Goal: Task Accomplishment & Management: Manage account settings

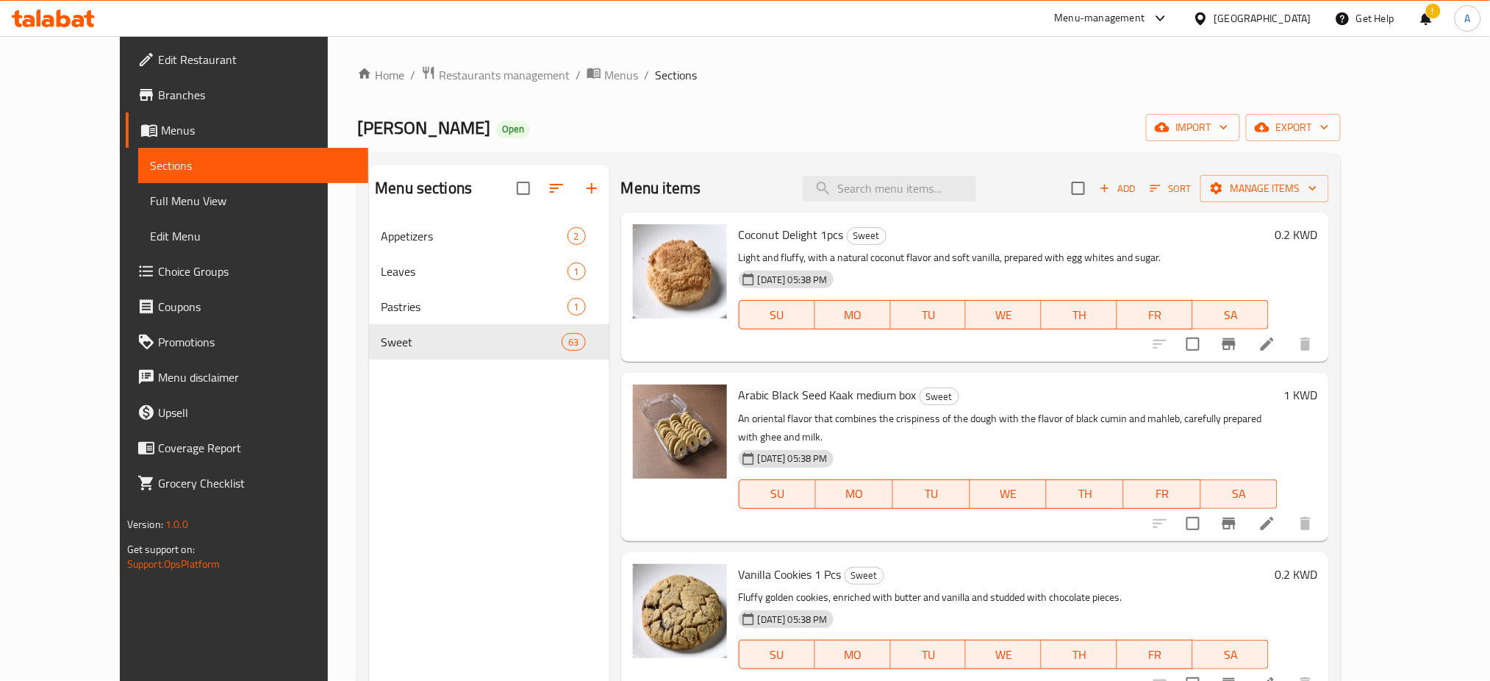
scroll to position [6076, 0]
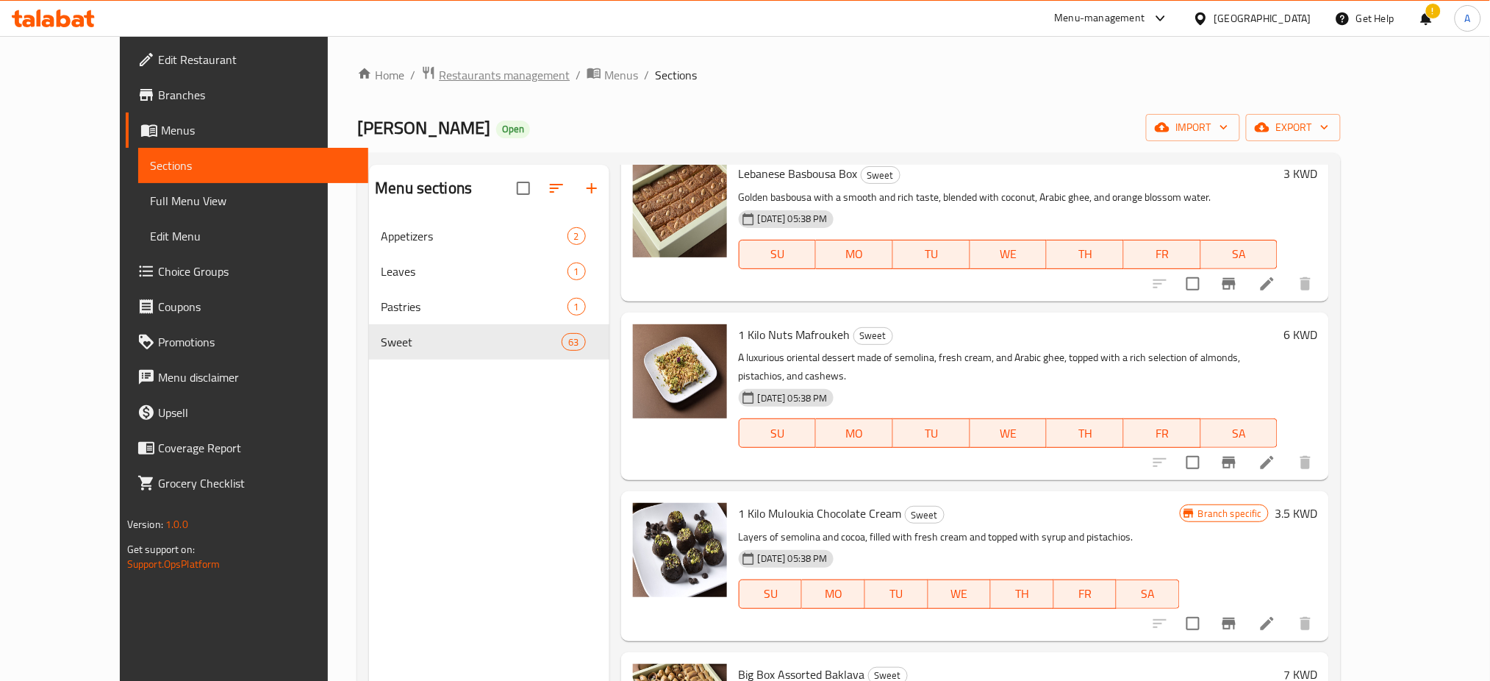
click at [442, 75] on span "Restaurants management" at bounding box center [504, 75] width 131 height 18
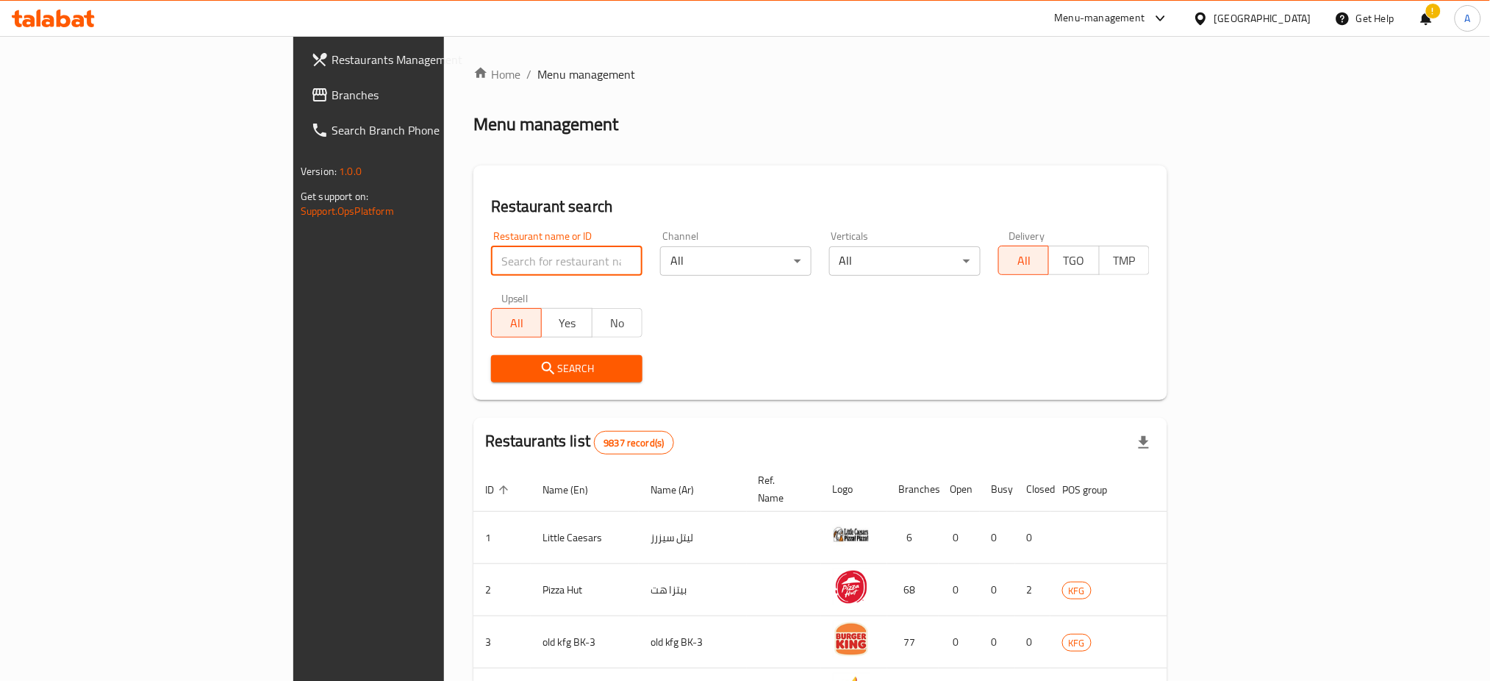
click at [491, 262] on input "search" at bounding box center [566, 260] width 151 height 29
type input "Imar"
click at [503, 368] on span "Search" at bounding box center [567, 368] width 128 height 18
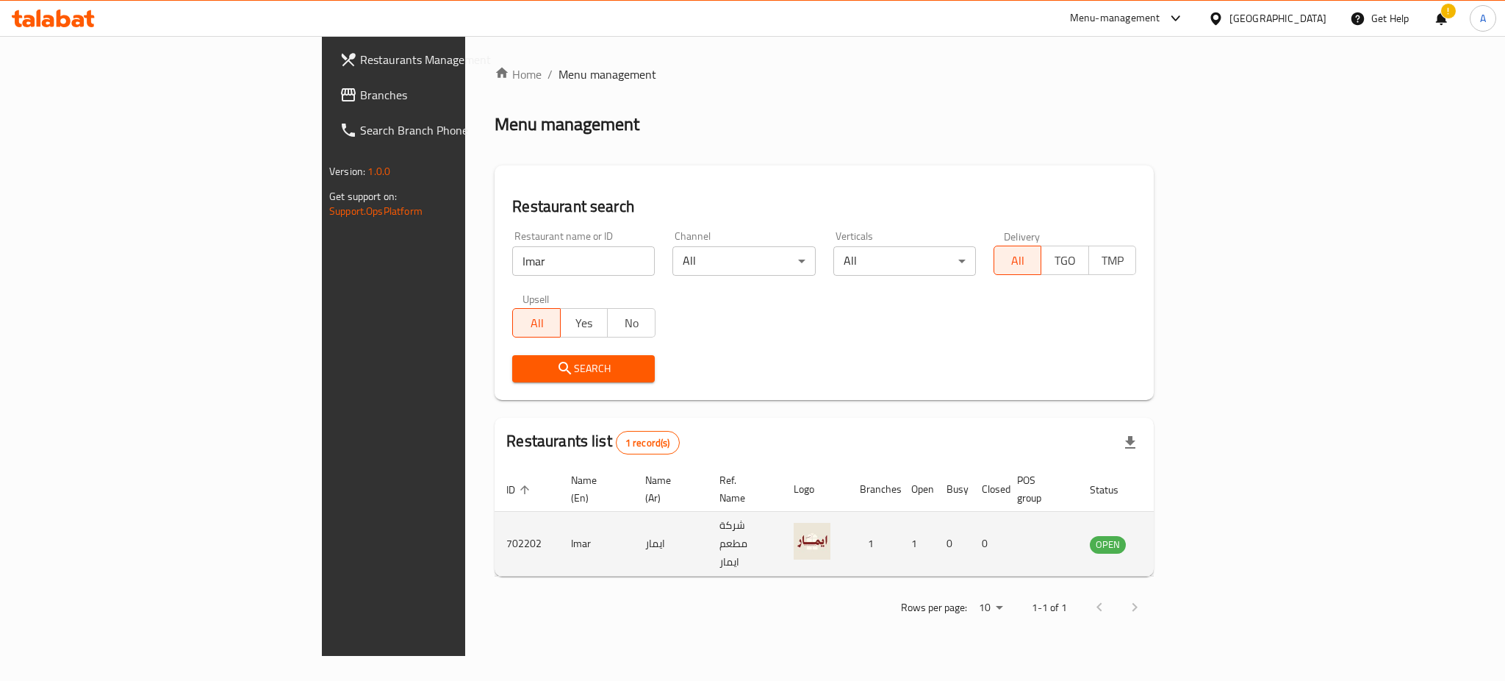
click at [1206, 536] on td "enhanced table" at bounding box center [1180, 544] width 51 height 65
click at [1194, 535] on link "enhanced table" at bounding box center [1180, 544] width 27 height 18
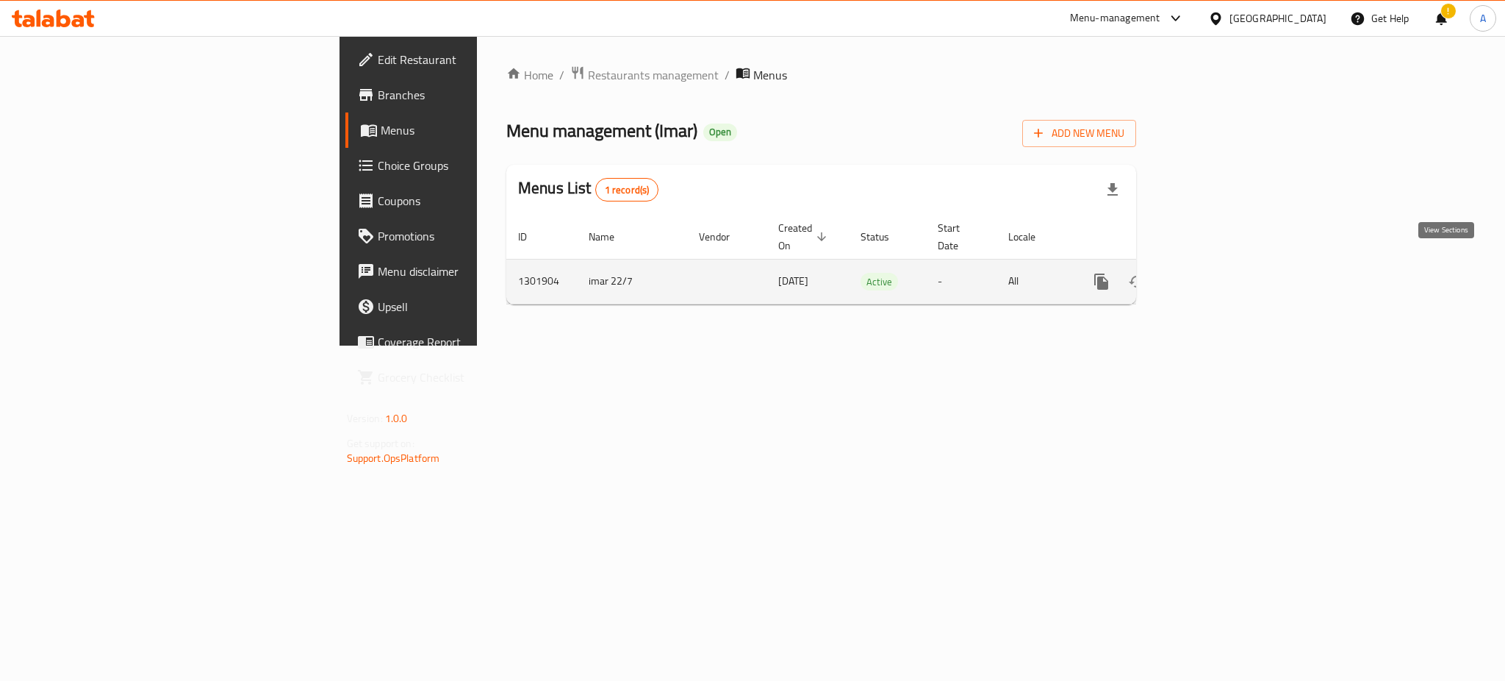
click at [1217, 273] on icon "enhanced table" at bounding box center [1208, 282] width 18 height 18
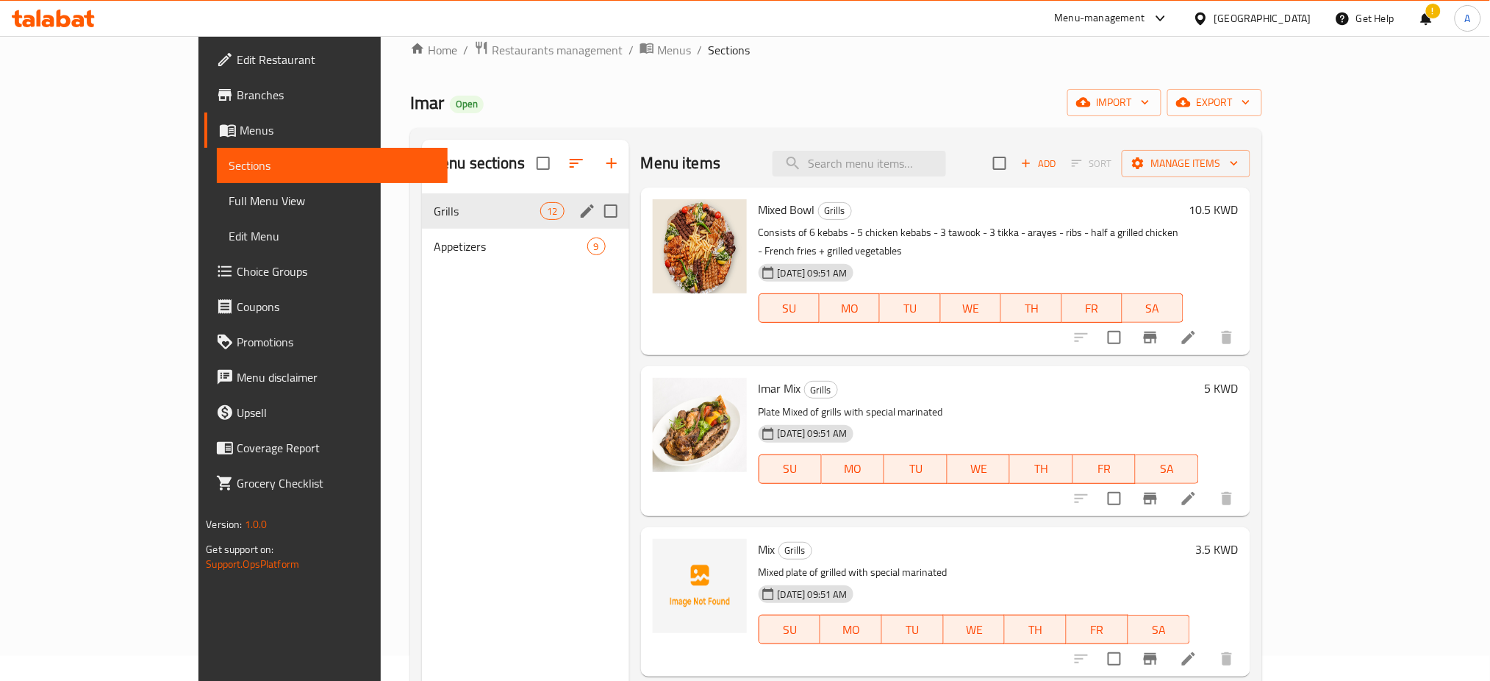
scroll to position [10, 0]
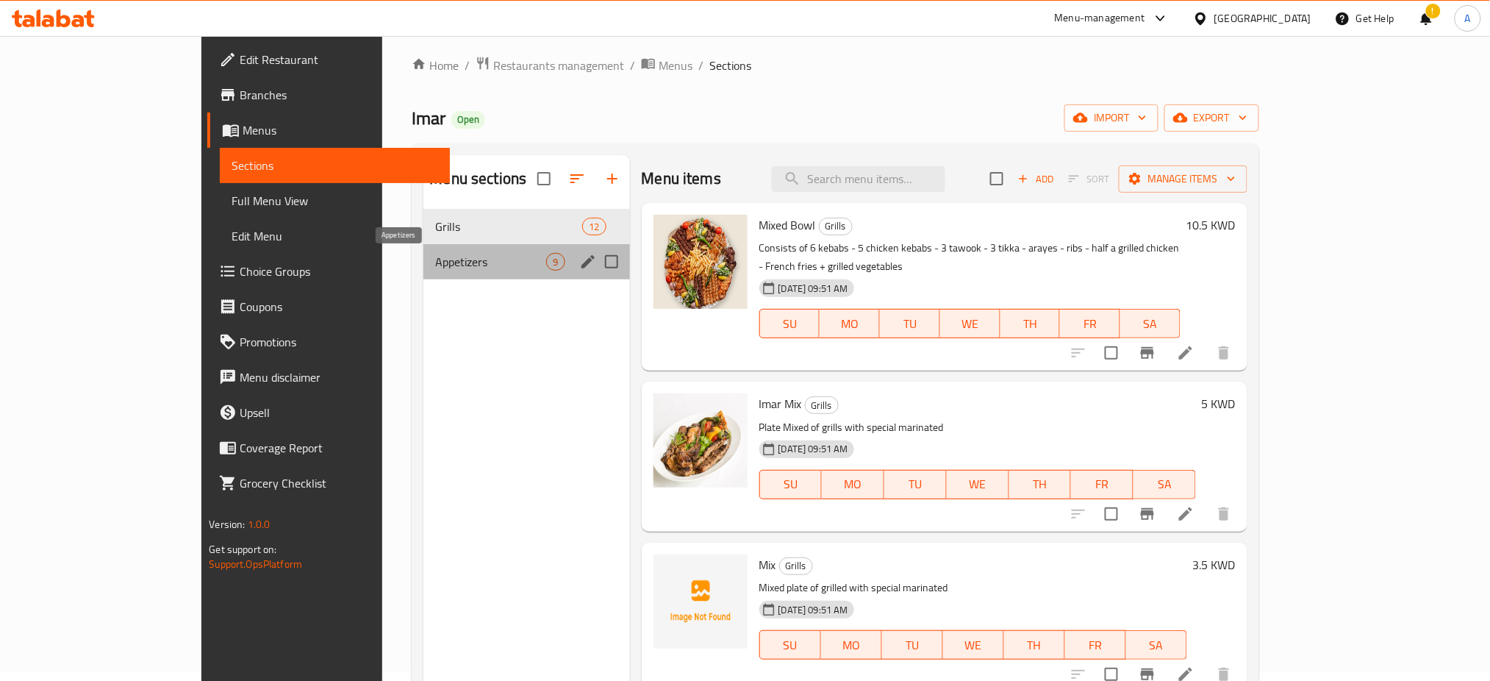
click at [455, 259] on span "Appetizers" at bounding box center [490, 262] width 111 height 18
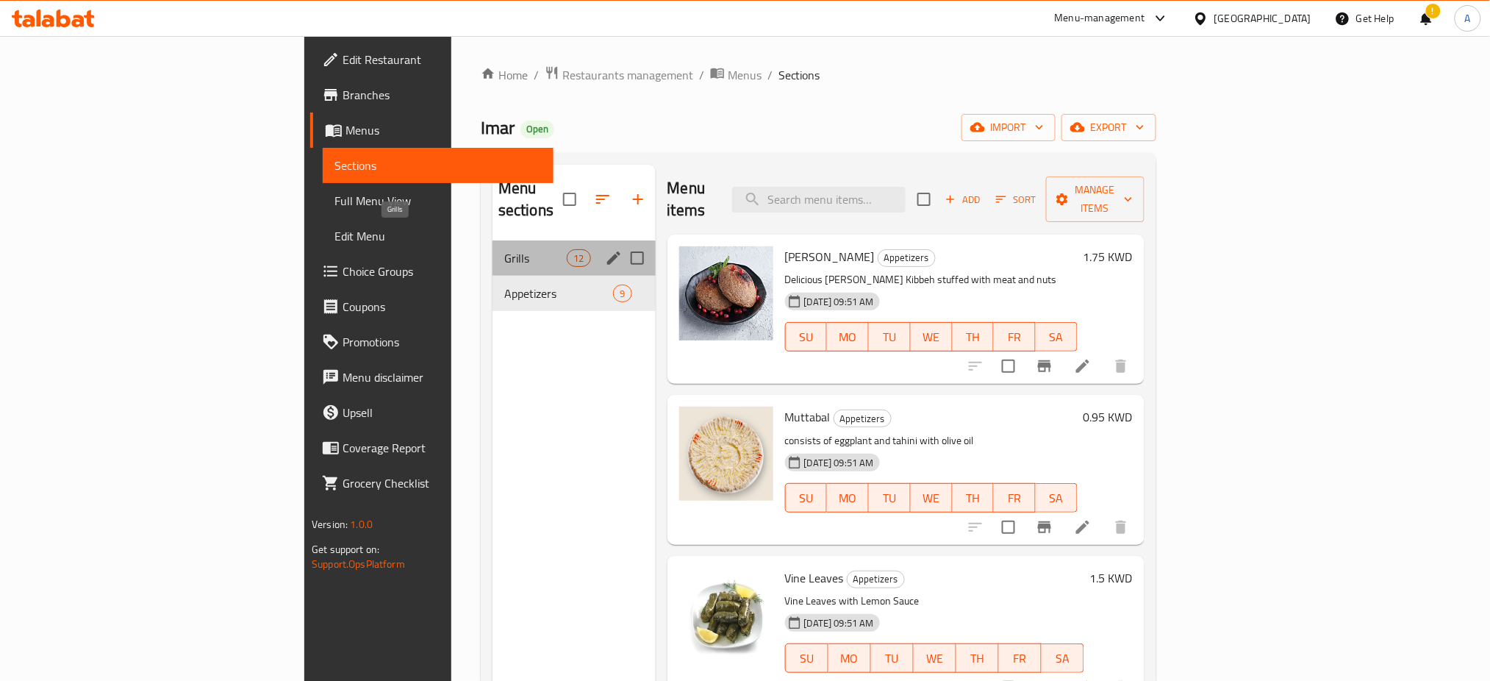
click at [504, 249] on span "Grills" at bounding box center [535, 258] width 62 height 18
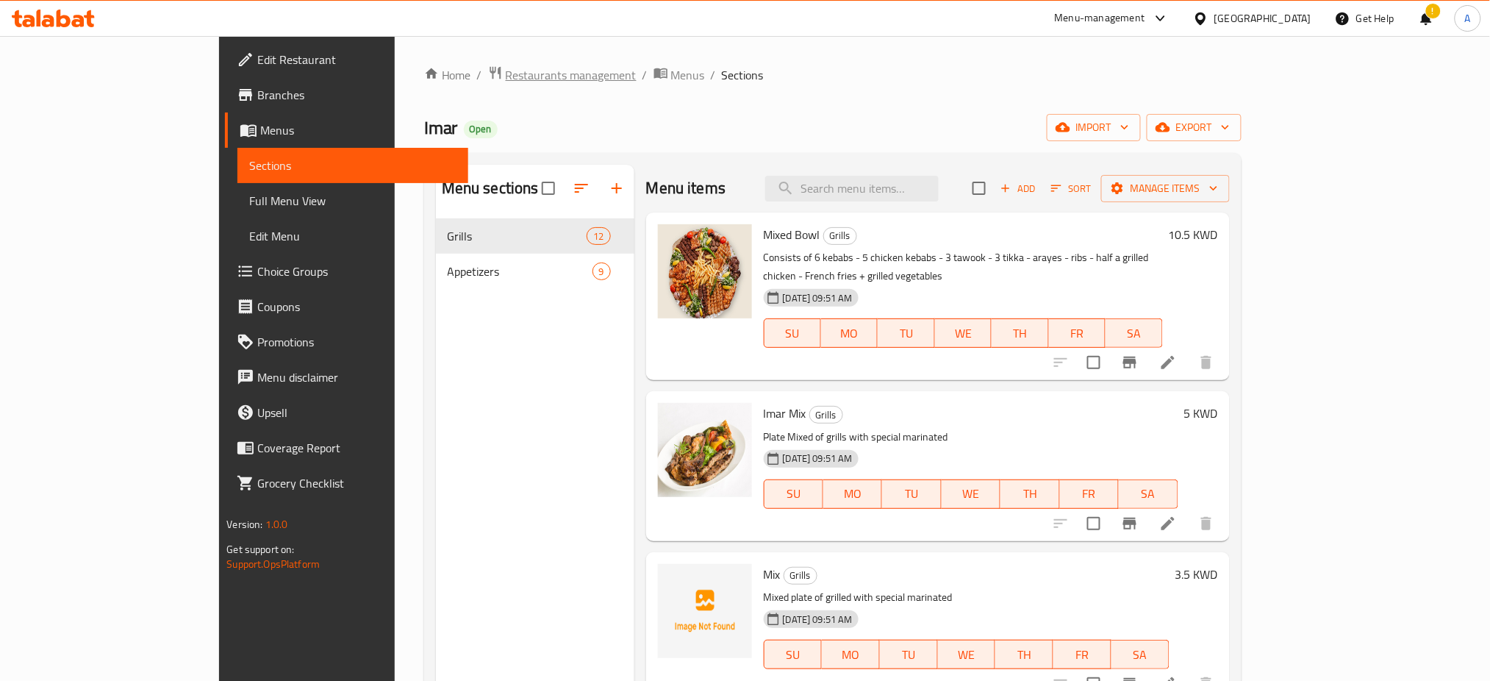
click at [506, 77] on span "Restaurants management" at bounding box center [571, 75] width 131 height 18
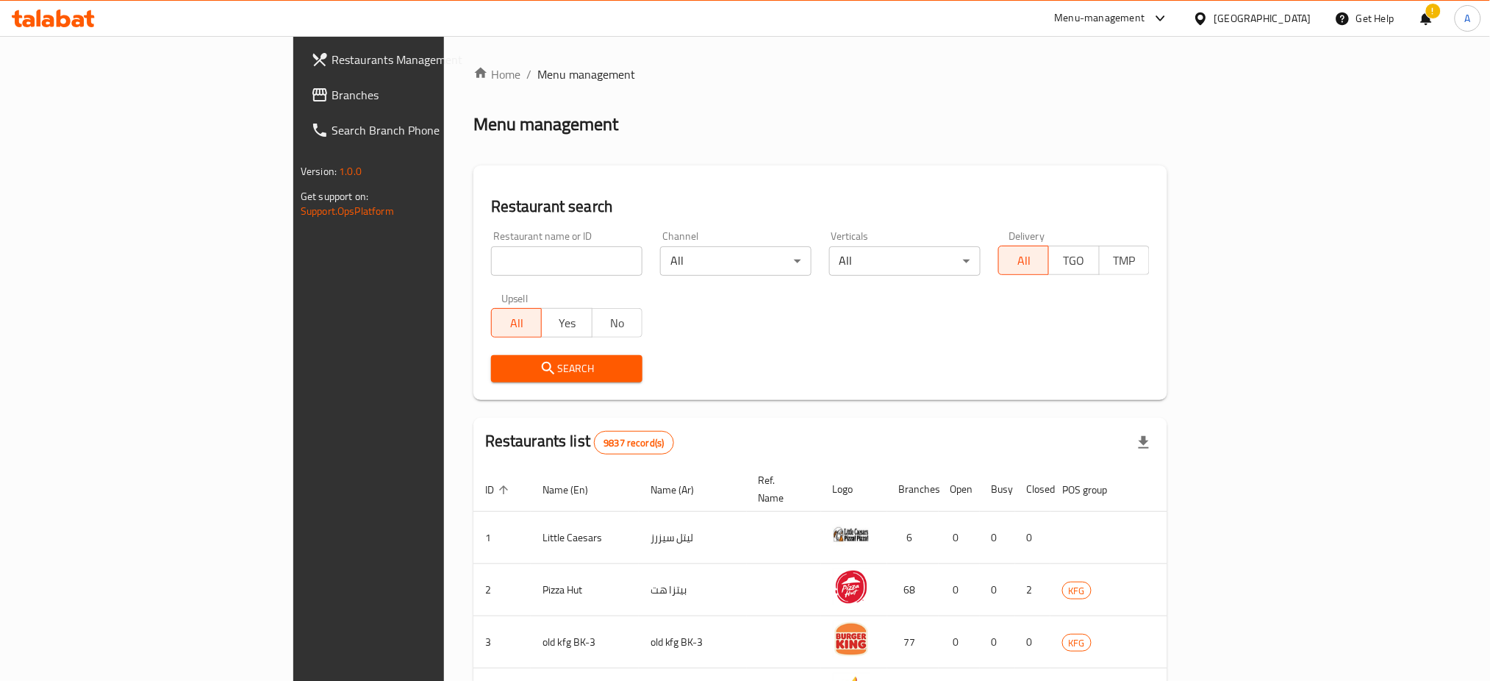
click at [425, 260] on div at bounding box center [745, 340] width 1490 height 681
click at [491, 260] on input "search" at bounding box center [566, 260] width 151 height 29
paste input "PURE"
click at [491, 379] on button "Search" at bounding box center [566, 368] width 151 height 27
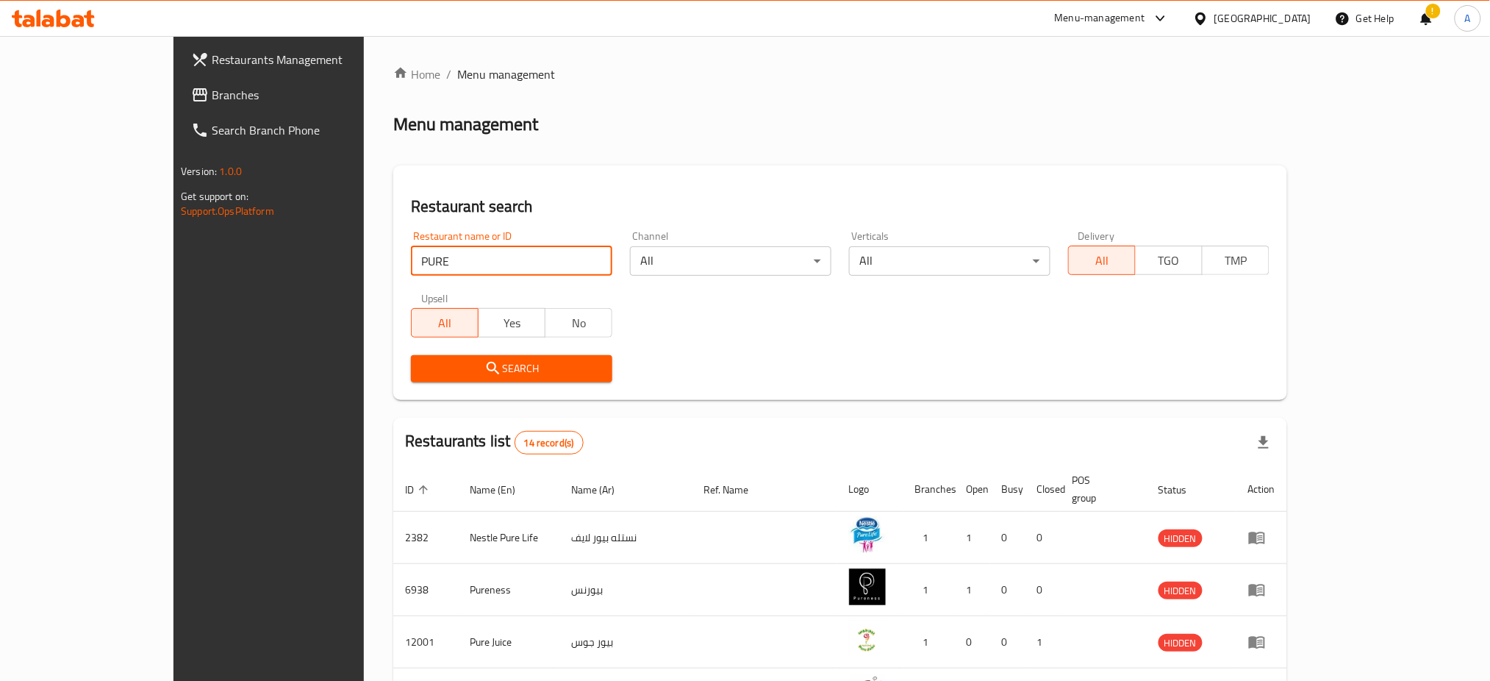
click at [411, 264] on input "PURE" at bounding box center [511, 260] width 201 height 29
type input "PURE"
click button "Search" at bounding box center [511, 368] width 201 height 27
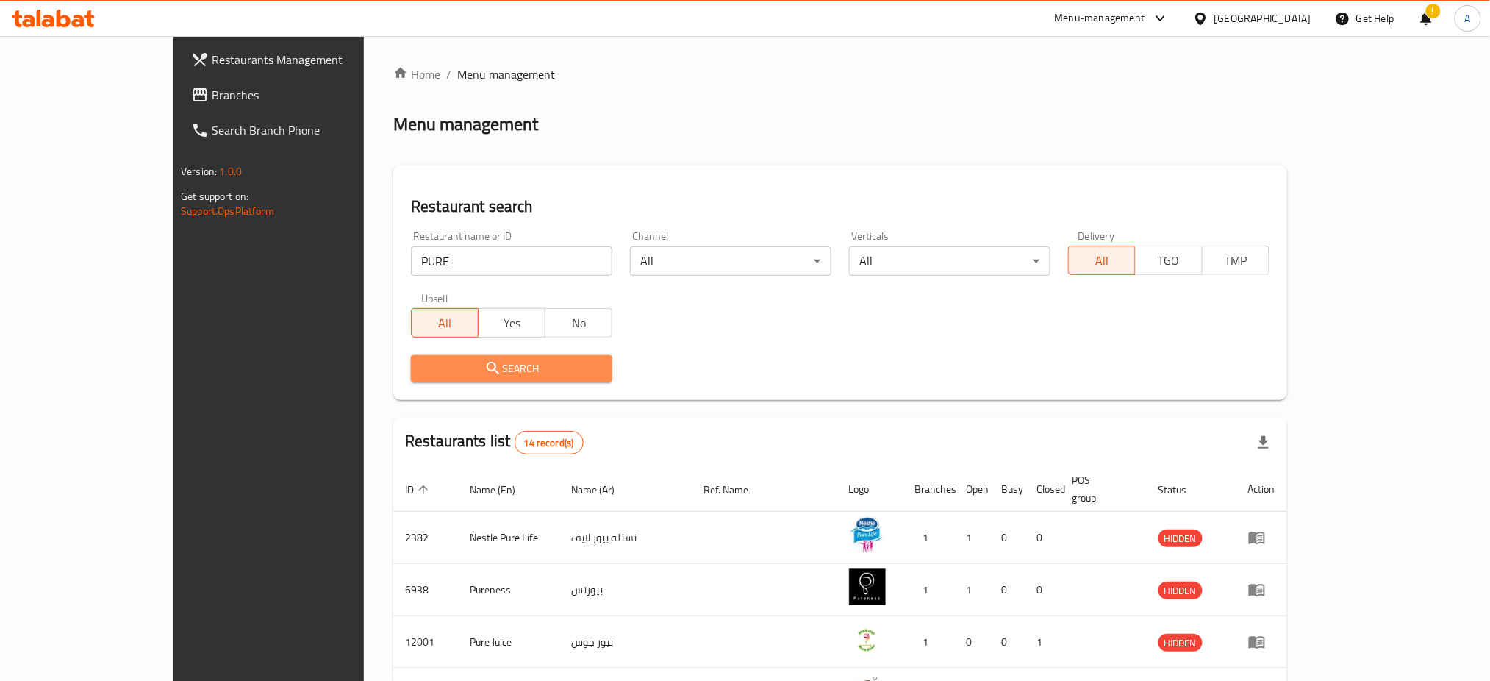
click at [426, 361] on span "Search" at bounding box center [512, 368] width 178 height 18
click at [411, 355] on button "Search" at bounding box center [511, 368] width 201 height 27
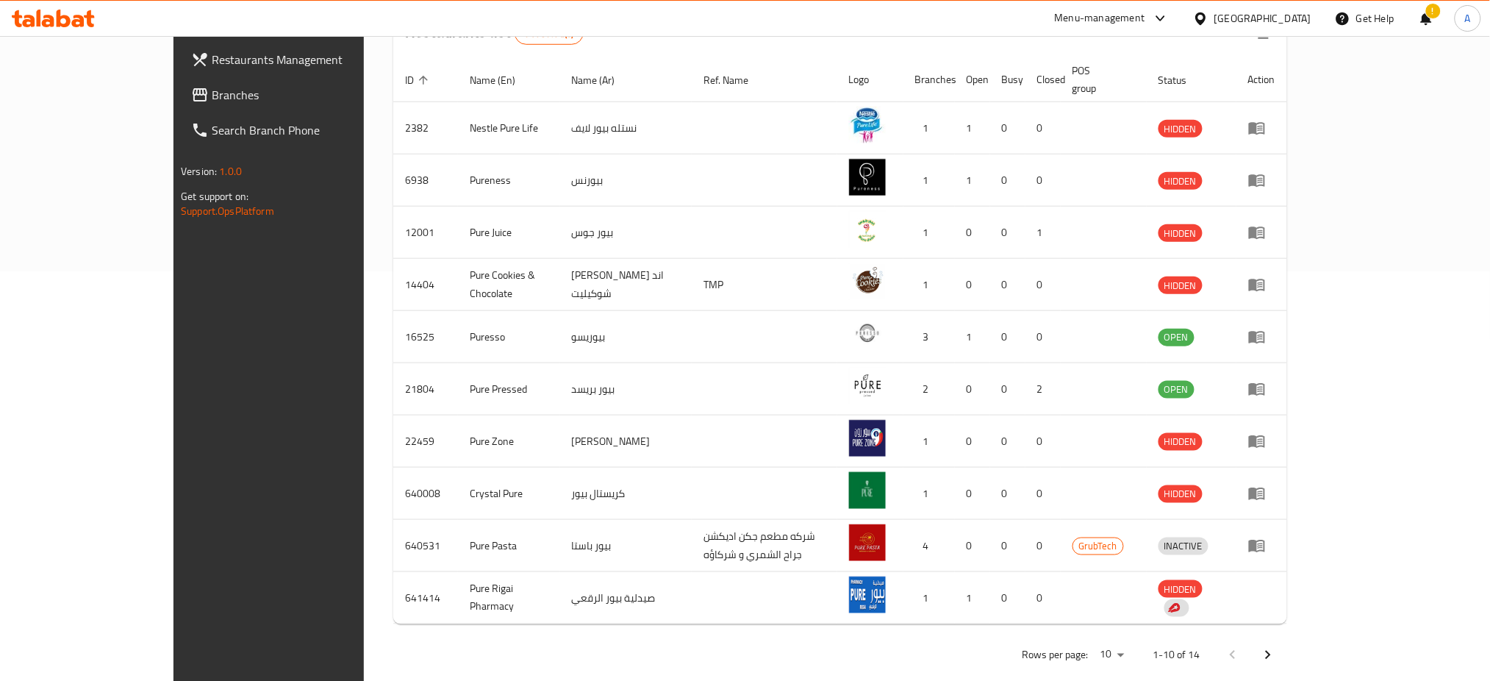
scroll to position [415, 0]
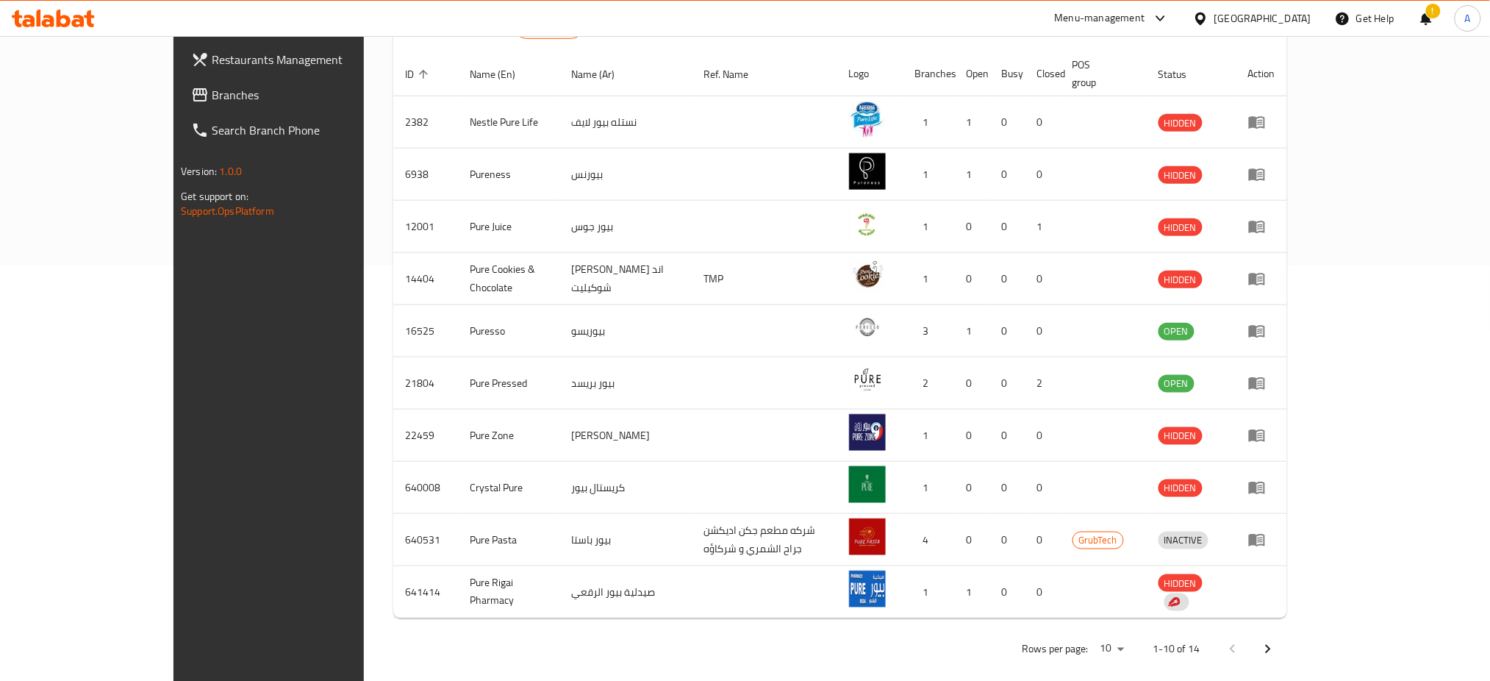
click at [1286, 634] on button "Next page" at bounding box center [1267, 648] width 35 height 35
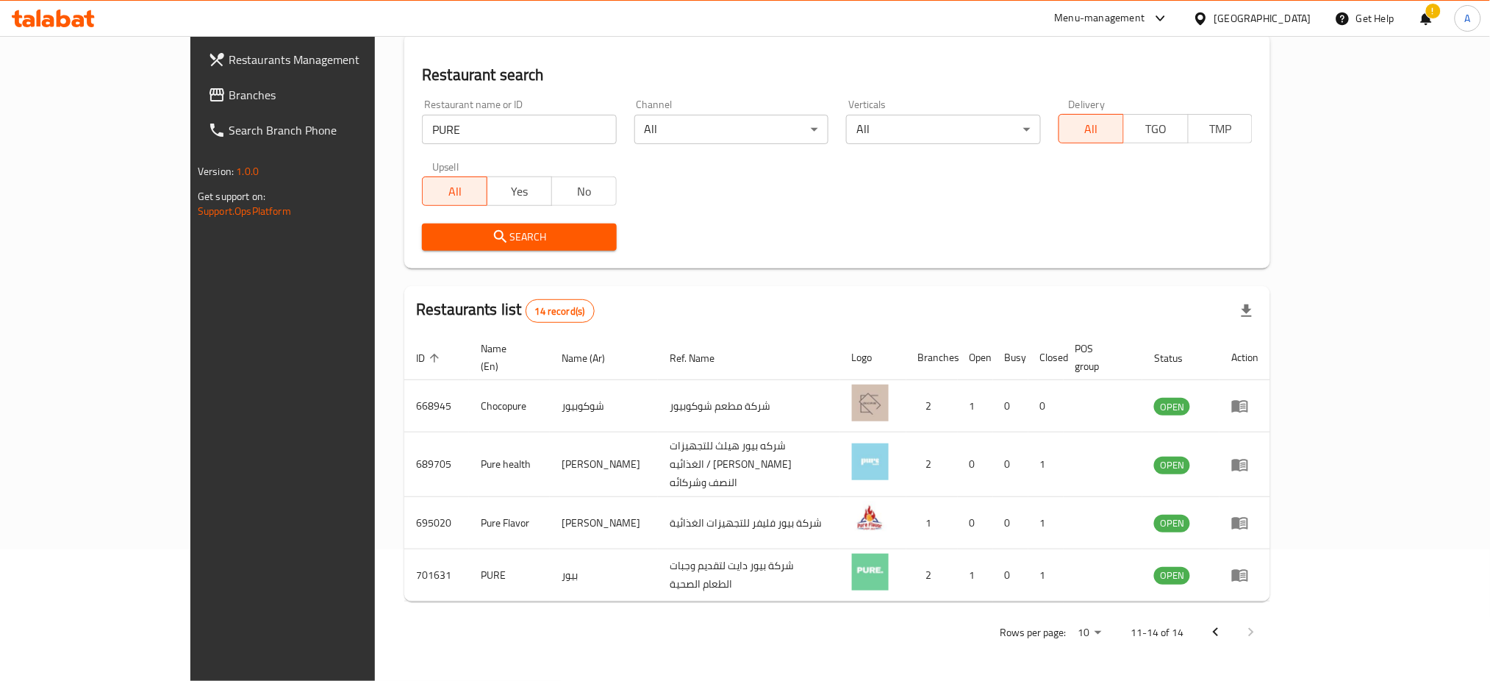
scroll to position [102, 0]
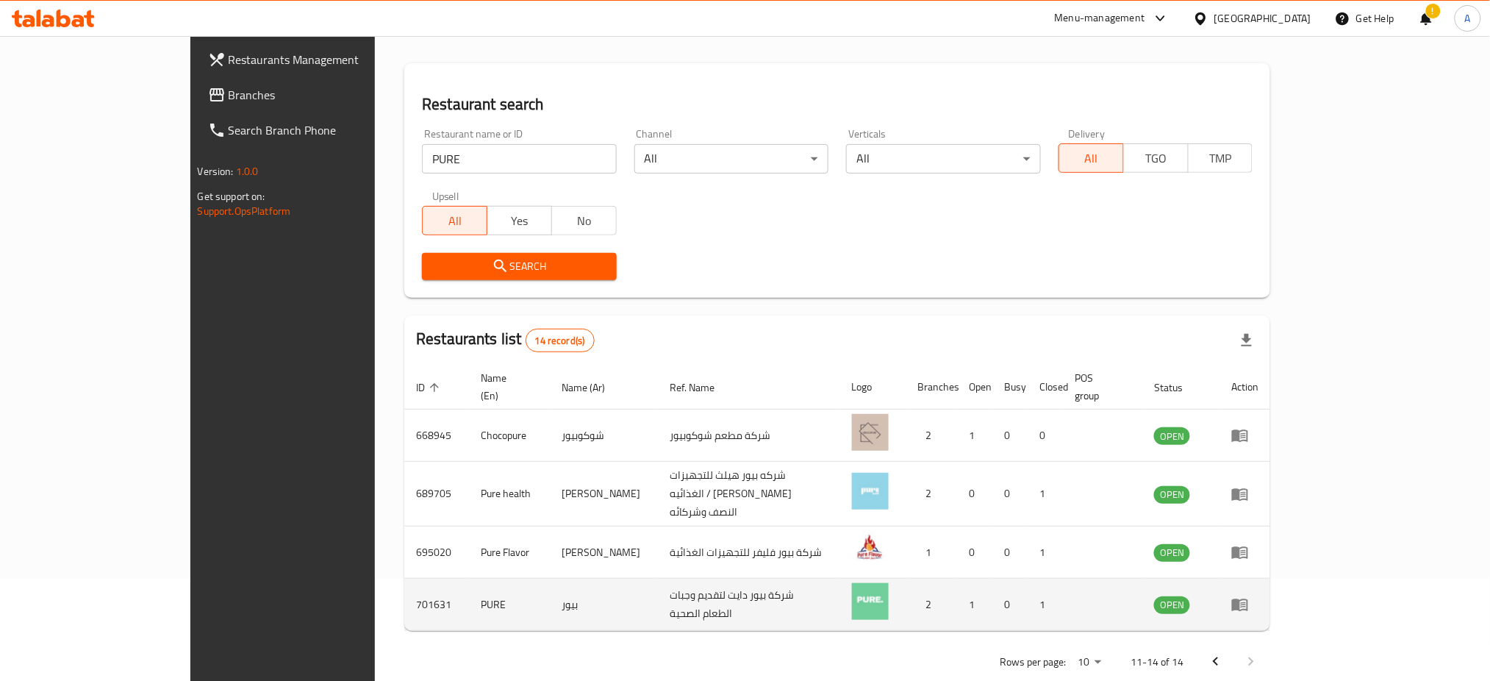
click at [404, 578] on td "701631" at bounding box center [436, 604] width 65 height 52
copy td "701631"
click at [1258, 595] on link "enhanced table" at bounding box center [1244, 604] width 27 height 18
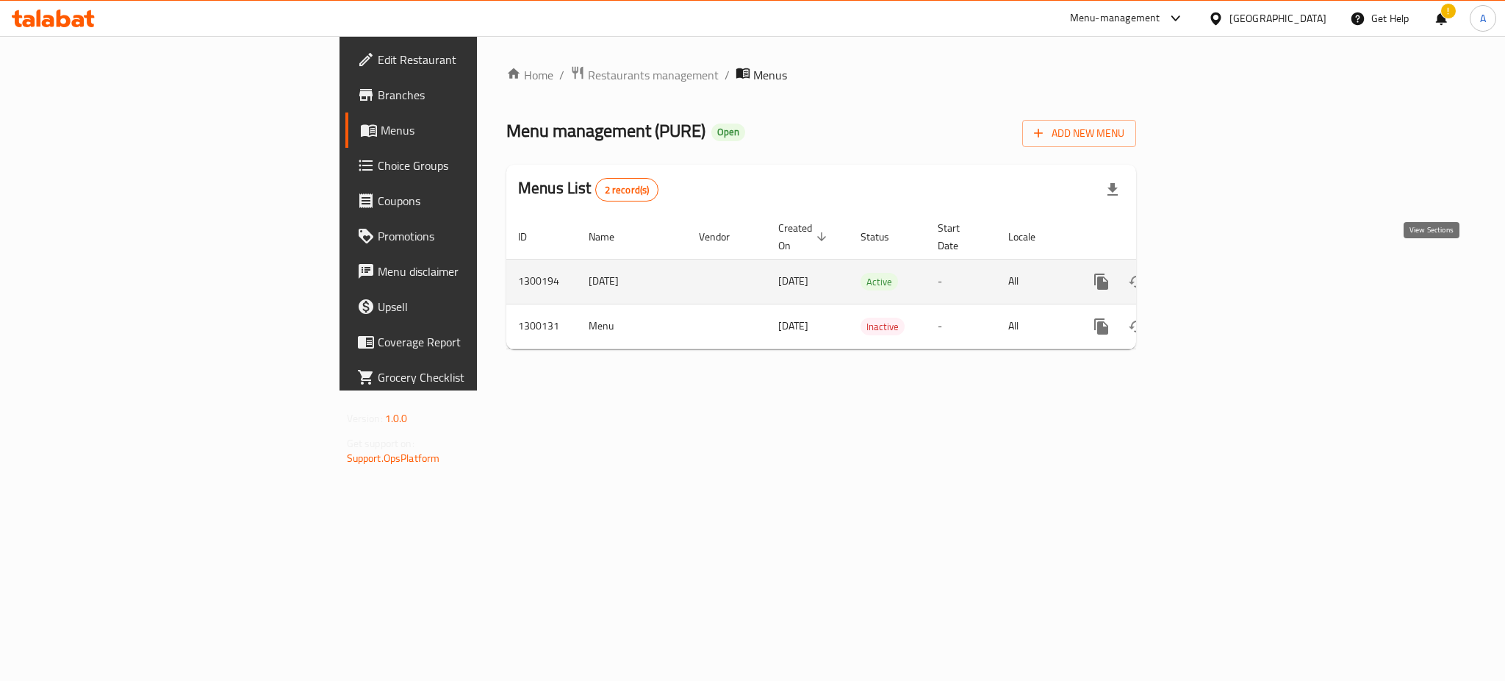
click at [1217, 273] on icon "enhanced table" at bounding box center [1208, 282] width 18 height 18
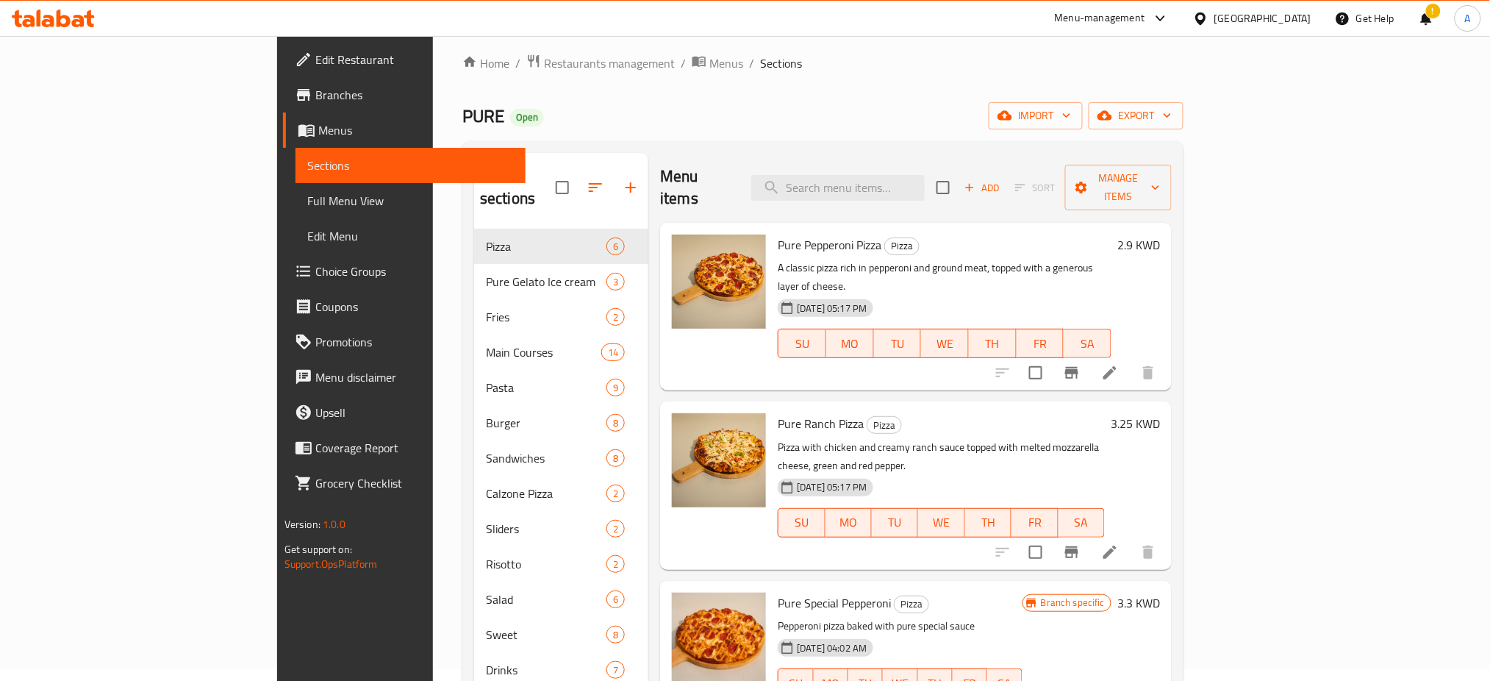
scroll to position [10, 0]
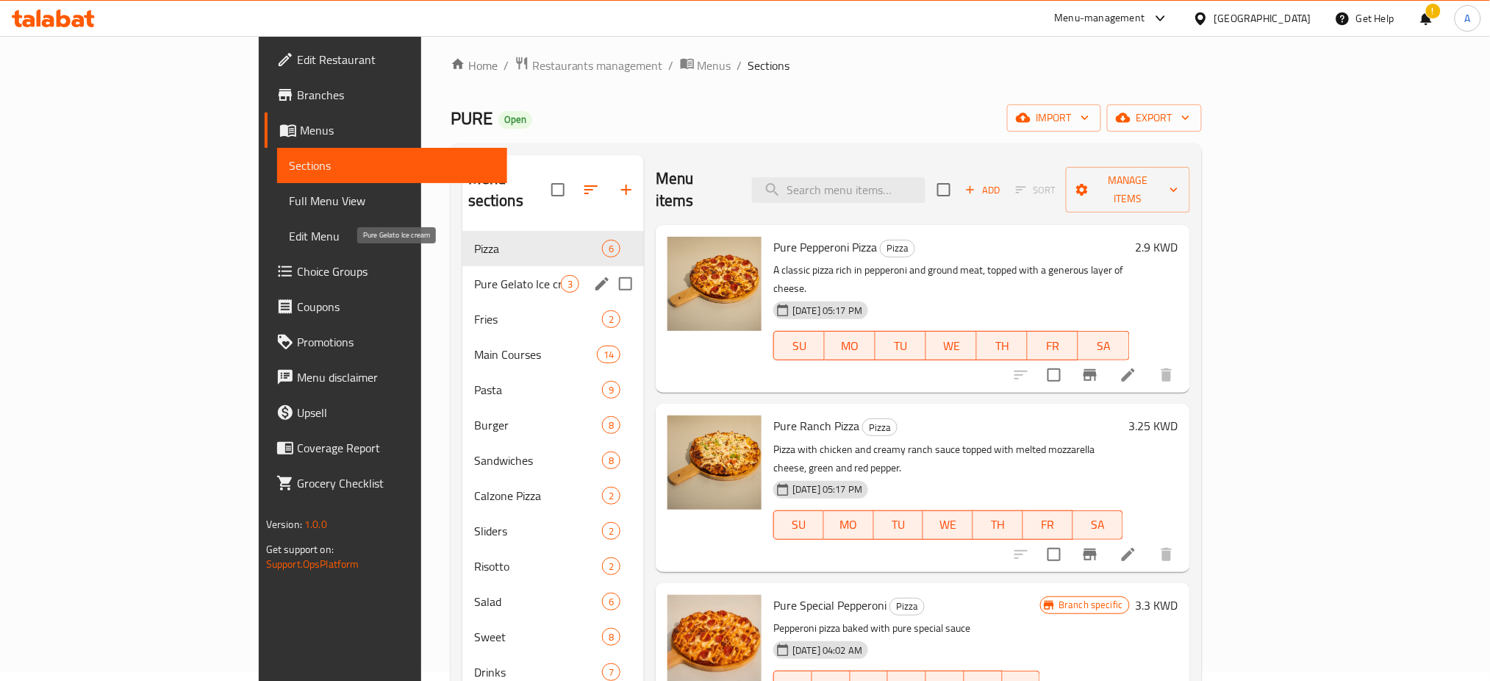
click at [474, 275] on span "Pure Gelato Ice cream" at bounding box center [517, 284] width 87 height 18
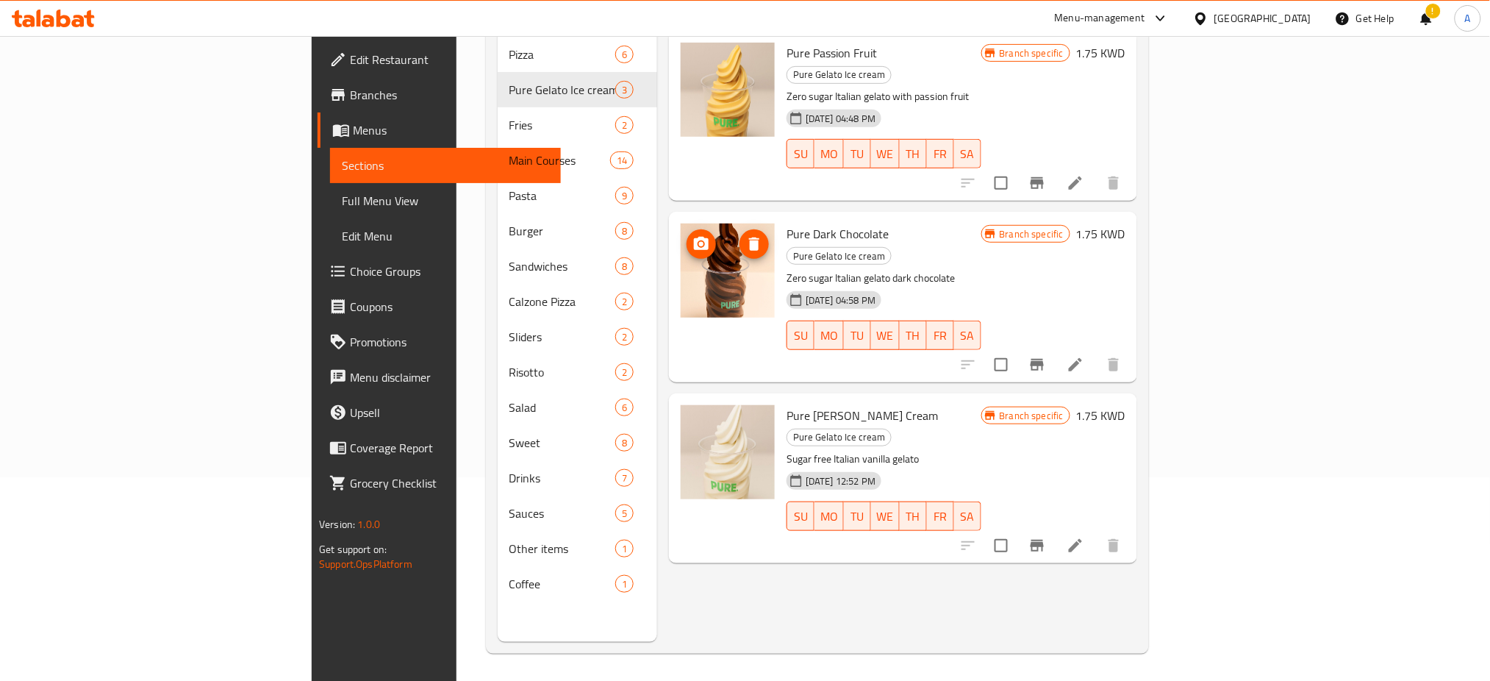
scroll to position [206, 0]
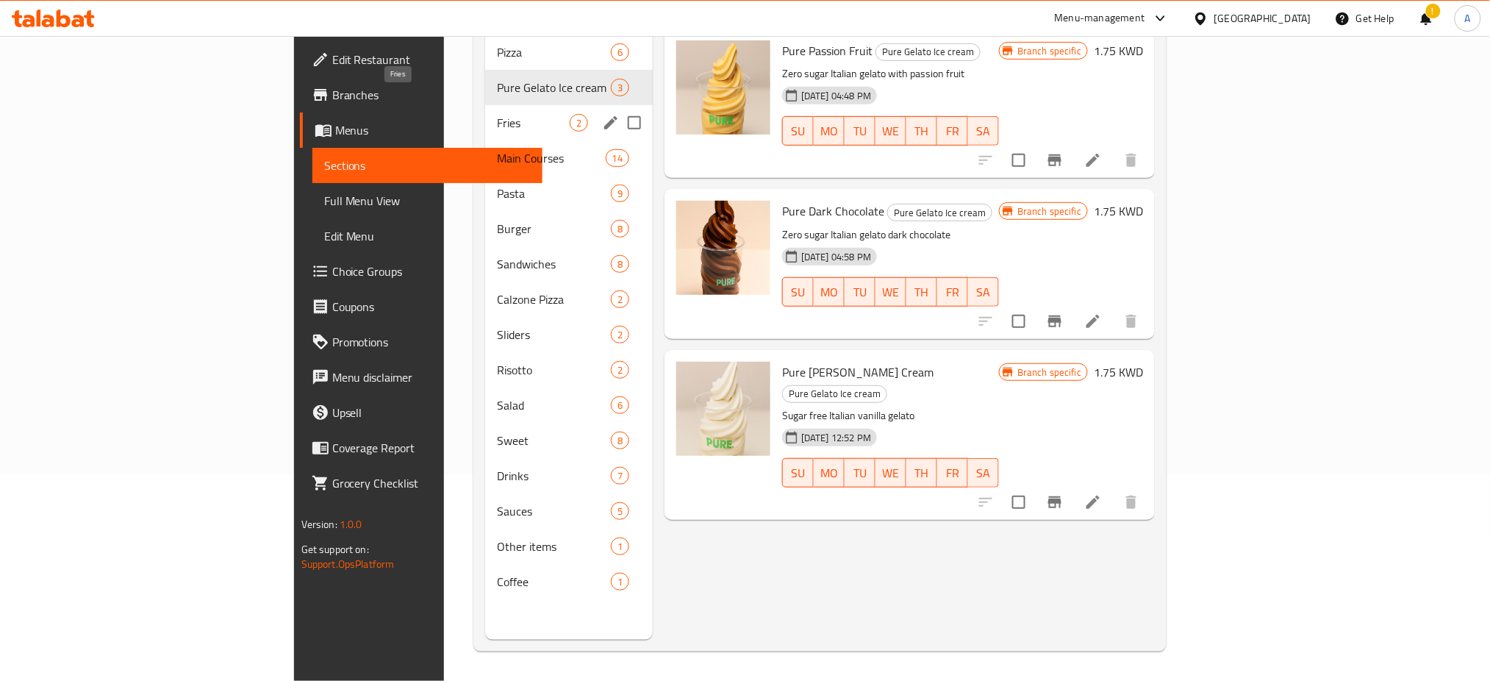
click at [497, 114] on span "Fries" at bounding box center [533, 123] width 73 height 18
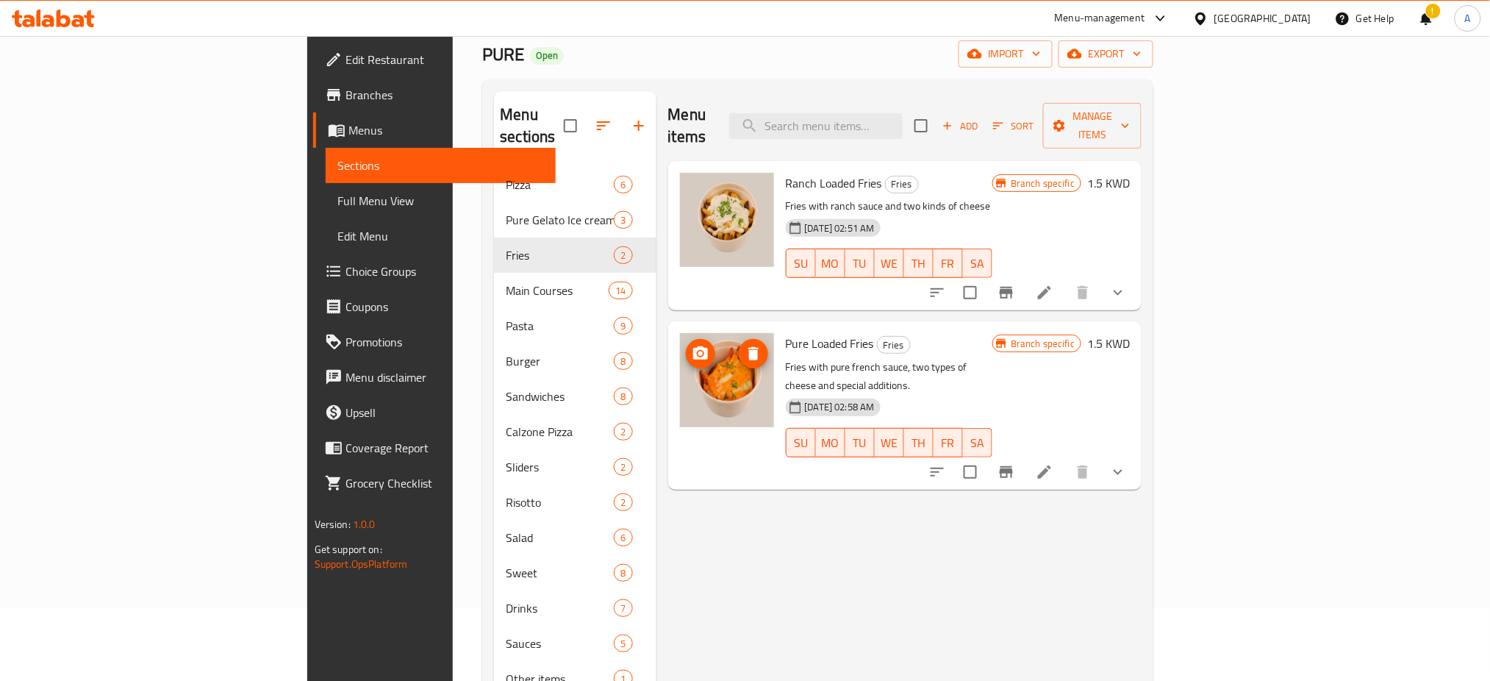
scroll to position [108, 0]
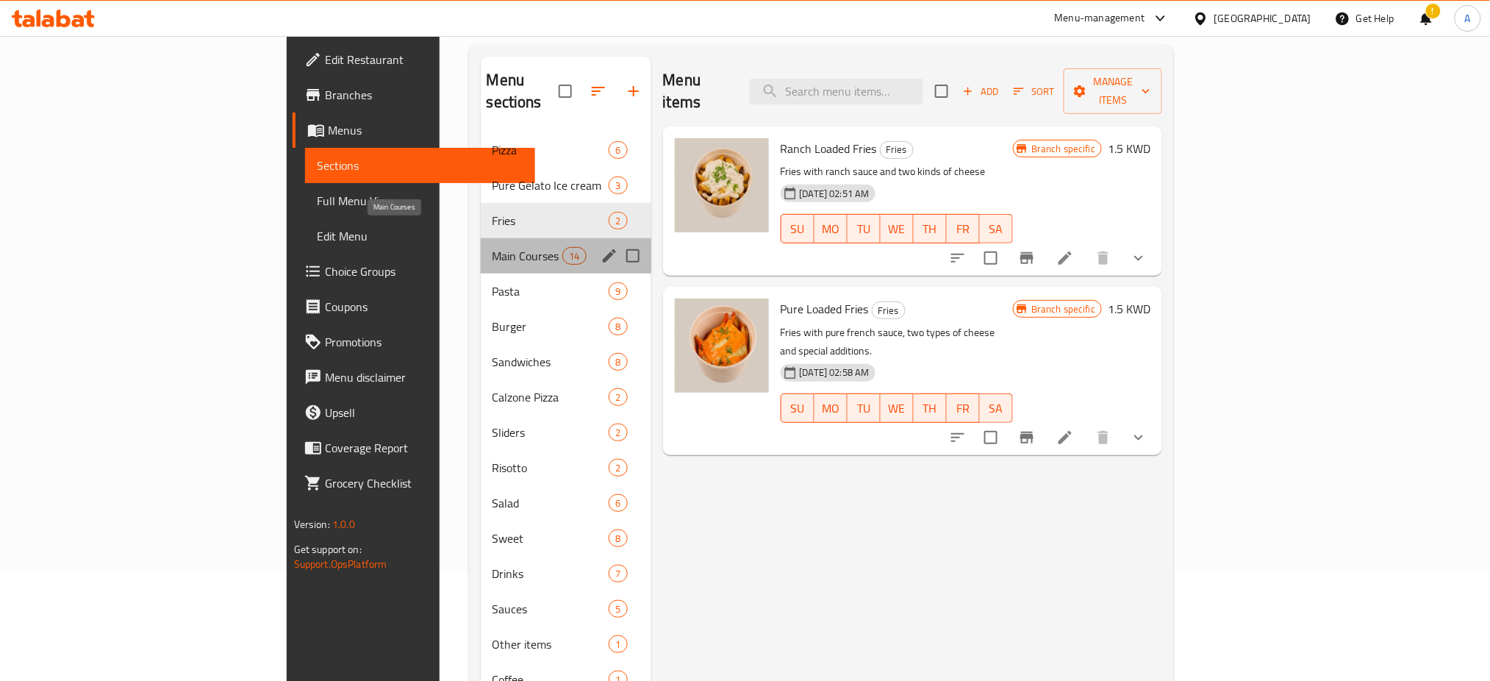
click at [492, 247] on span "Main Courses" at bounding box center [527, 256] width 71 height 18
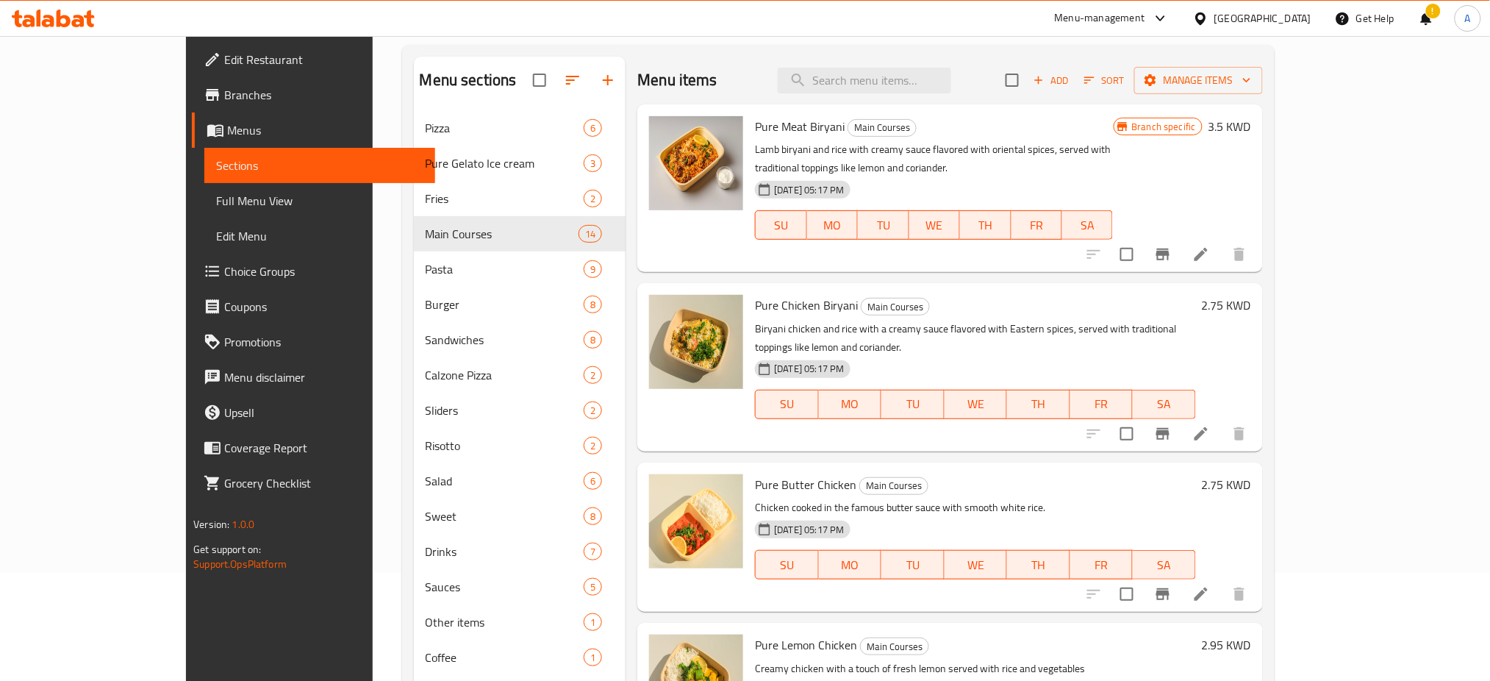
click at [1208, 248] on icon at bounding box center [1200, 254] width 13 height 13
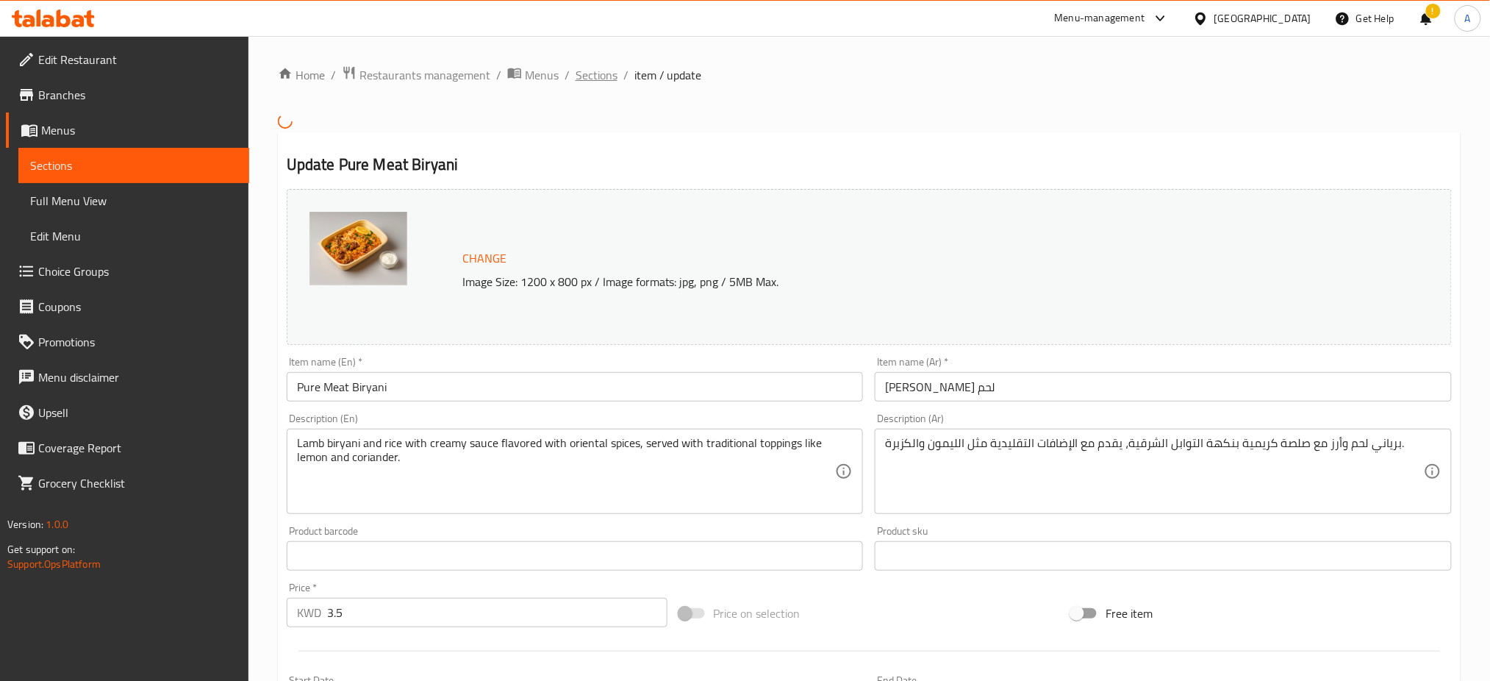
click at [595, 79] on span "Sections" at bounding box center [597, 75] width 42 height 18
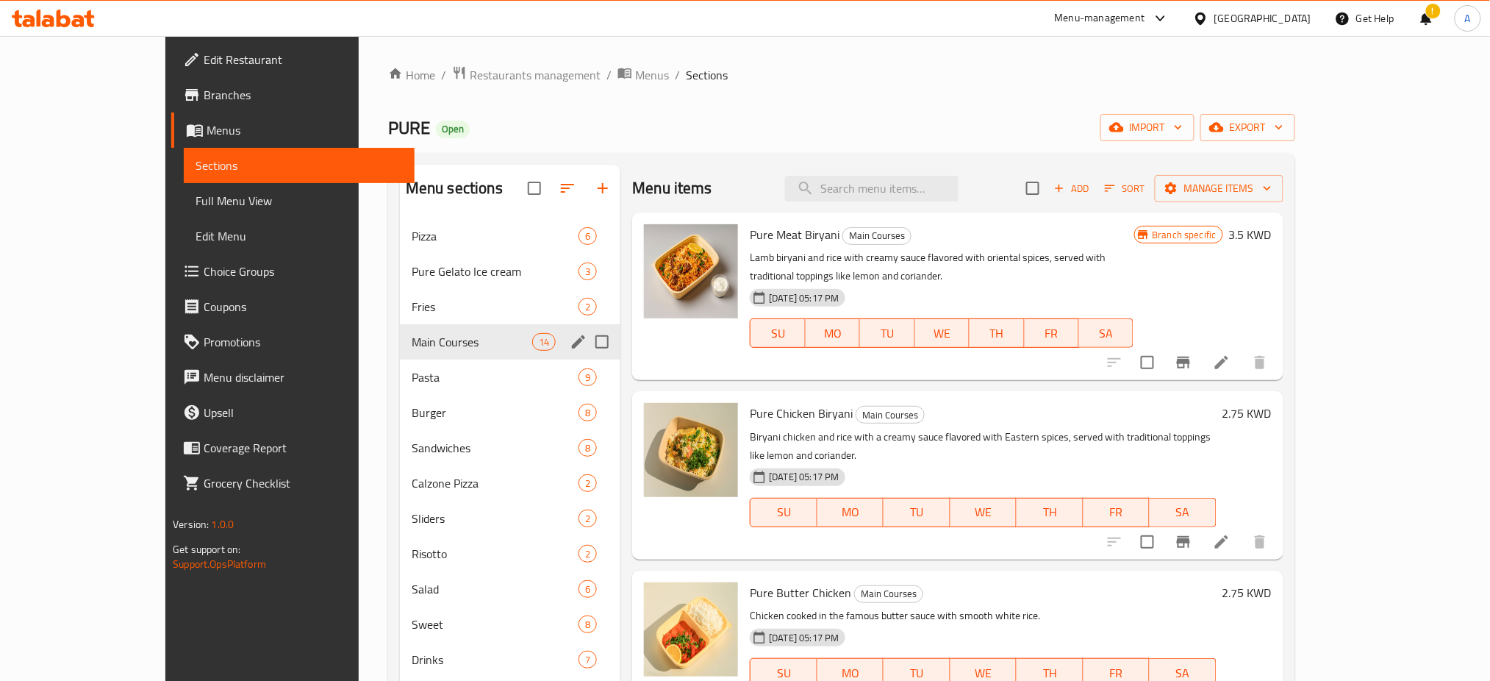
click at [401, 356] on div "Main Courses 14" at bounding box center [510, 341] width 221 height 35
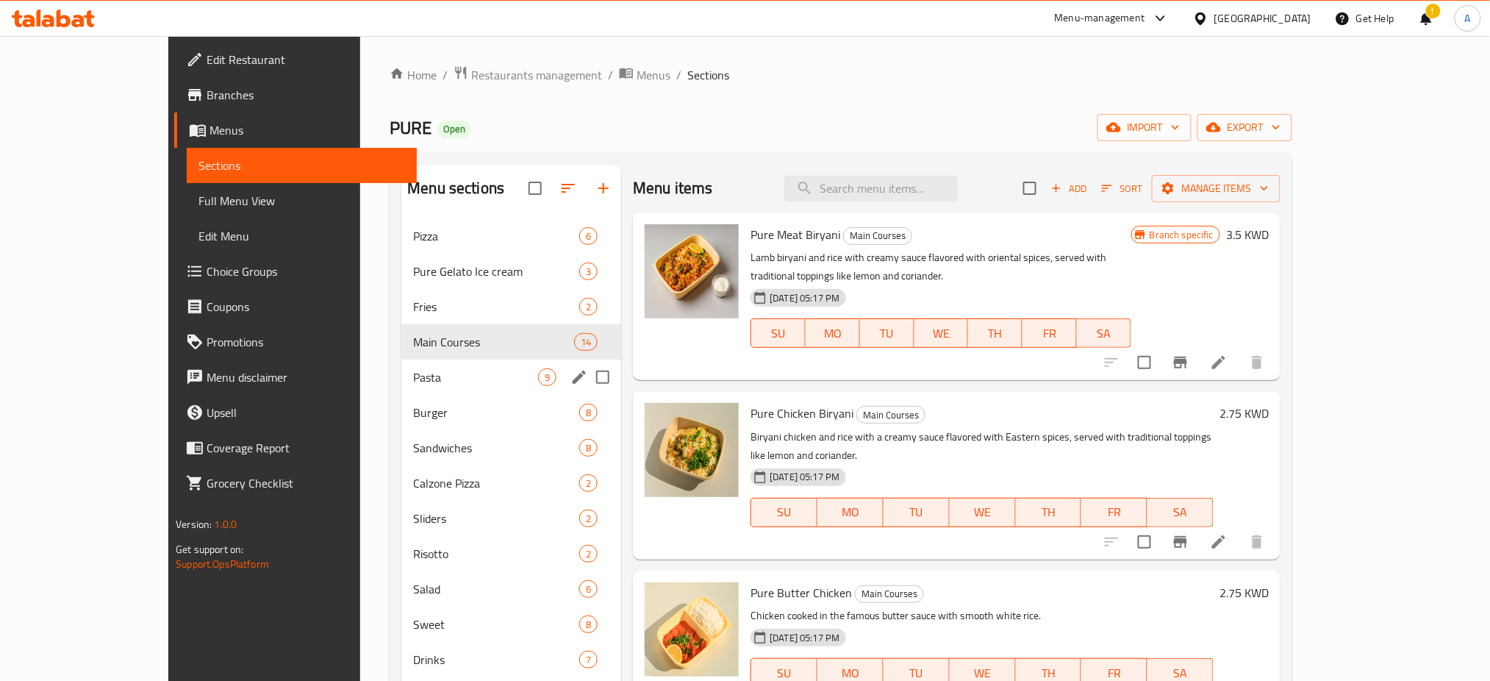
click at [402, 368] on div "Pasta 9" at bounding box center [511, 376] width 220 height 35
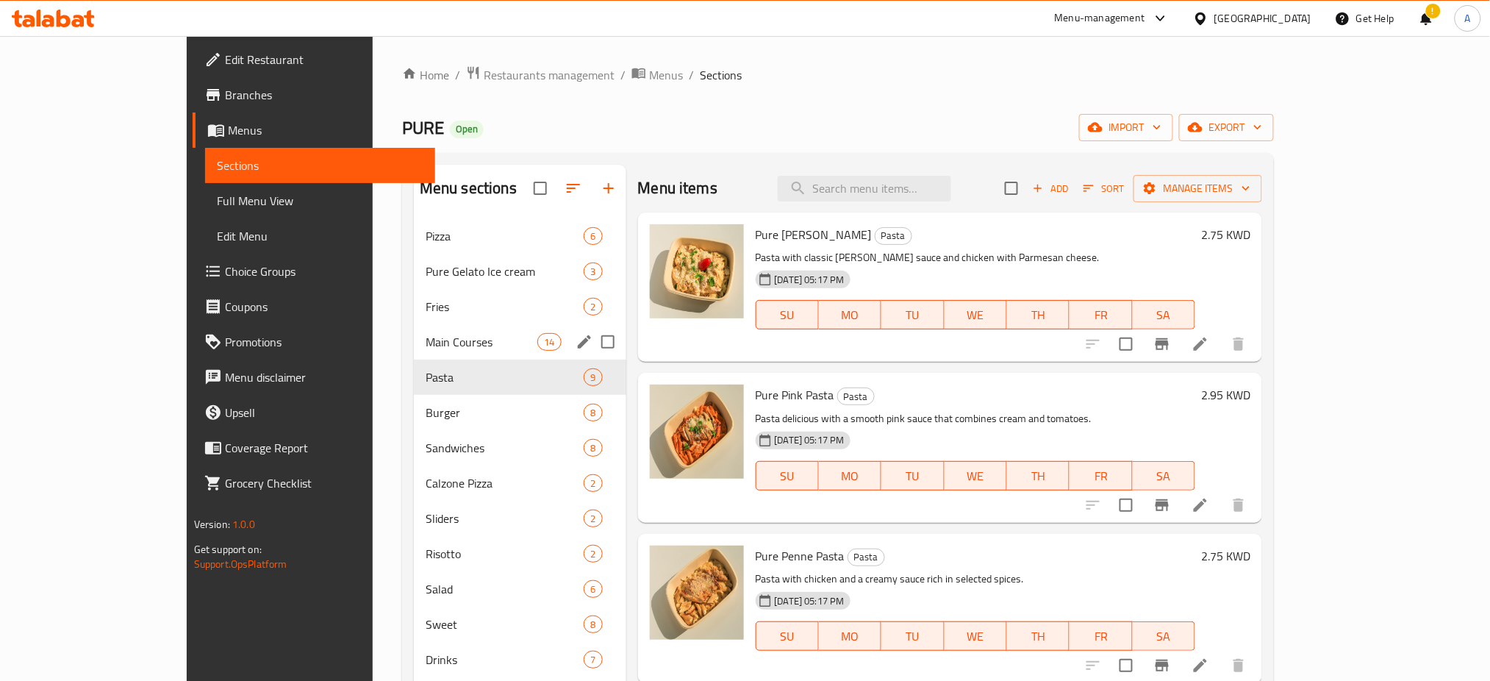
scroll to position [196, 0]
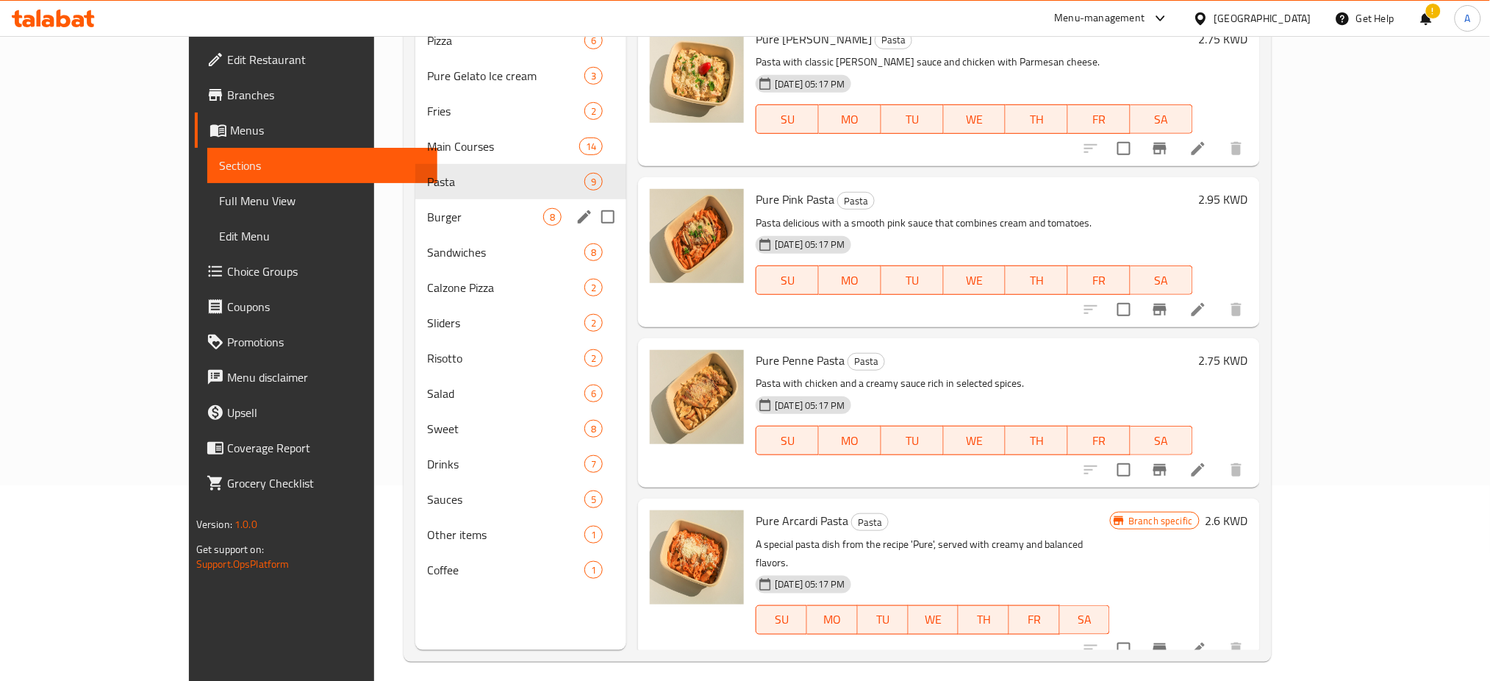
click at [415, 204] on div "Burger 8" at bounding box center [520, 216] width 211 height 35
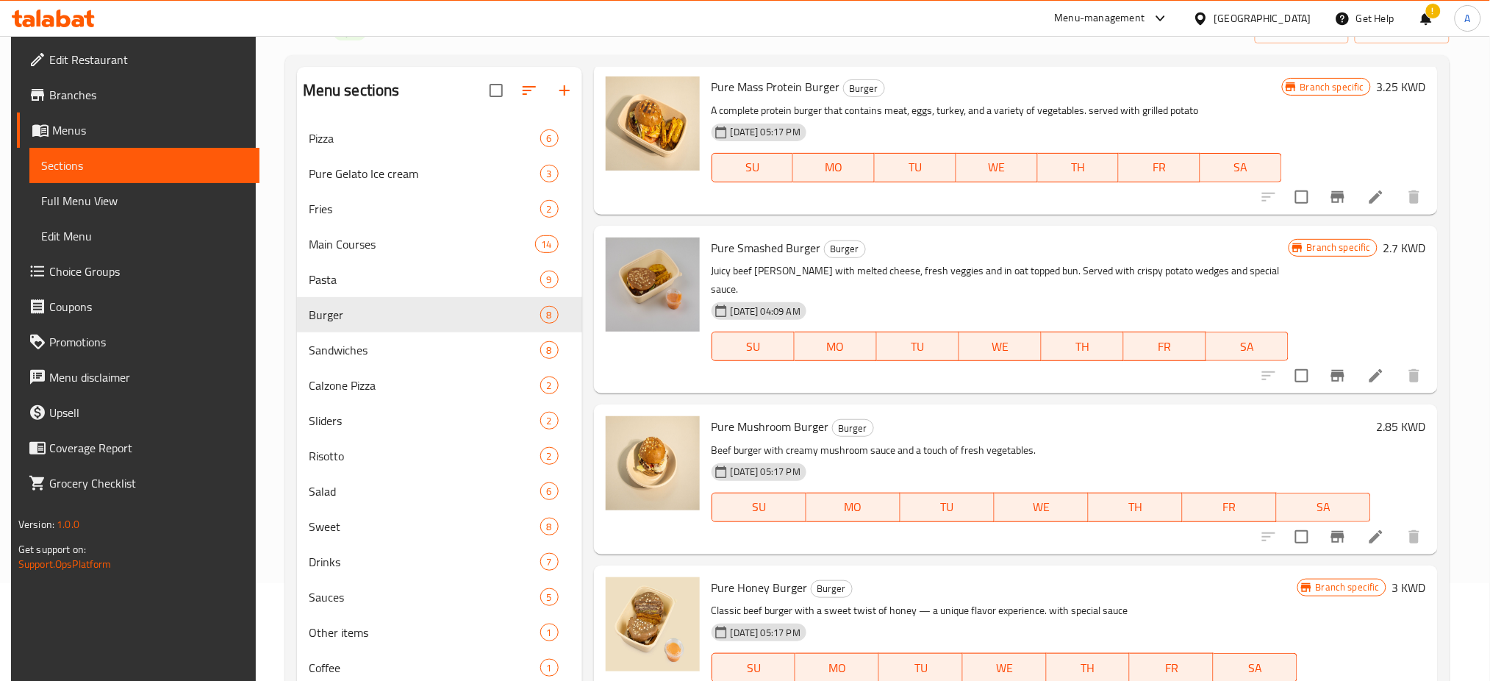
scroll to position [676, 0]
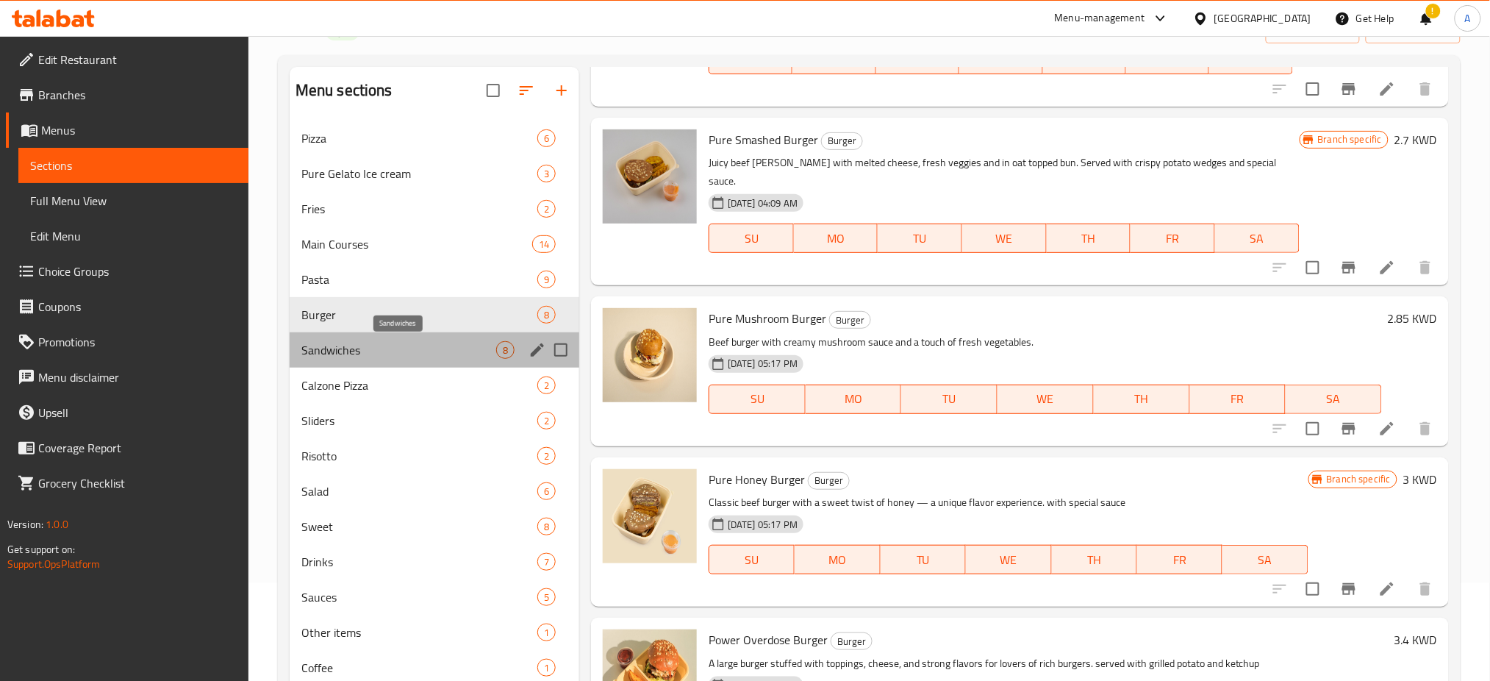
click at [354, 354] on span "Sandwiches" at bounding box center [398, 350] width 195 height 18
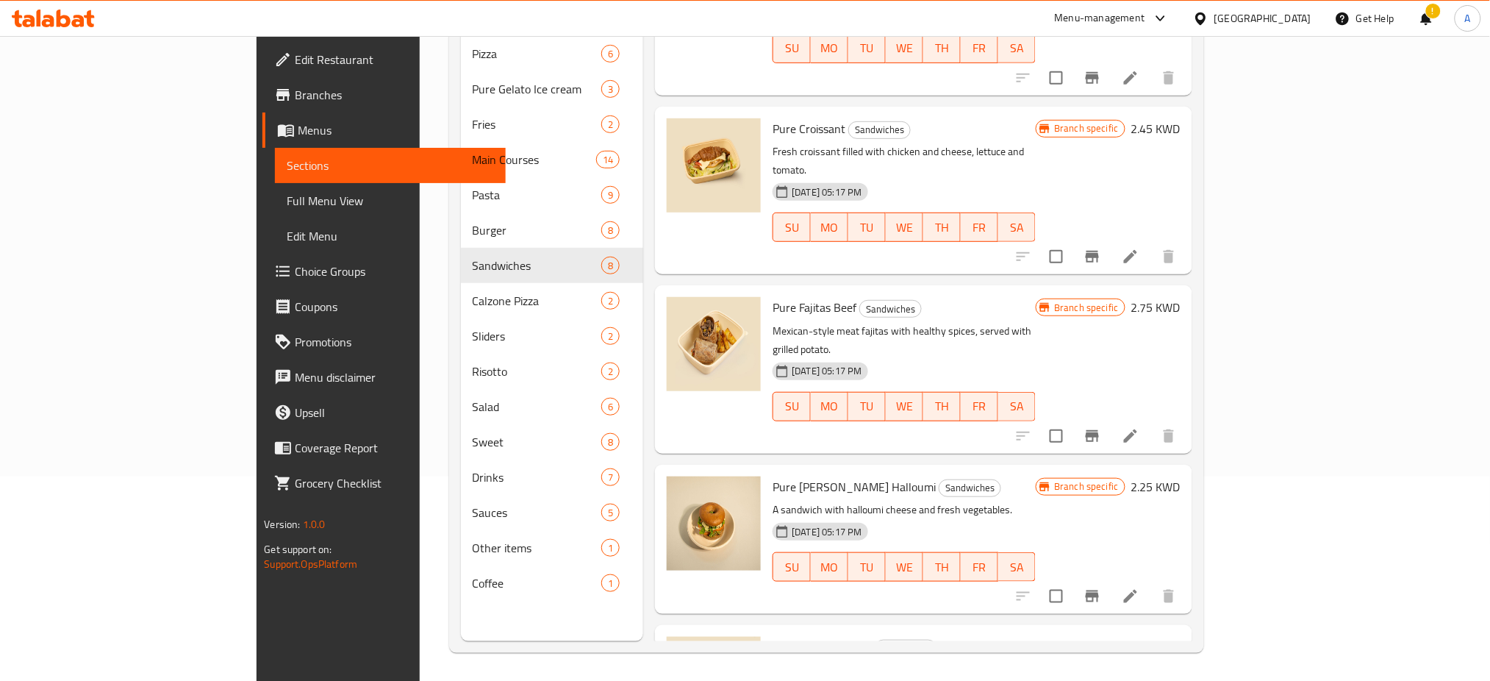
scroll to position [206, 0]
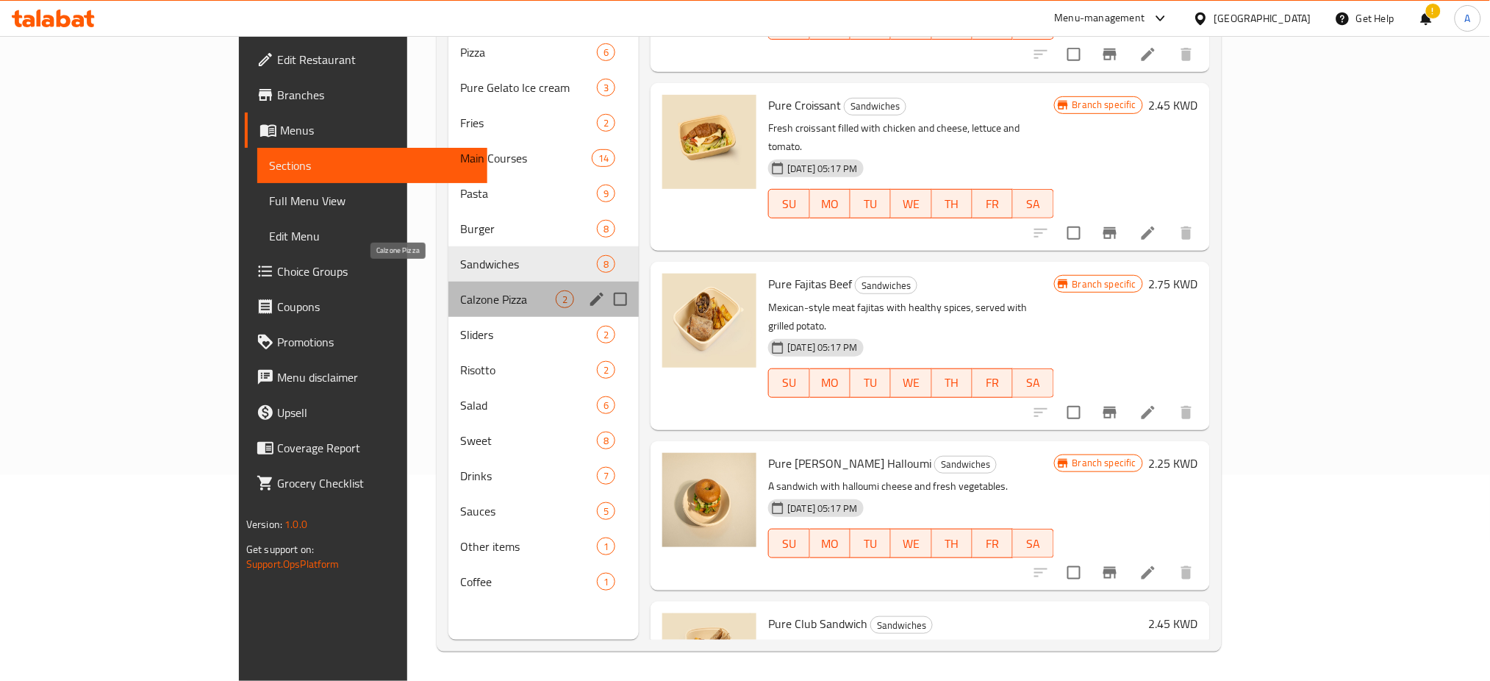
click at [460, 290] on span "Calzone Pizza" at bounding box center [508, 299] width 96 height 18
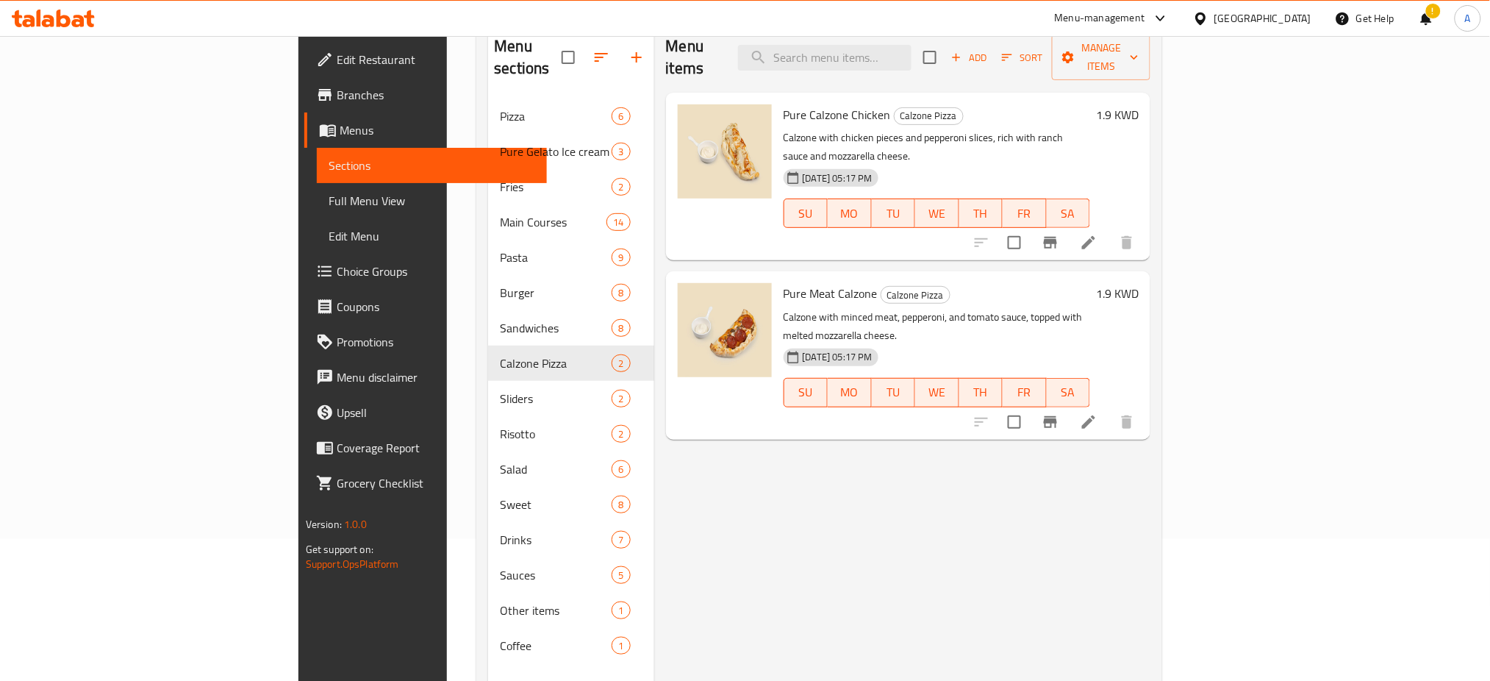
scroll to position [108, 0]
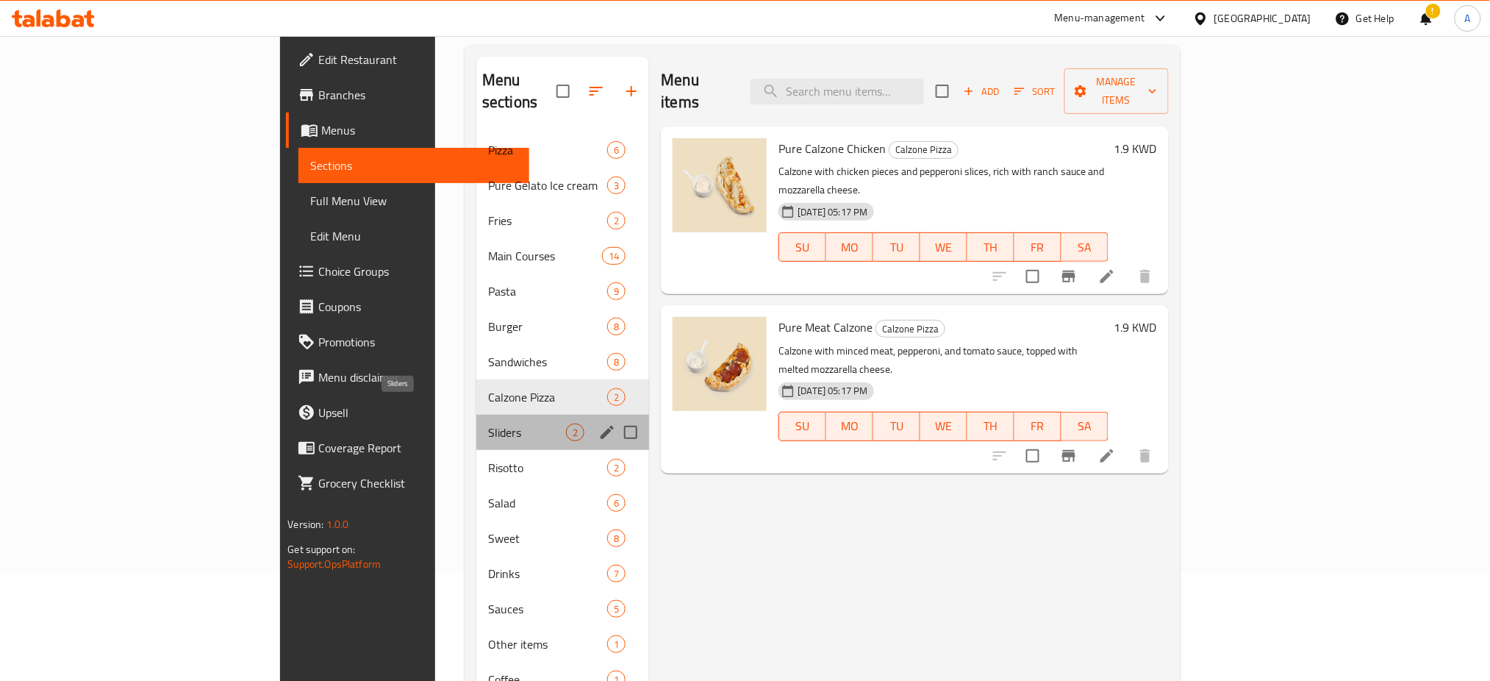
click at [488, 423] on span "Sliders" at bounding box center [527, 432] width 78 height 18
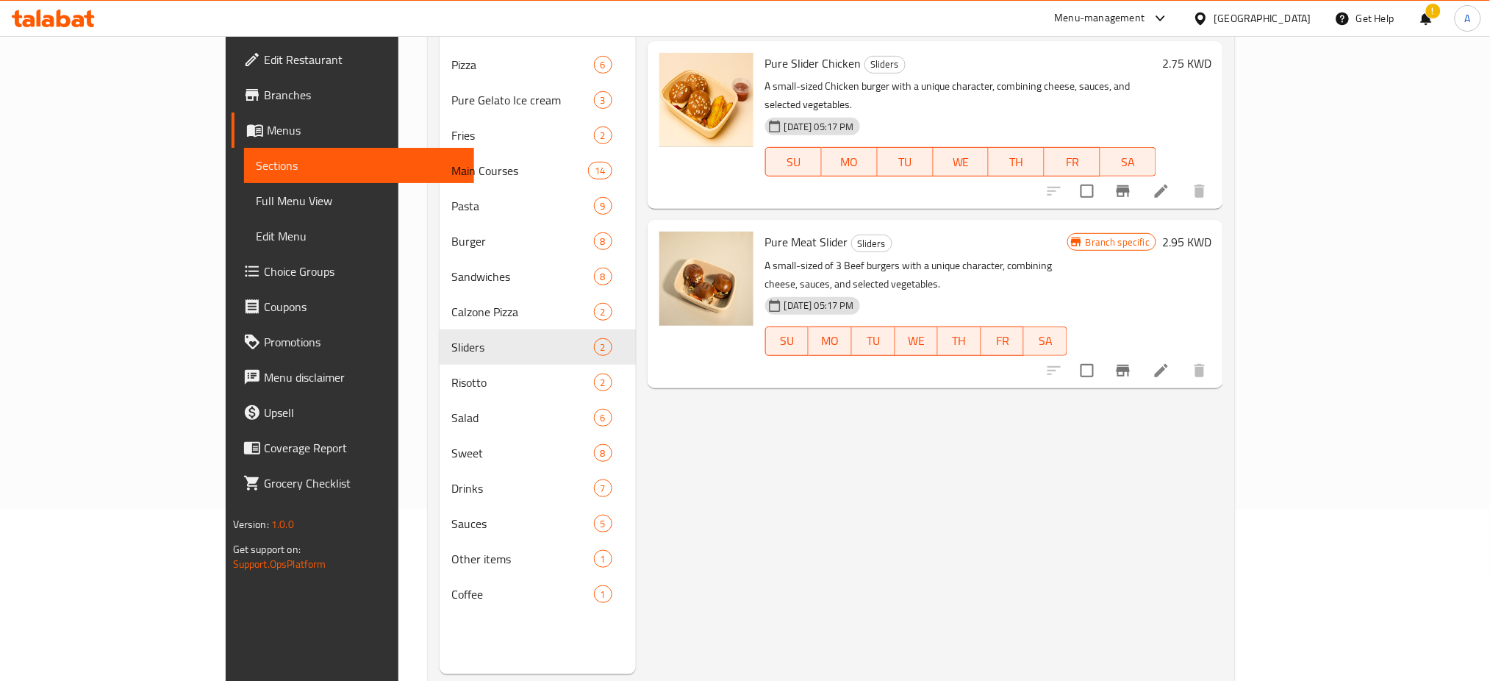
scroll to position [206, 0]
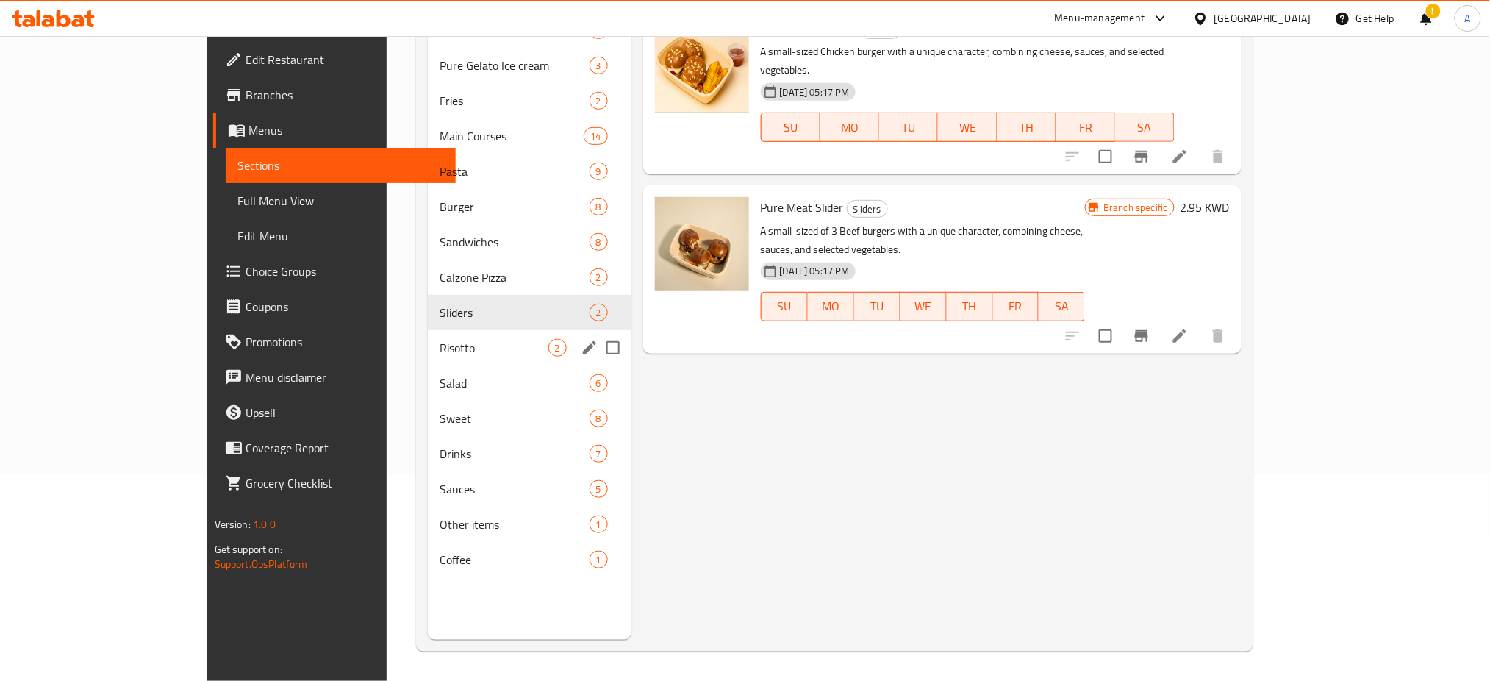
click at [428, 358] on div "Risotto 2" at bounding box center [530, 347] width 204 height 35
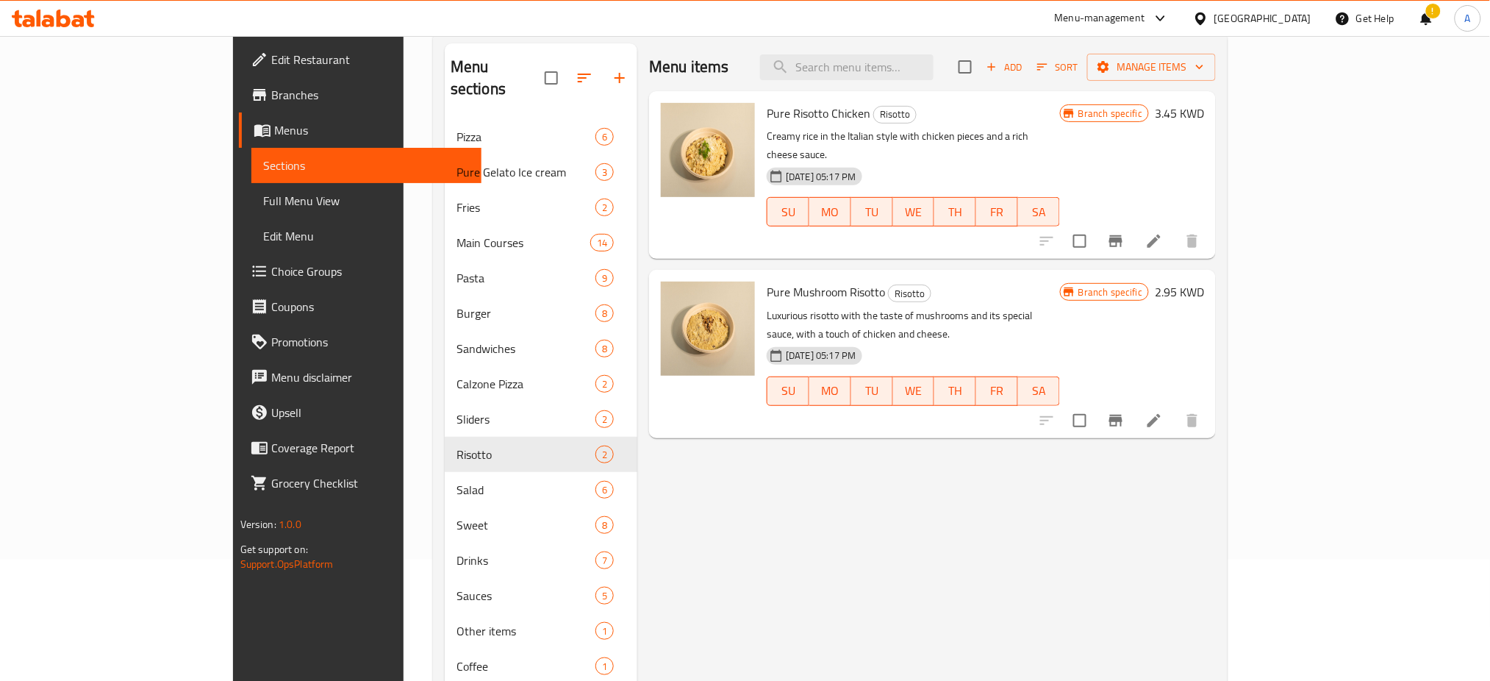
scroll to position [206, 0]
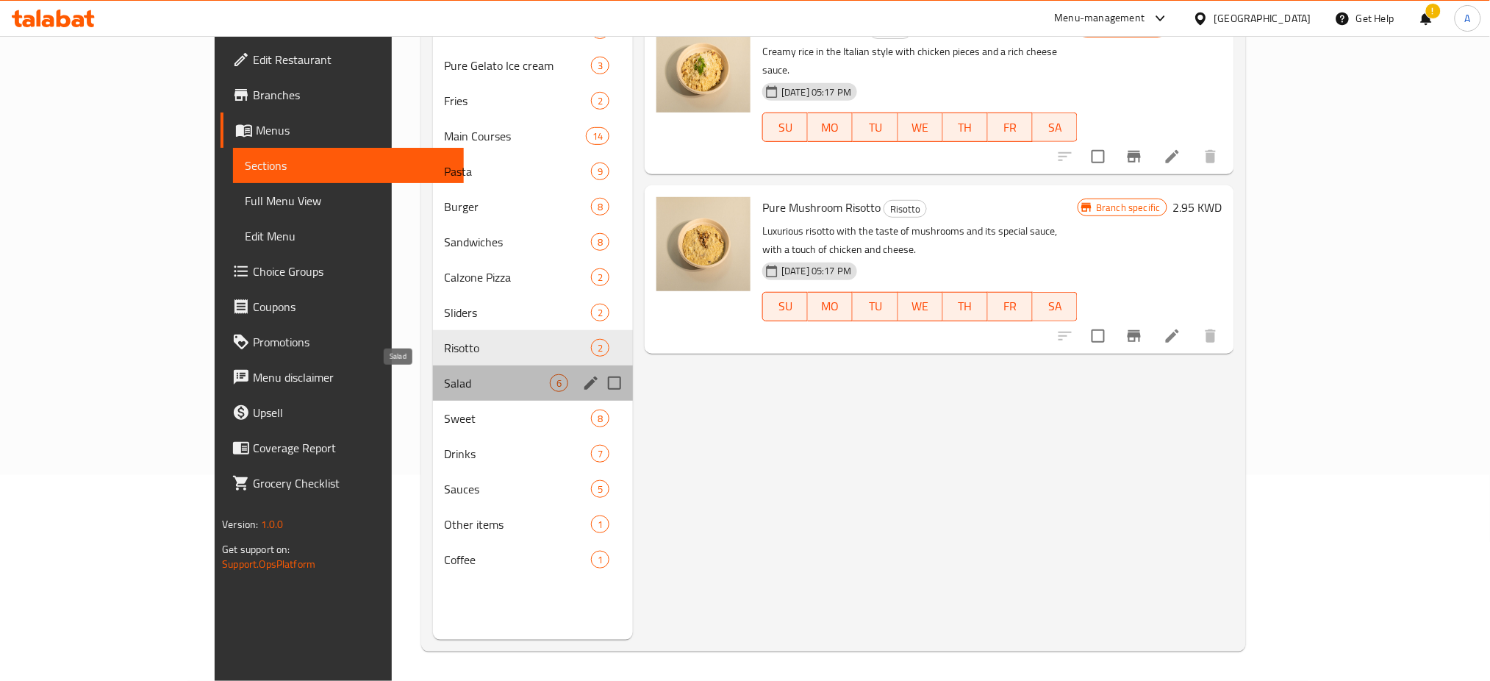
click at [445, 387] on span "Salad" at bounding box center [497, 383] width 105 height 18
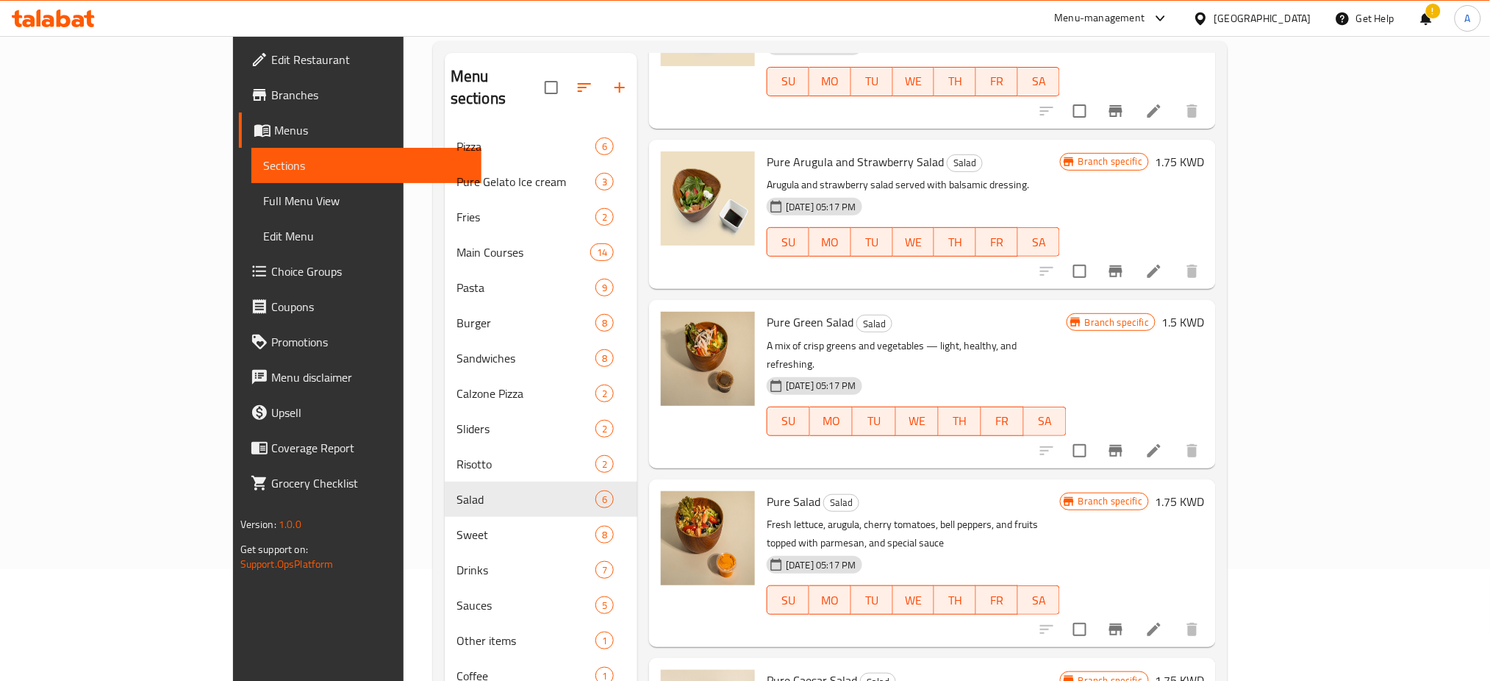
scroll to position [206, 0]
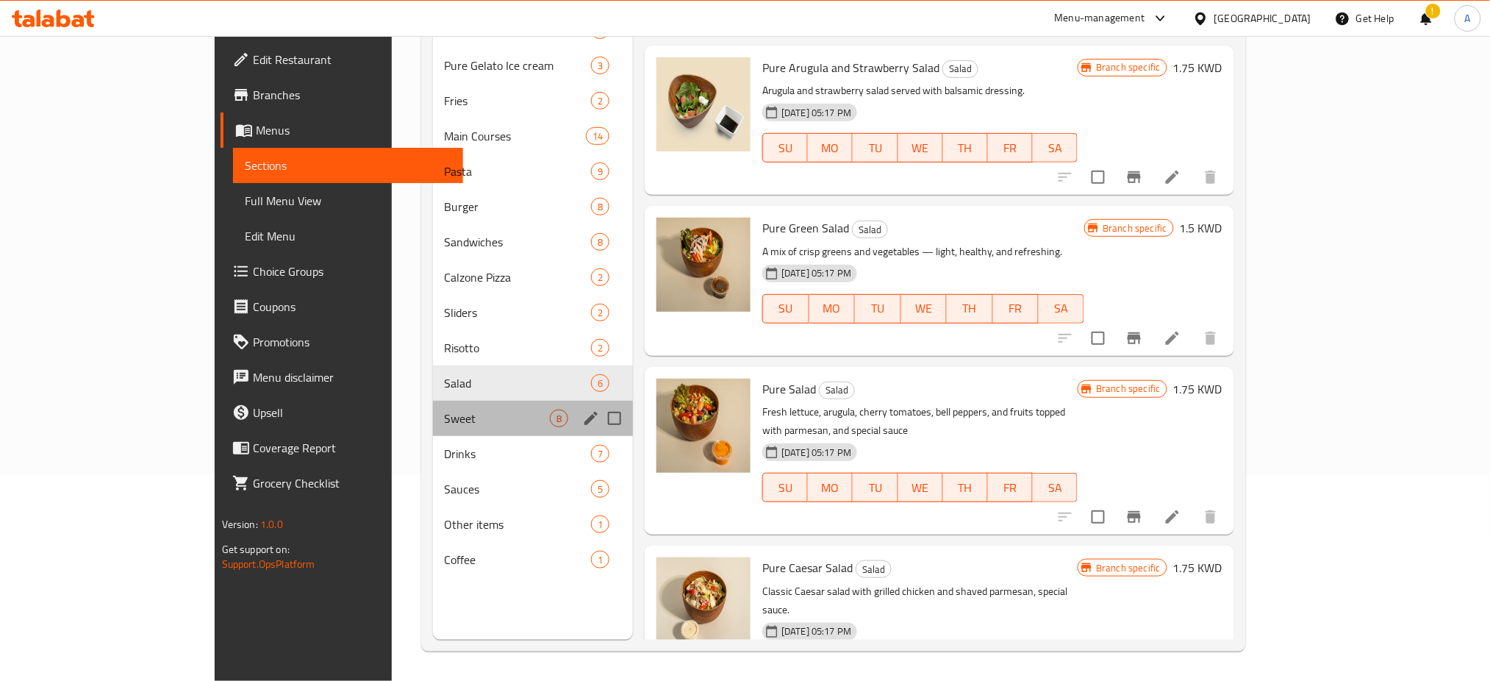
click at [433, 407] on div "Sweet 8" at bounding box center [533, 418] width 201 height 35
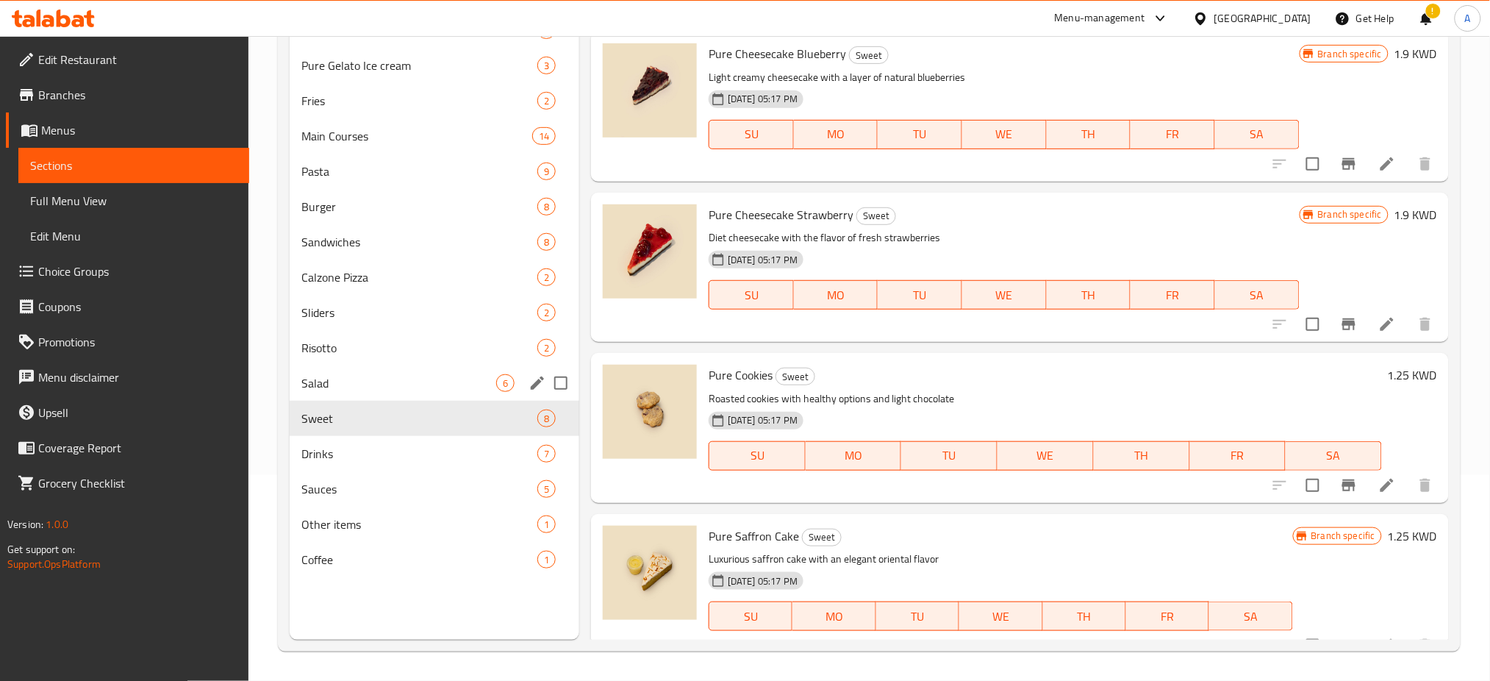
scroll to position [490, 0]
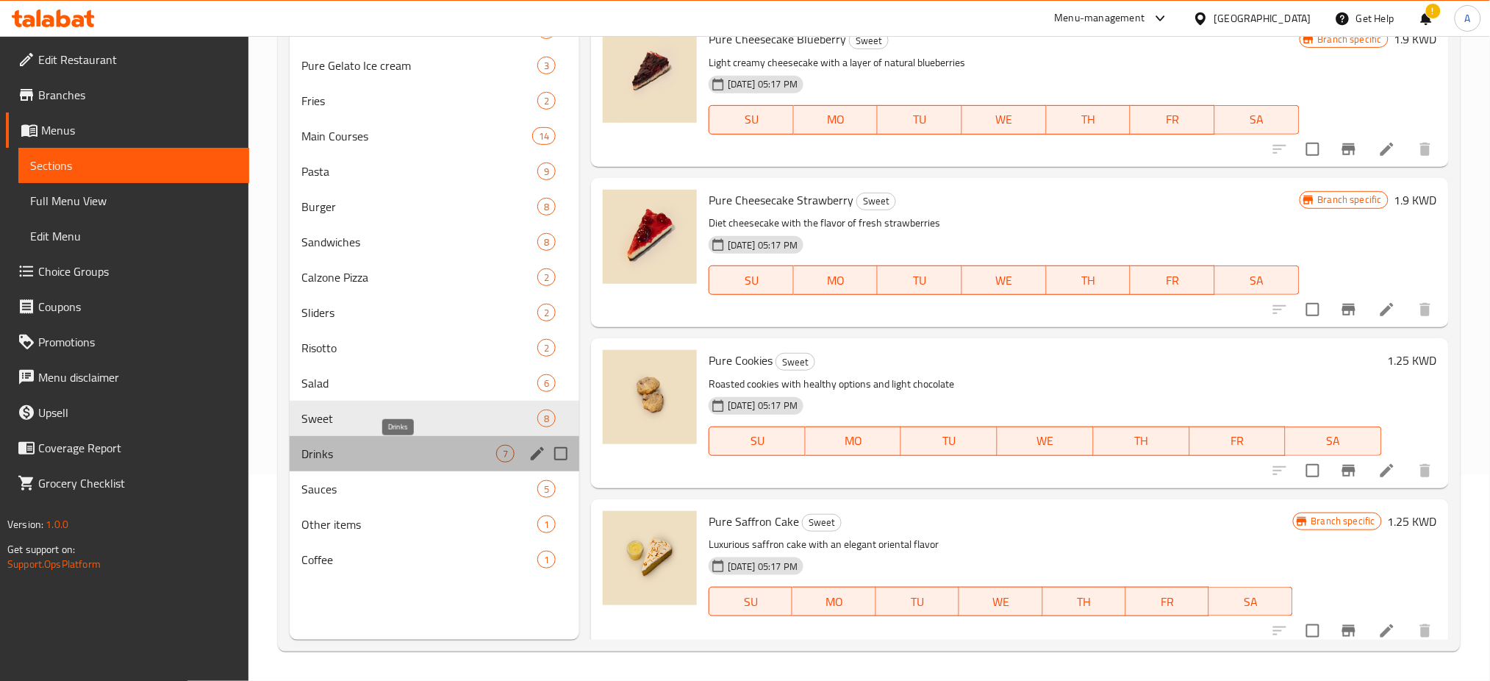
click at [373, 456] on span "Drinks" at bounding box center [398, 454] width 195 height 18
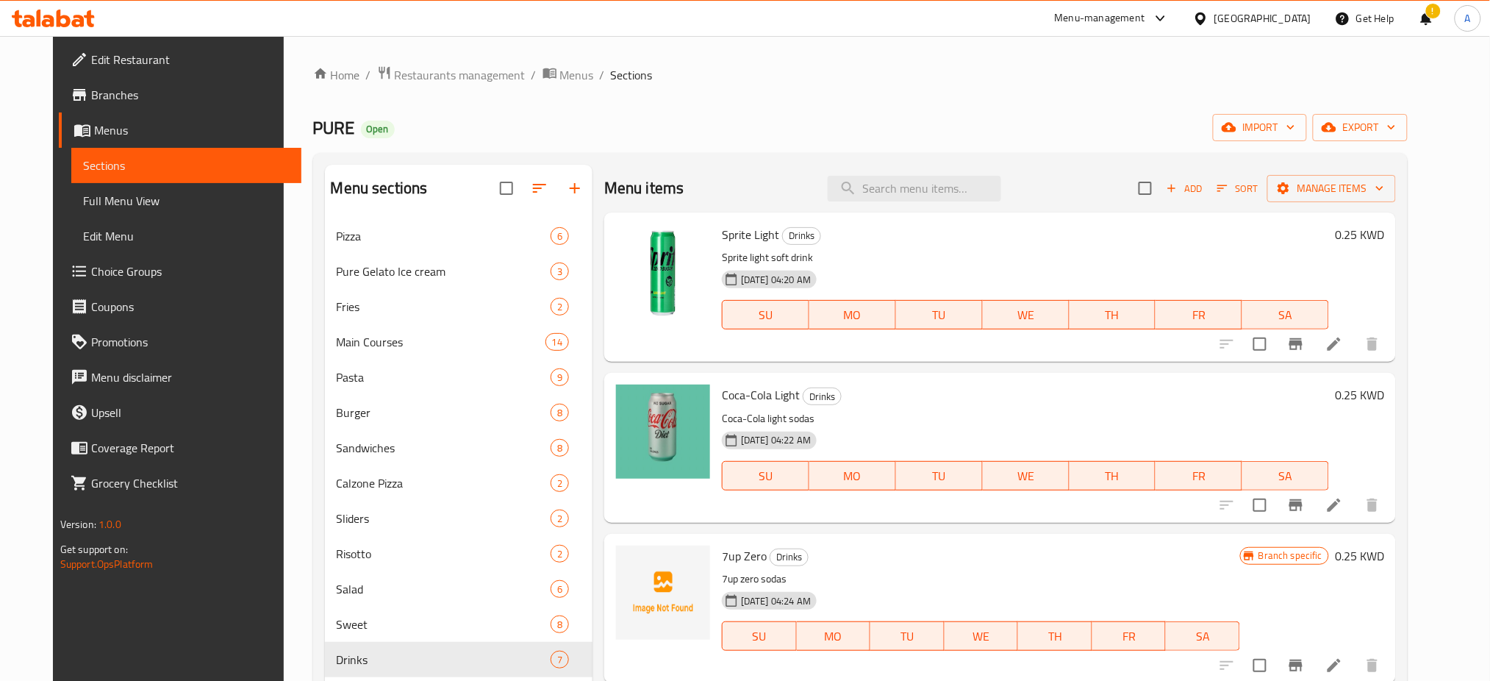
scroll to position [206, 0]
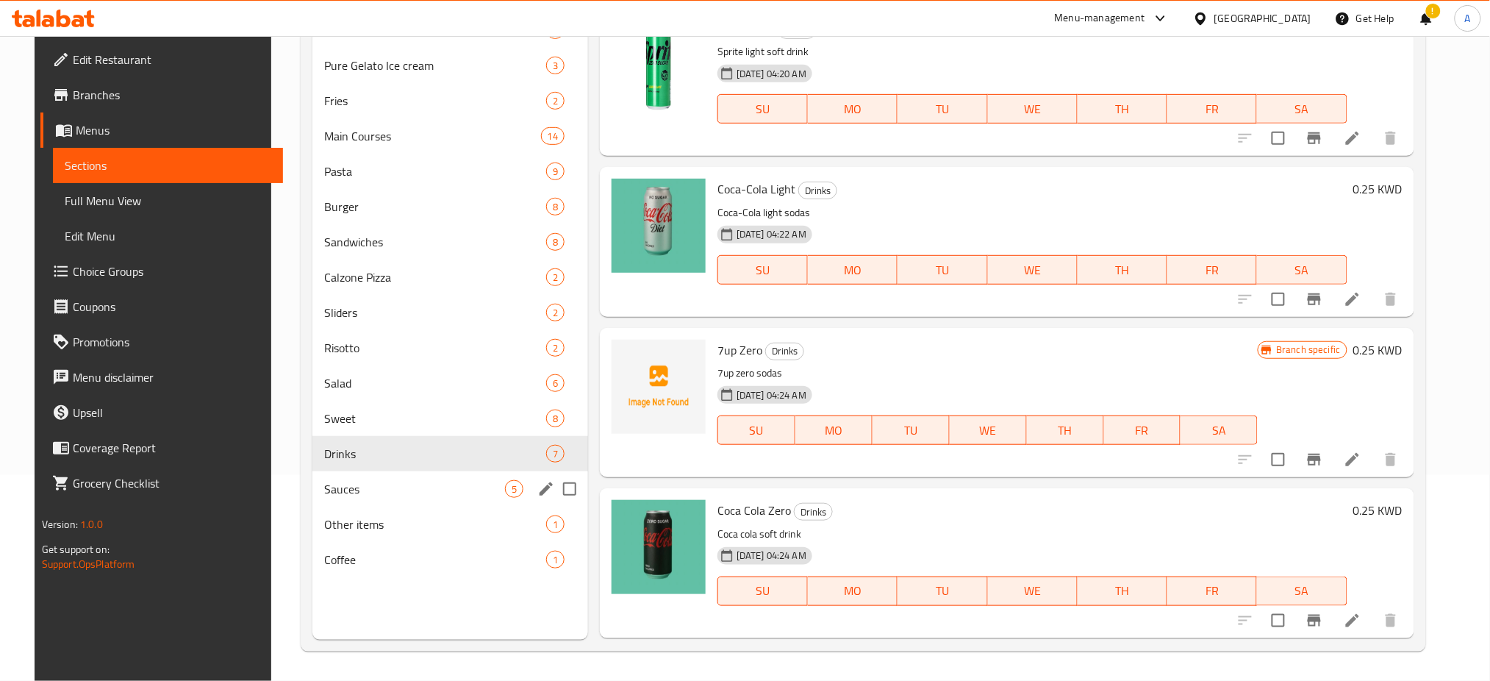
click at [398, 494] on span "Sauces" at bounding box center [414, 489] width 180 height 18
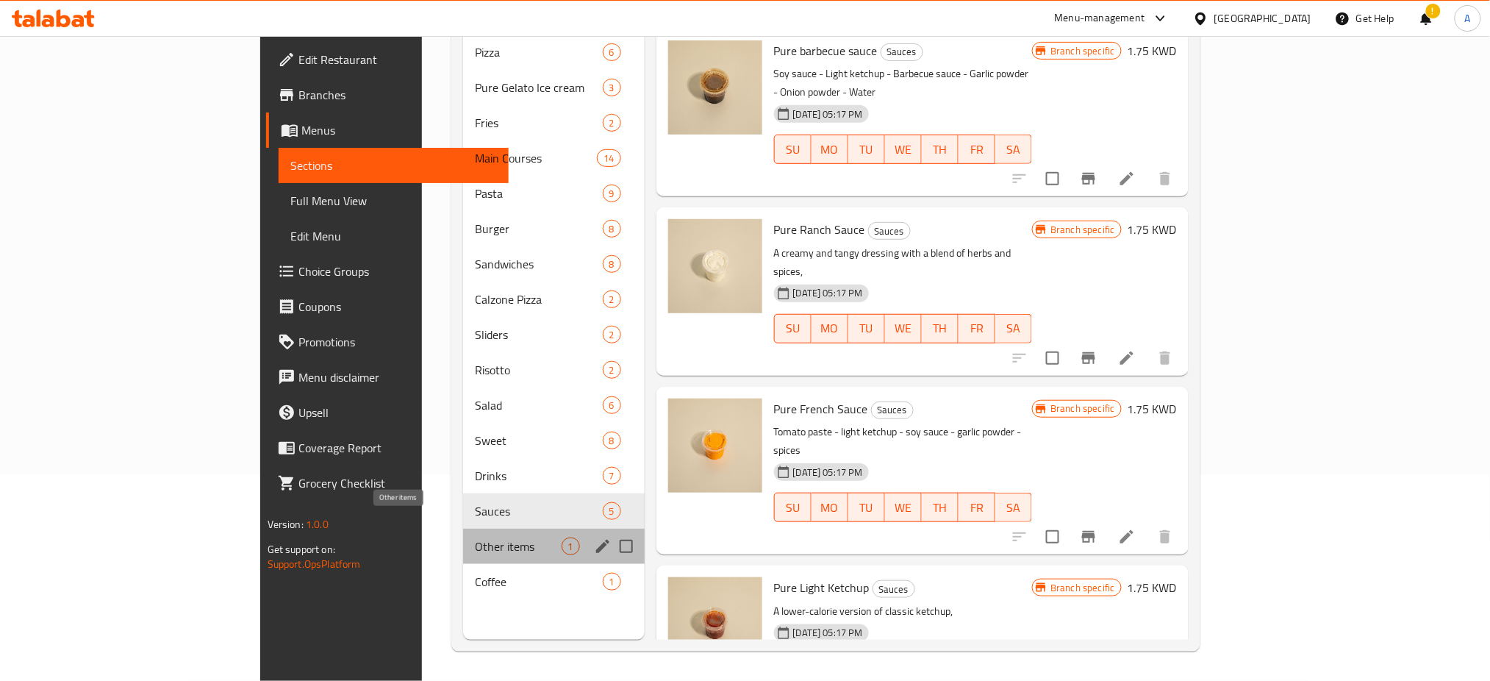
click at [475, 537] on span "Other items" at bounding box center [518, 546] width 87 height 18
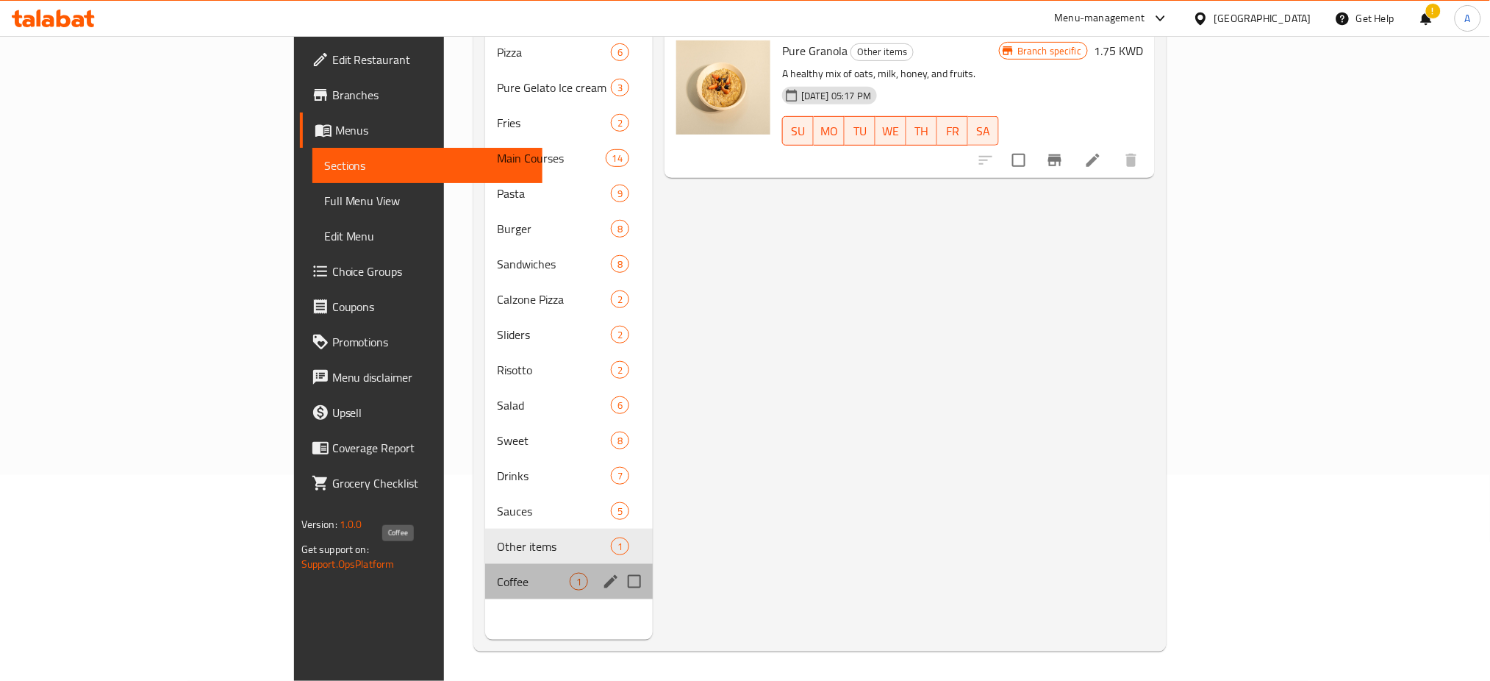
click at [497, 573] on span "Coffee" at bounding box center [533, 582] width 73 height 18
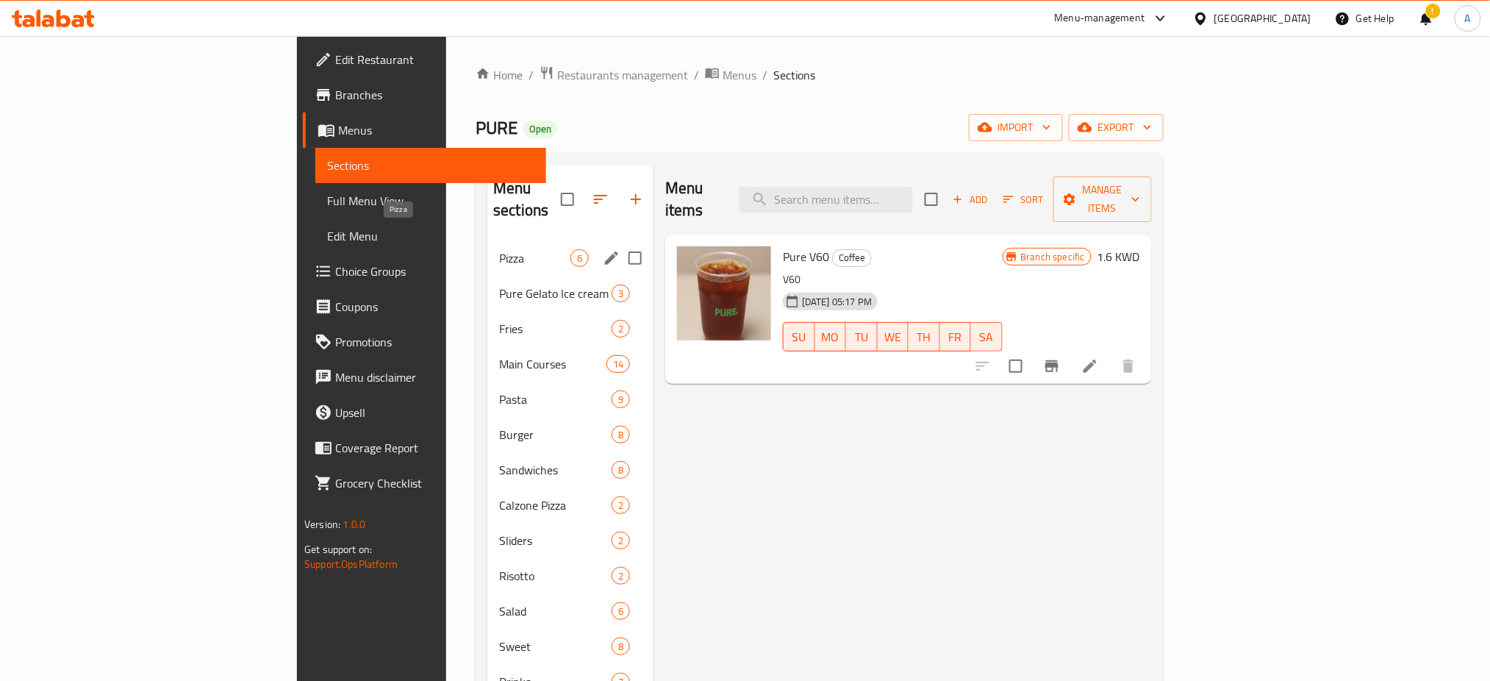
click at [499, 249] on span "Pizza" at bounding box center [534, 258] width 71 height 18
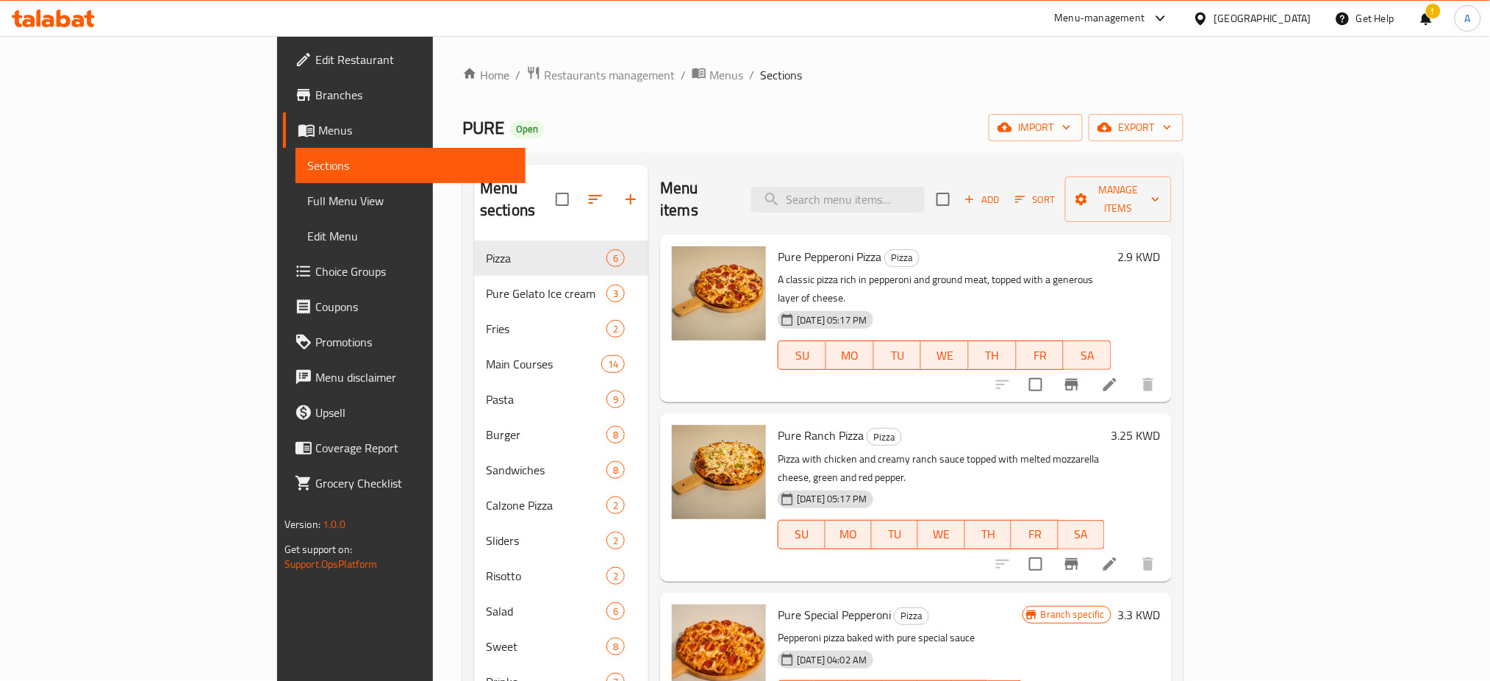
click at [315, 93] on span "Branches" at bounding box center [414, 95] width 199 height 18
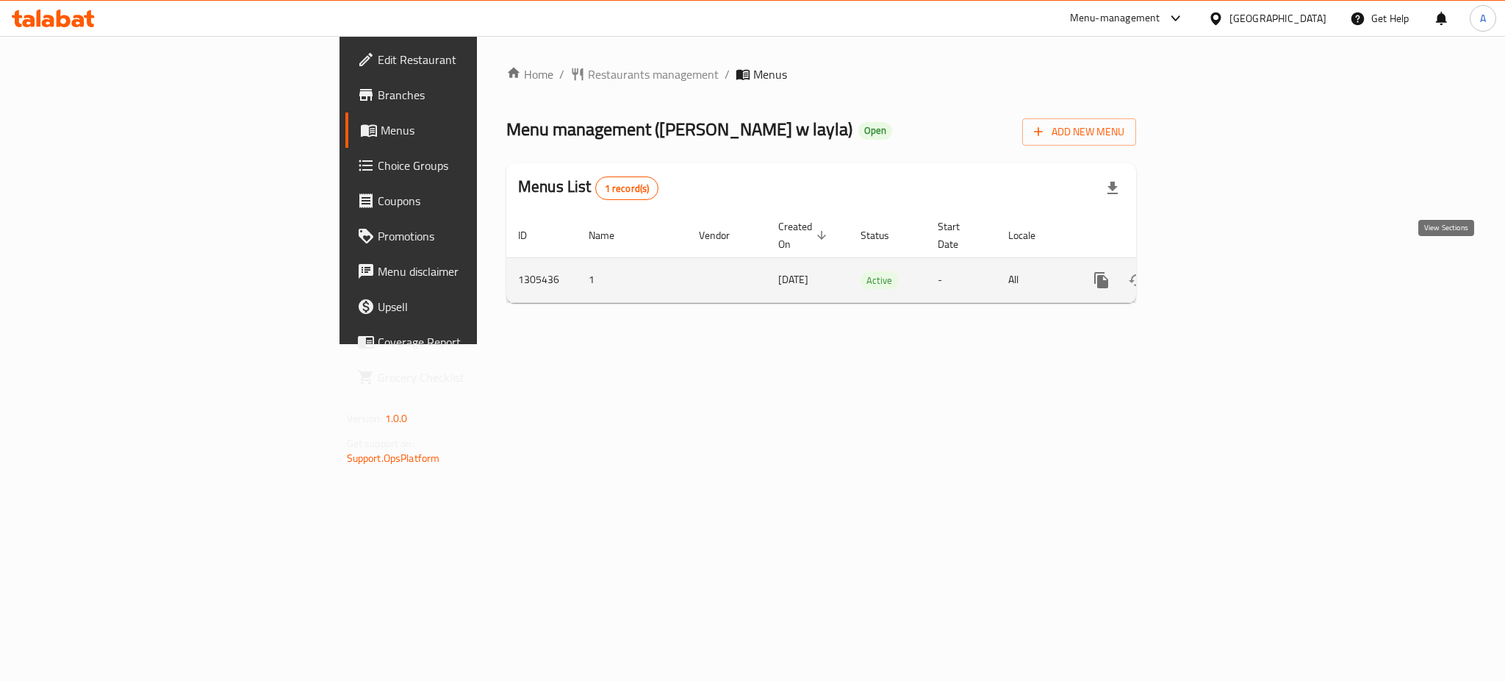
click at [1217, 271] on icon "enhanced table" at bounding box center [1208, 280] width 18 height 18
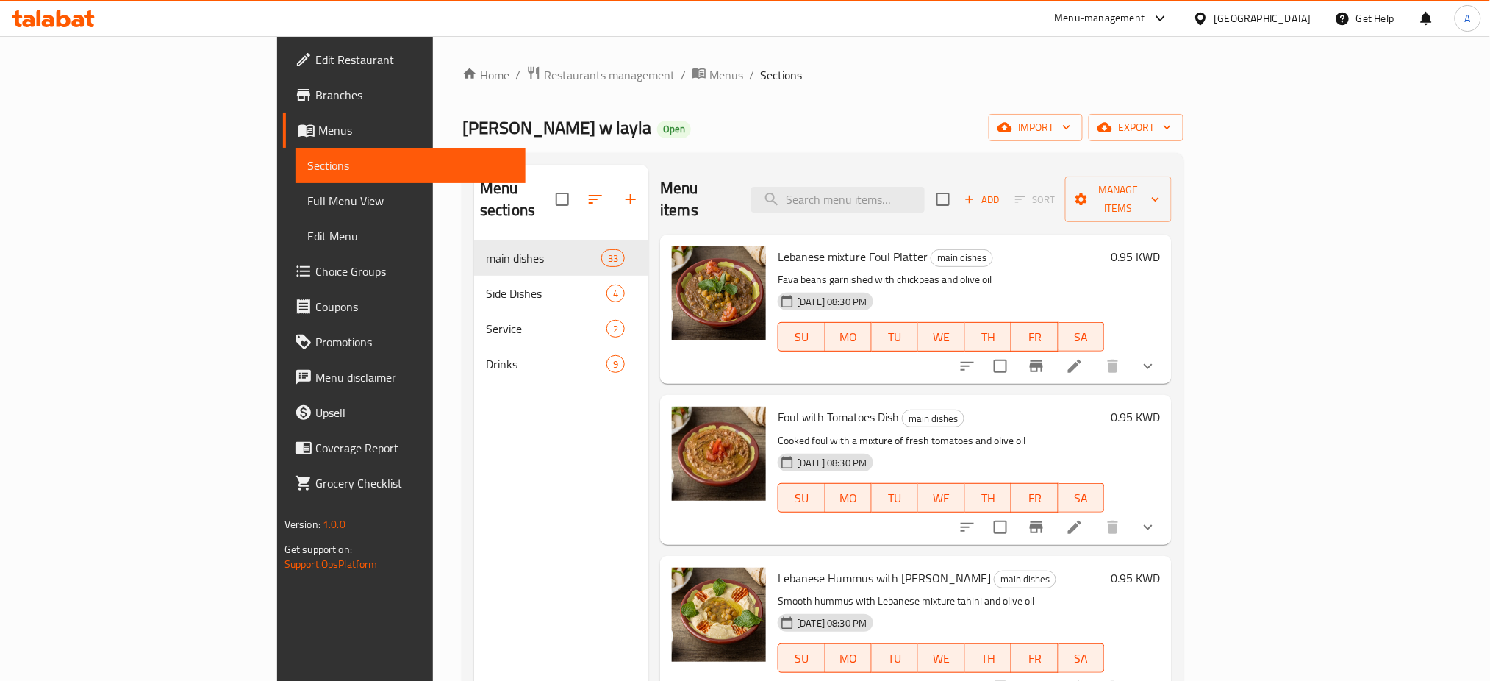
click at [315, 51] on span "Edit Restaurant" at bounding box center [414, 60] width 199 height 18
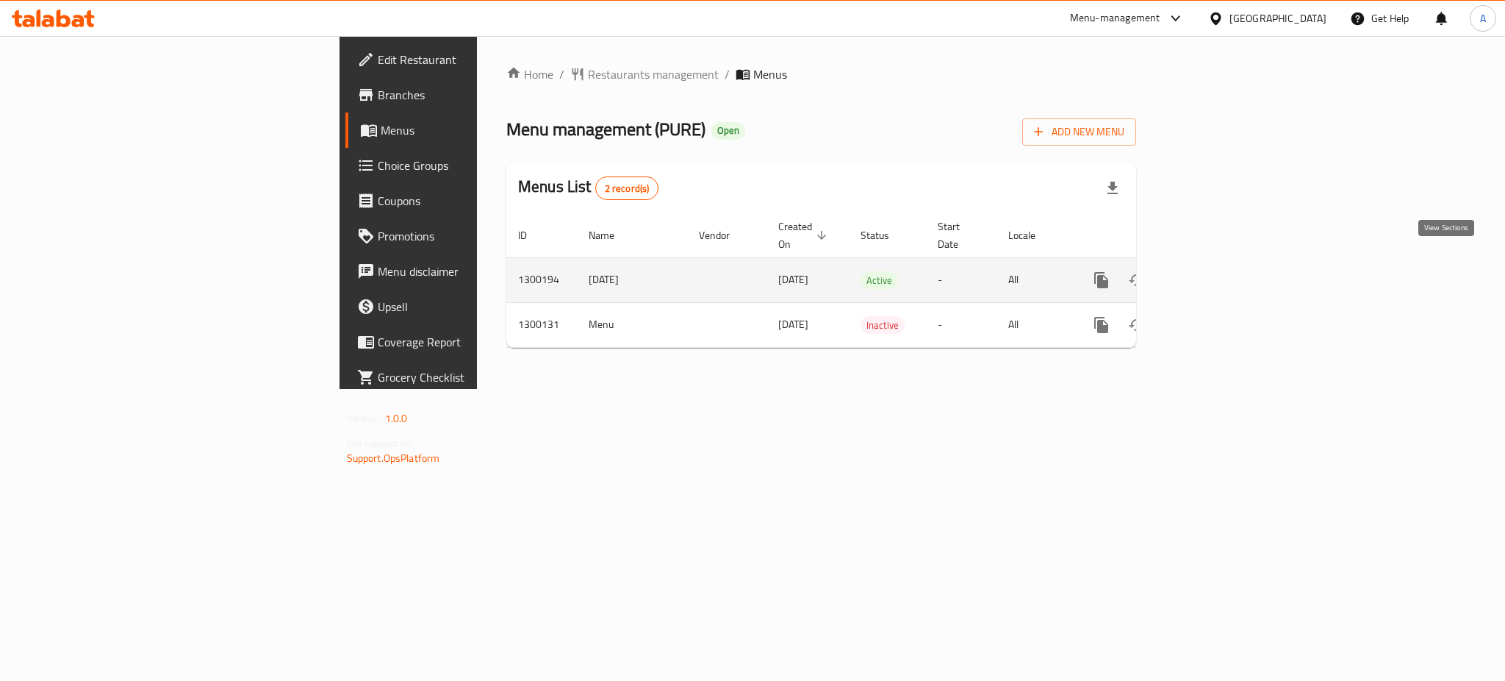
click at [1217, 271] on icon "enhanced table" at bounding box center [1208, 280] width 18 height 18
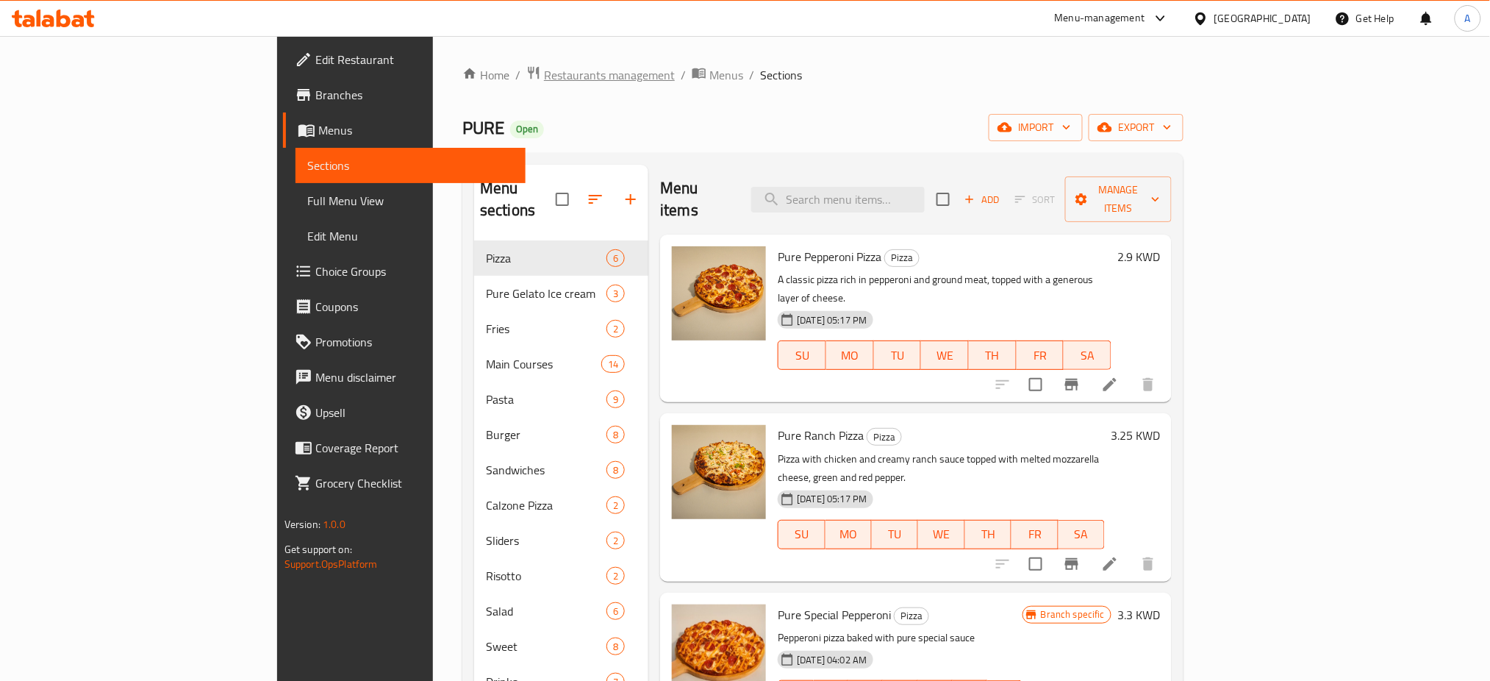
click at [544, 74] on span "Restaurants management" at bounding box center [609, 75] width 131 height 18
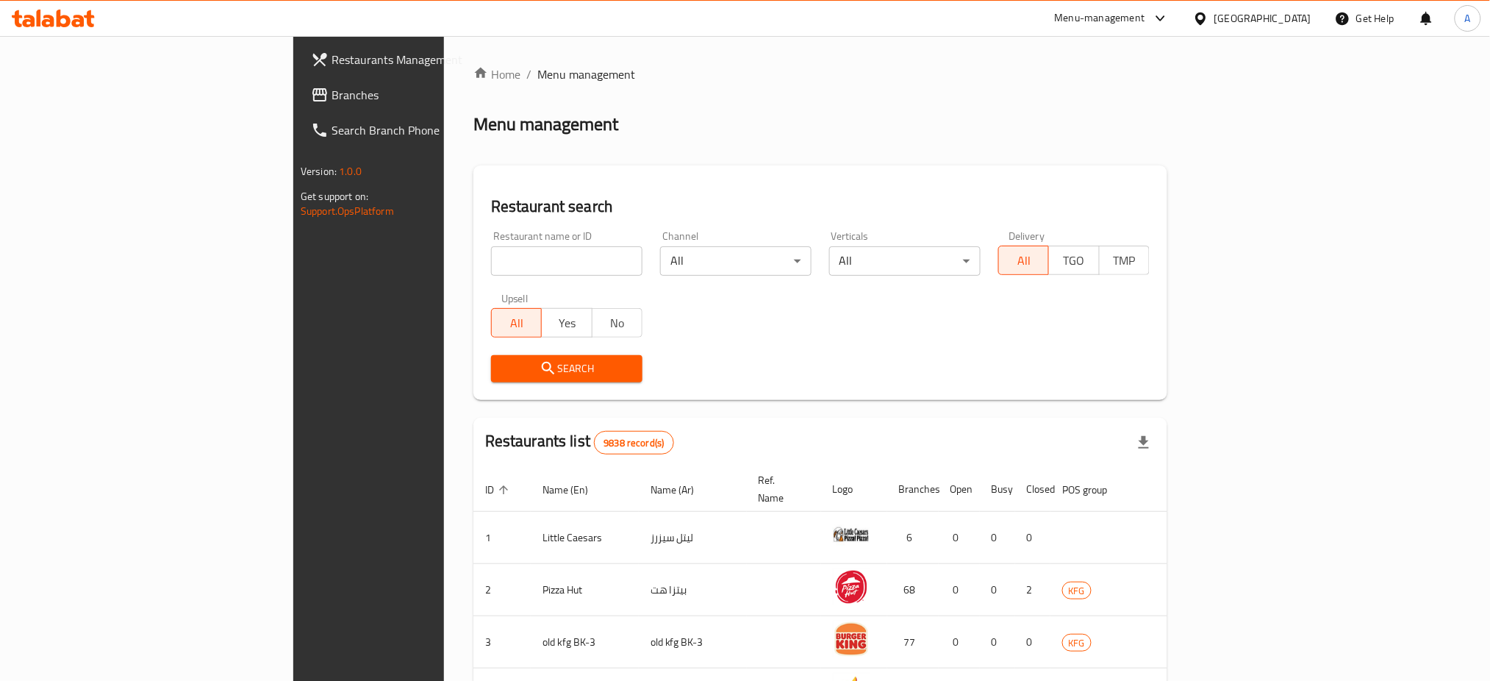
click at [491, 262] on input "search" at bounding box center [566, 260] width 151 height 29
type input "PURE"
click at [491, 378] on button "Search" at bounding box center [566, 368] width 151 height 27
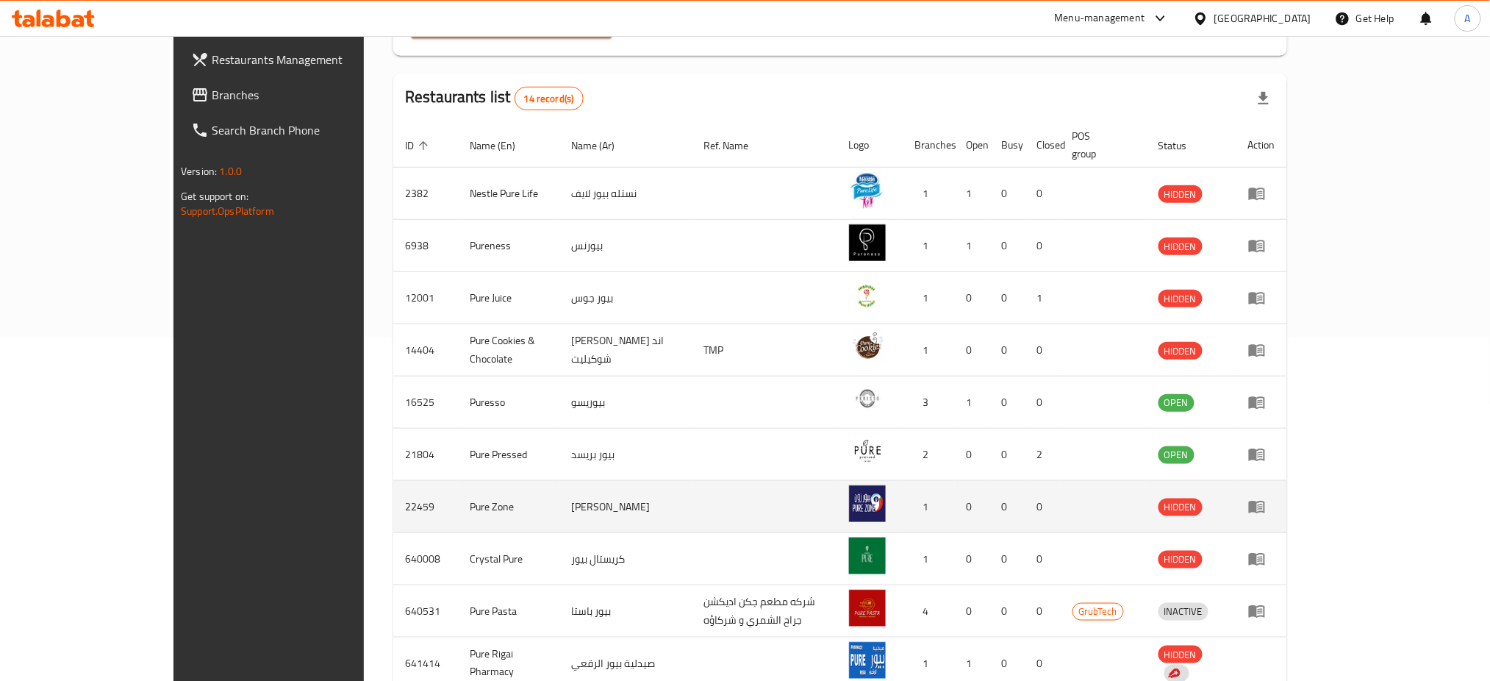
scroll to position [392, 0]
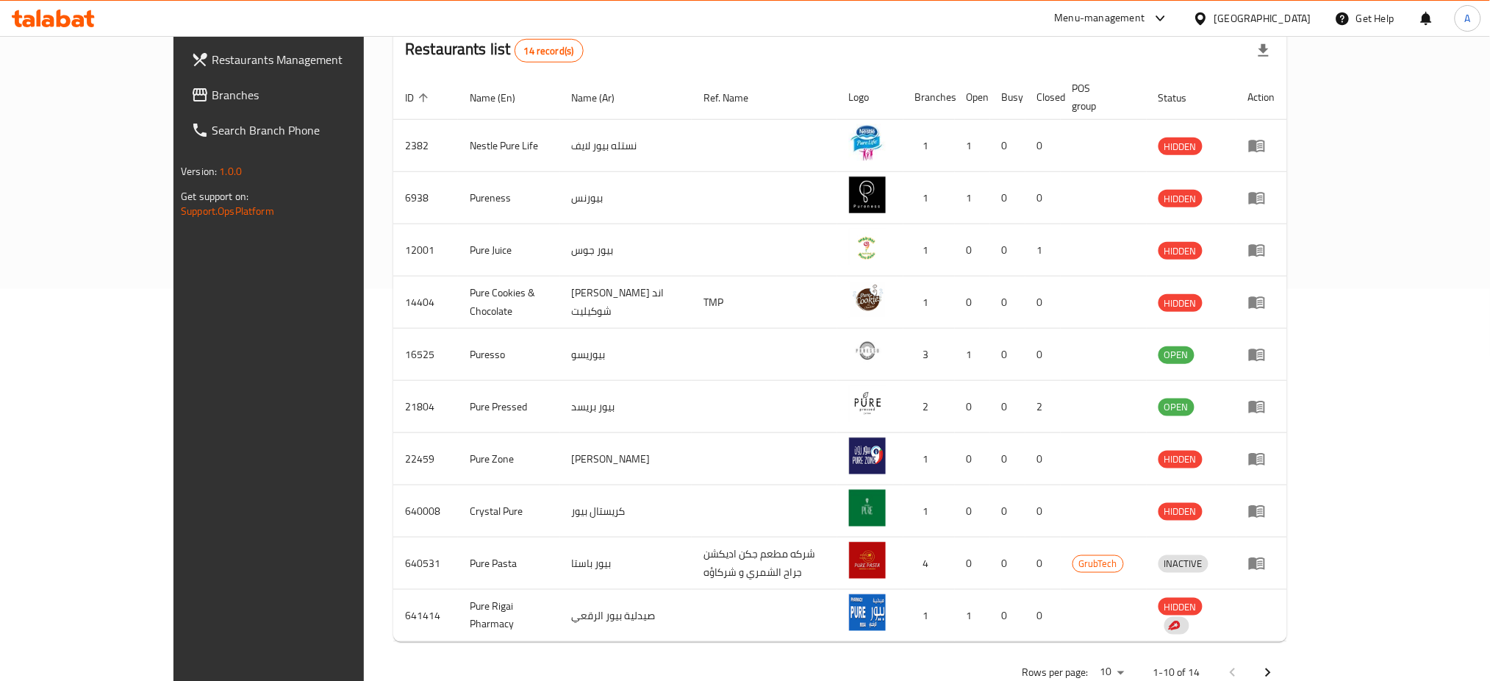
click at [1277, 664] on icon "Next page" at bounding box center [1268, 673] width 18 height 18
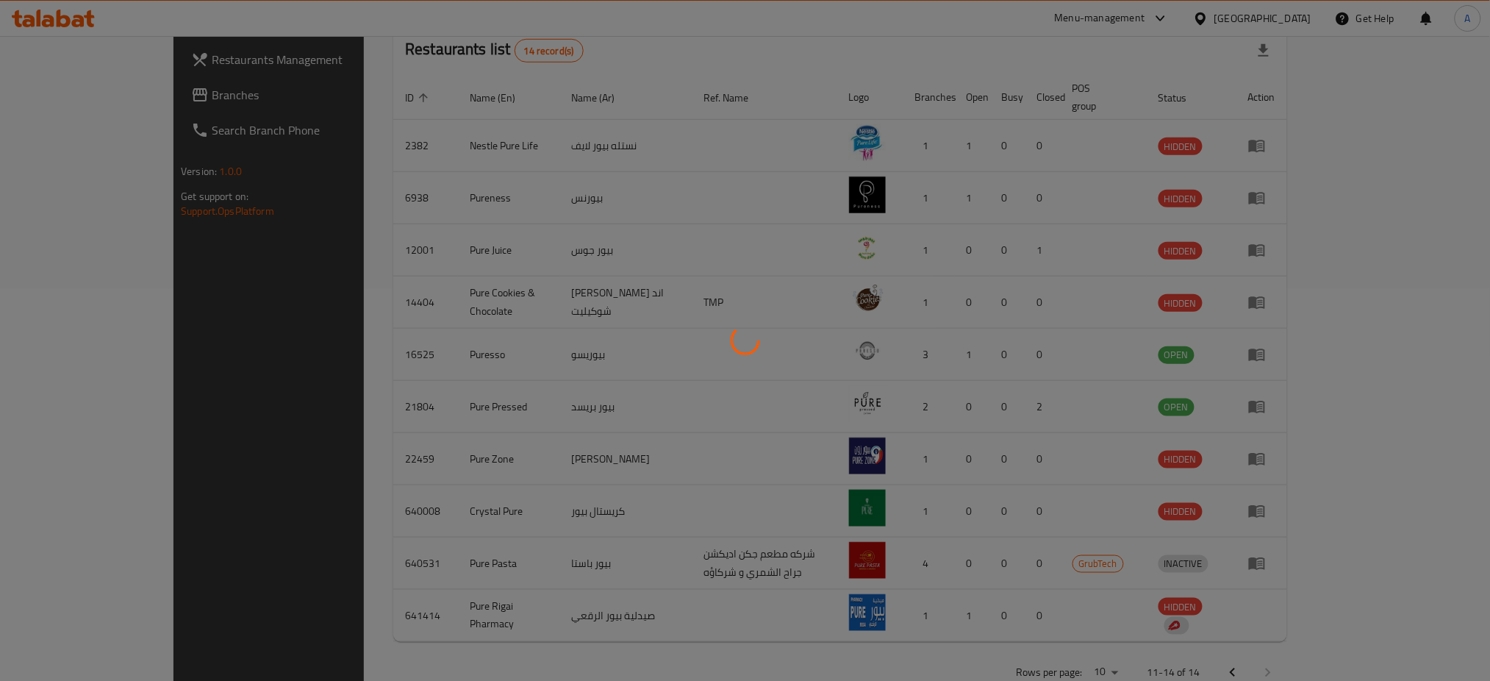
scroll to position [102, 0]
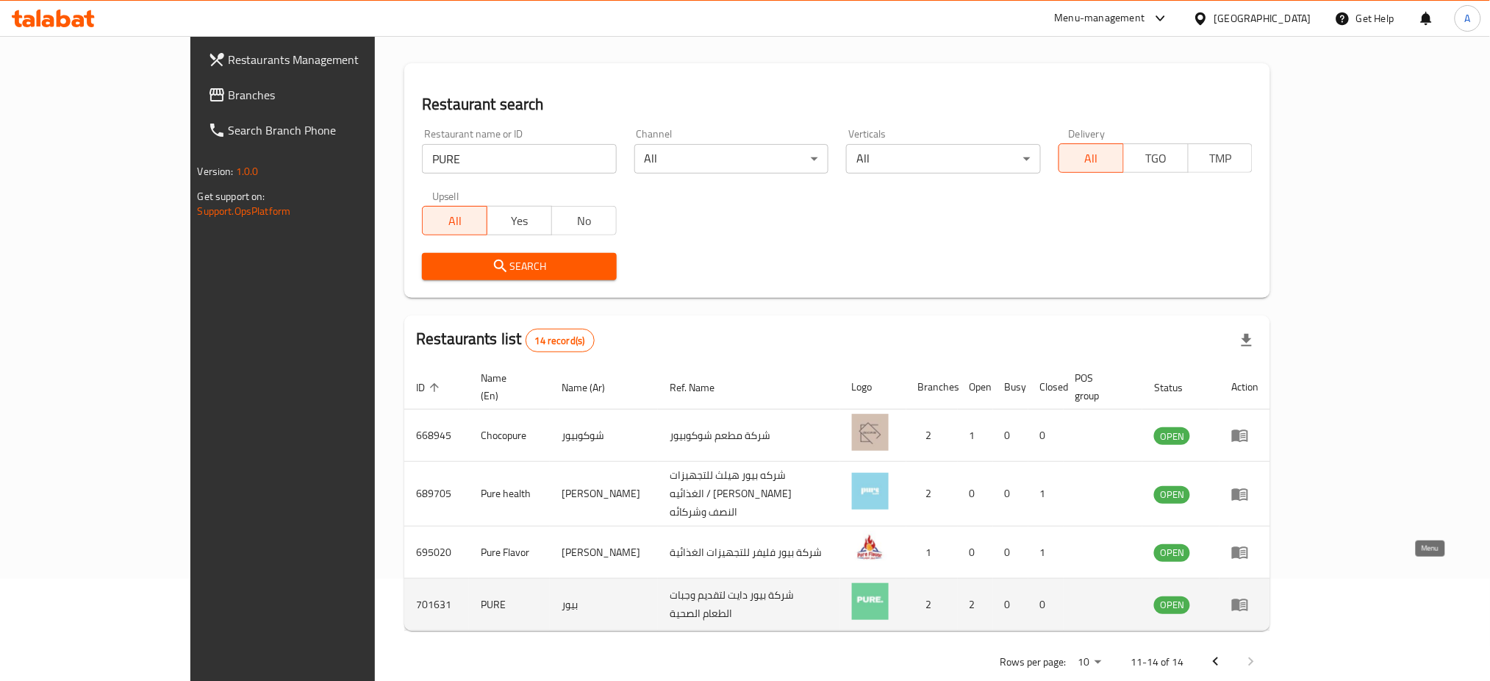
click at [1258, 595] on link "enhanced table" at bounding box center [1244, 604] width 27 height 18
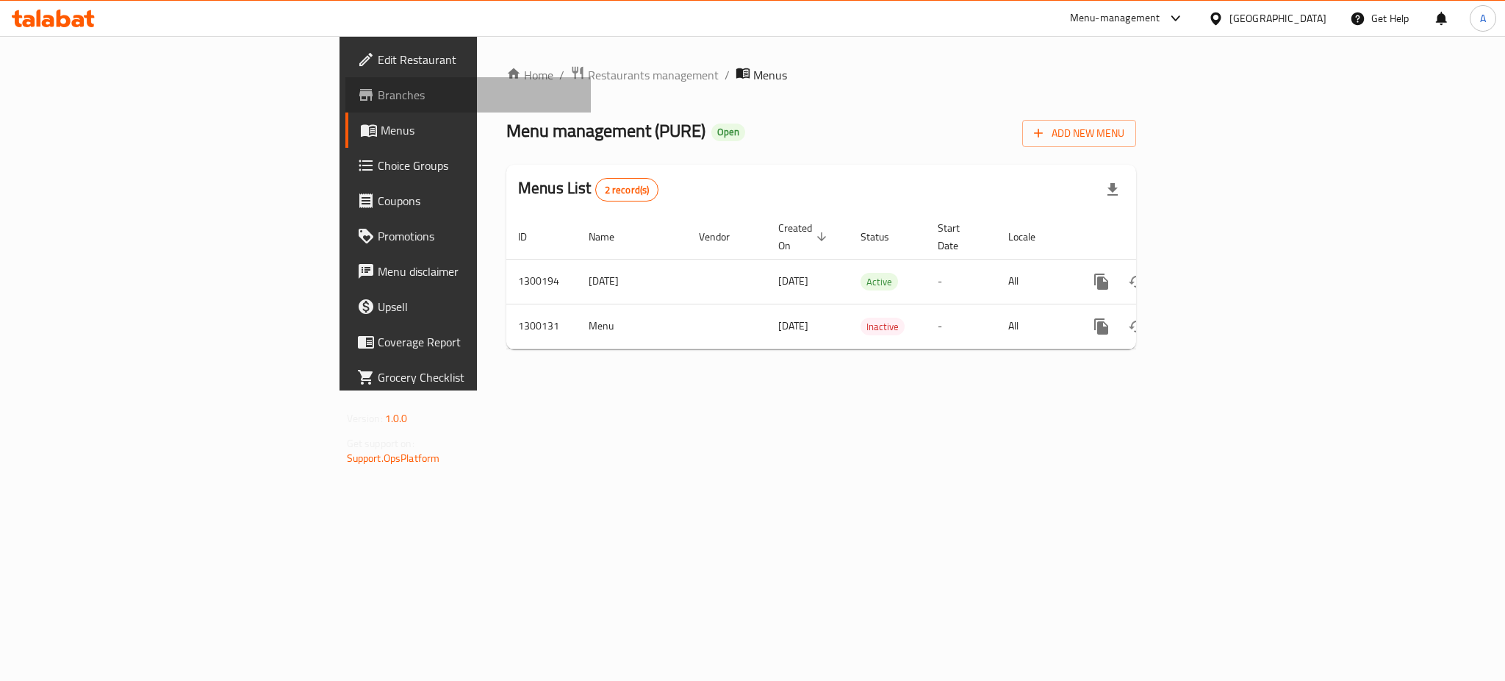
click at [378, 95] on span "Branches" at bounding box center [478, 95] width 201 height 18
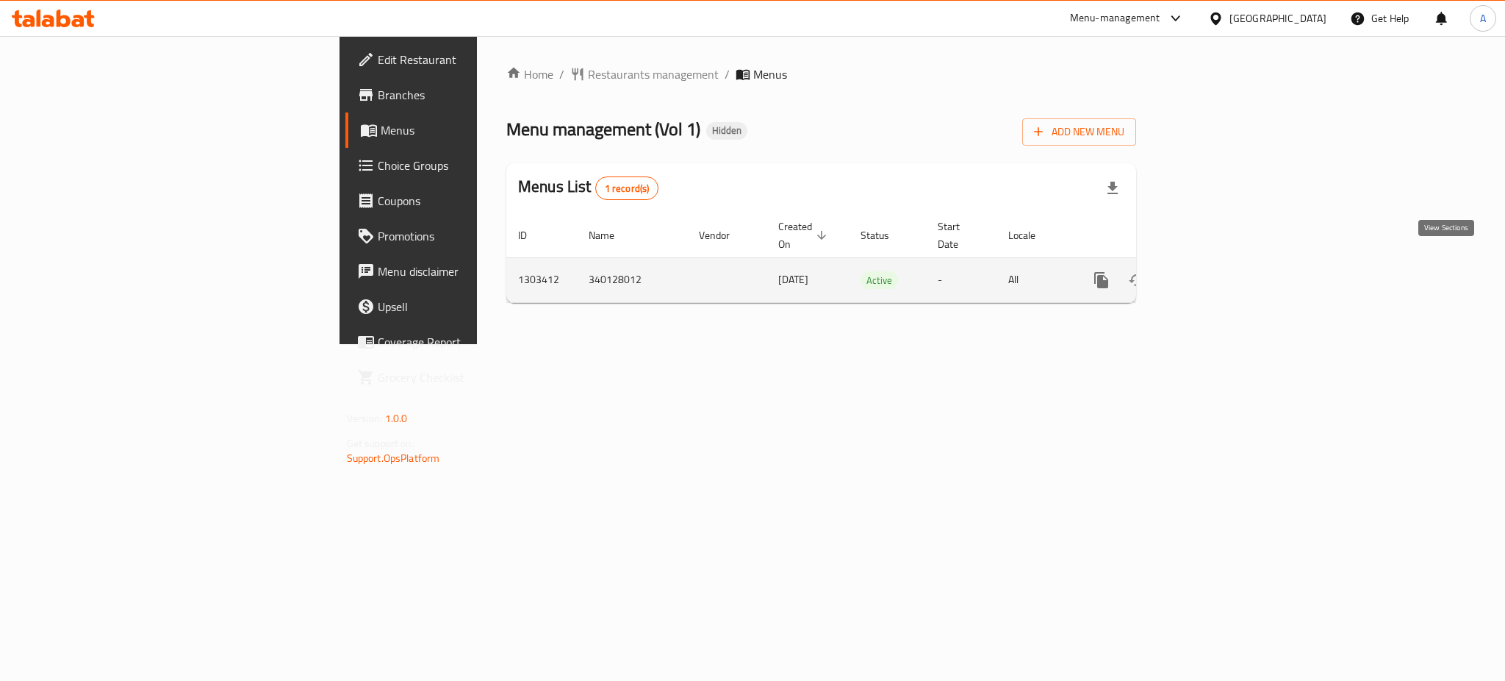
click at [1217, 271] on icon "enhanced table" at bounding box center [1208, 280] width 18 height 18
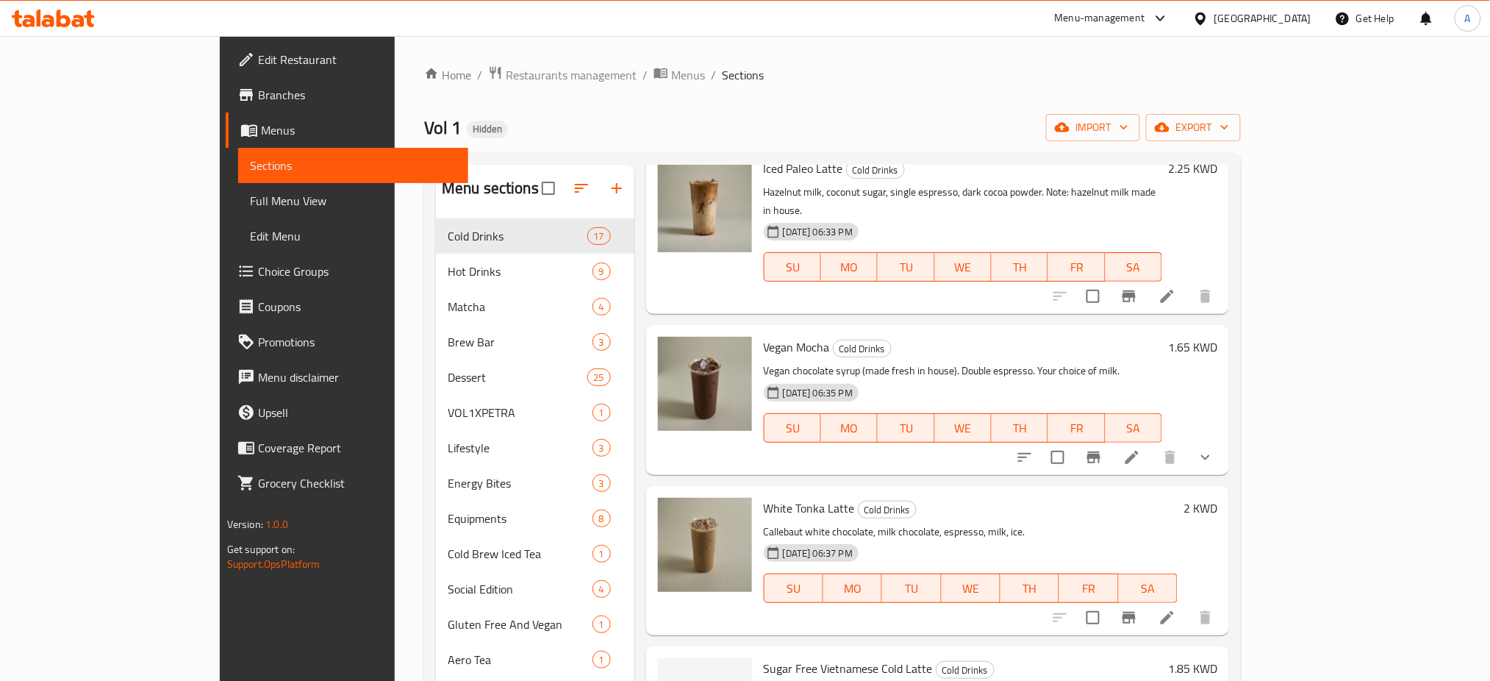
scroll to position [2072, 0]
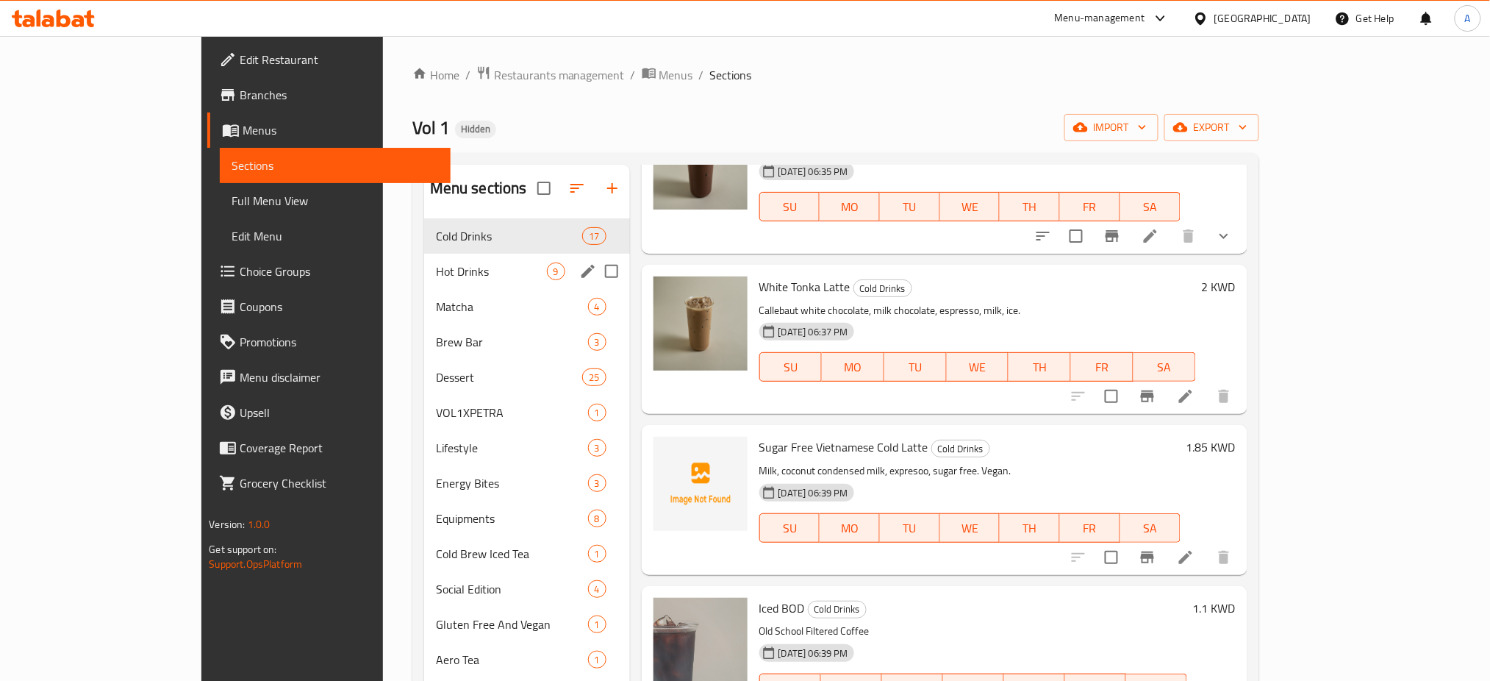
click at [424, 282] on div "Hot Drinks 9" at bounding box center [527, 271] width 206 height 35
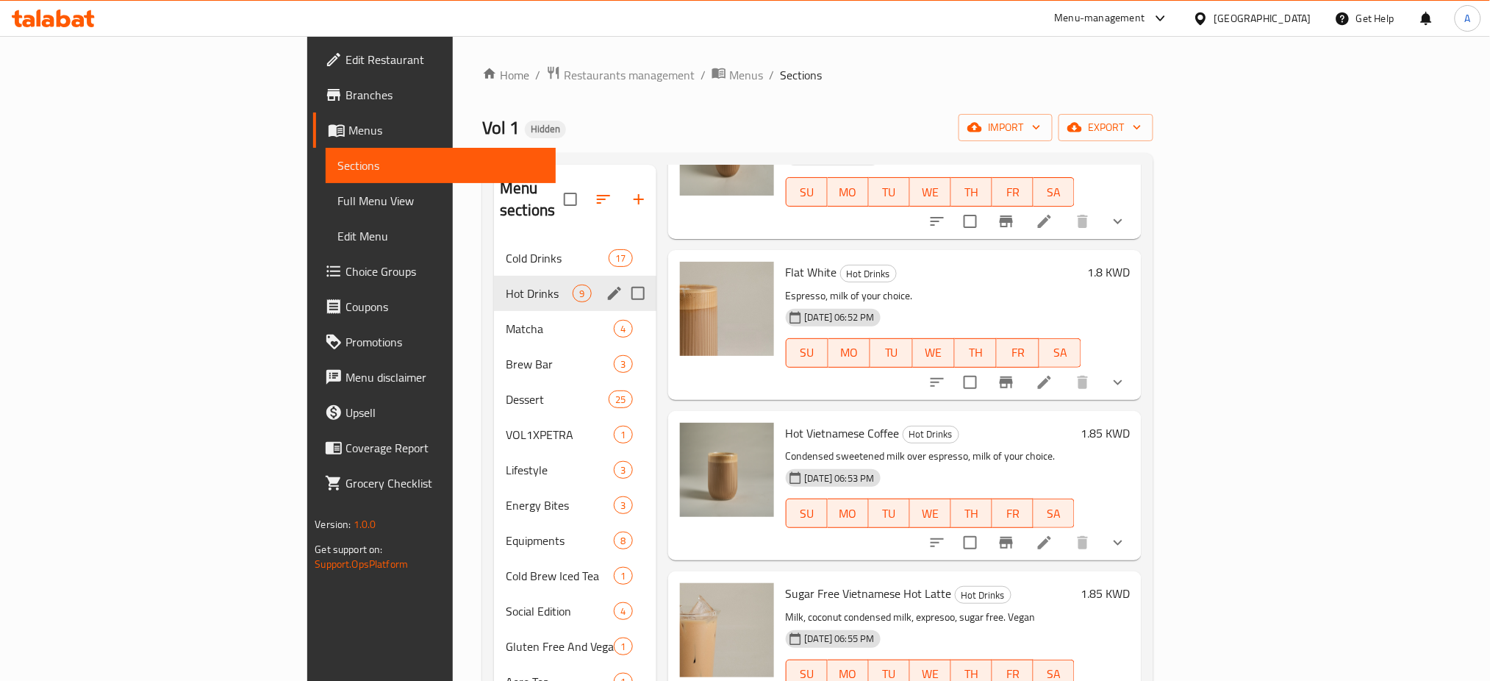
scroll to position [786, 0]
click at [494, 318] on div "Matcha 4" at bounding box center [575, 328] width 162 height 35
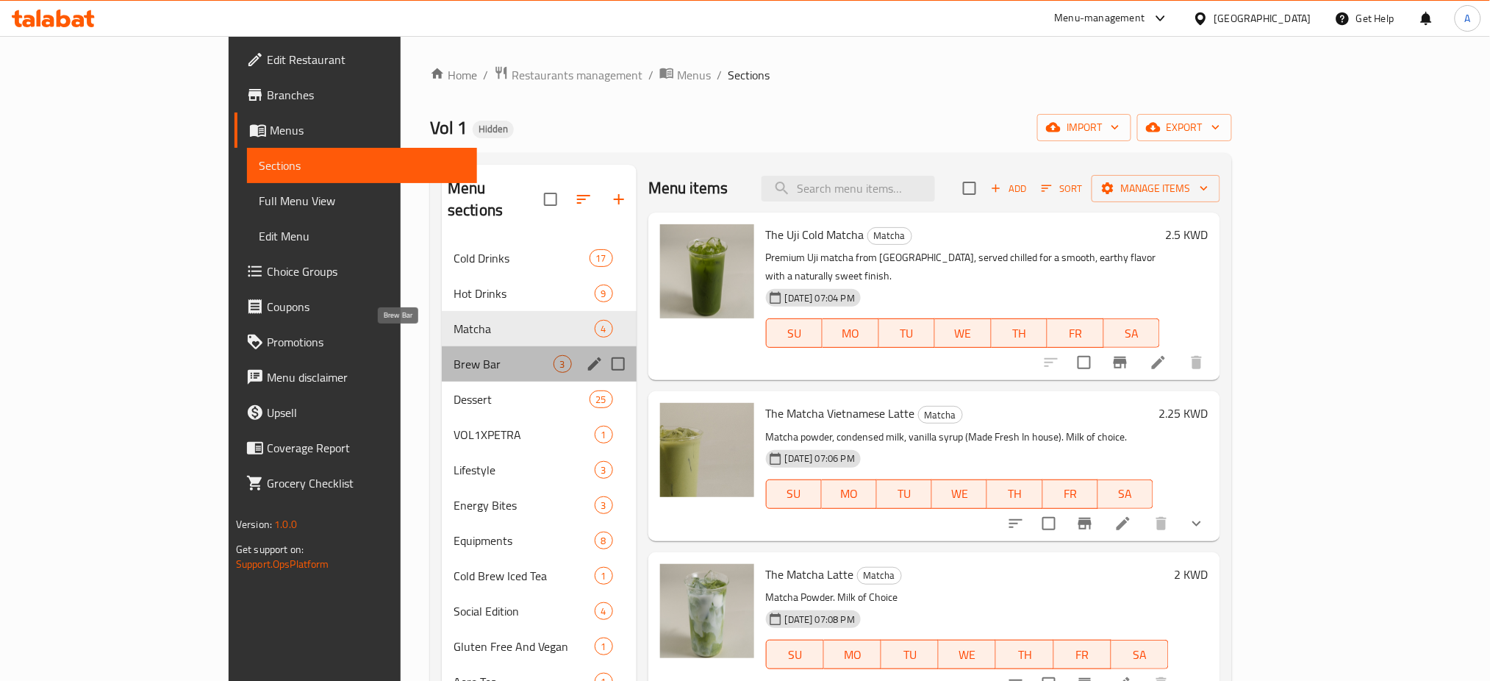
click at [454, 355] on span "Brew Bar" at bounding box center [504, 364] width 100 height 18
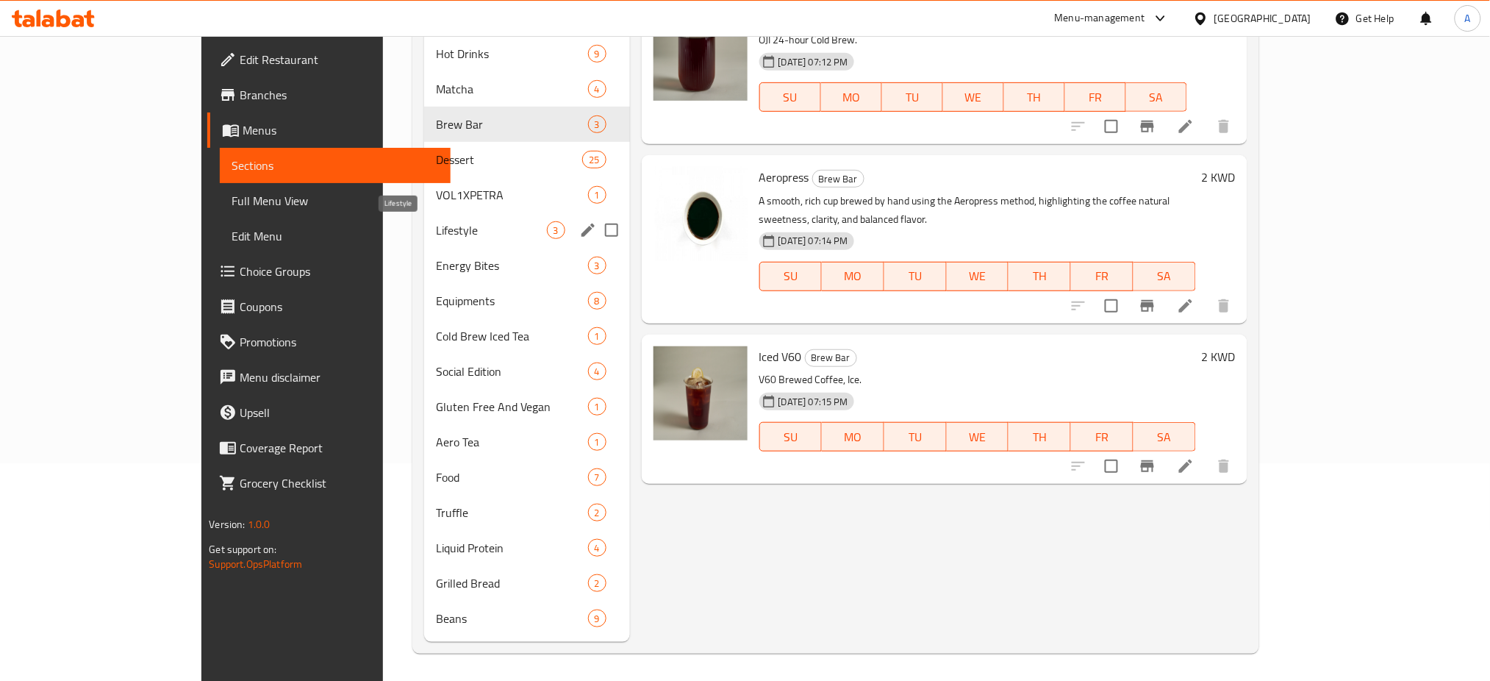
scroll to position [219, 0]
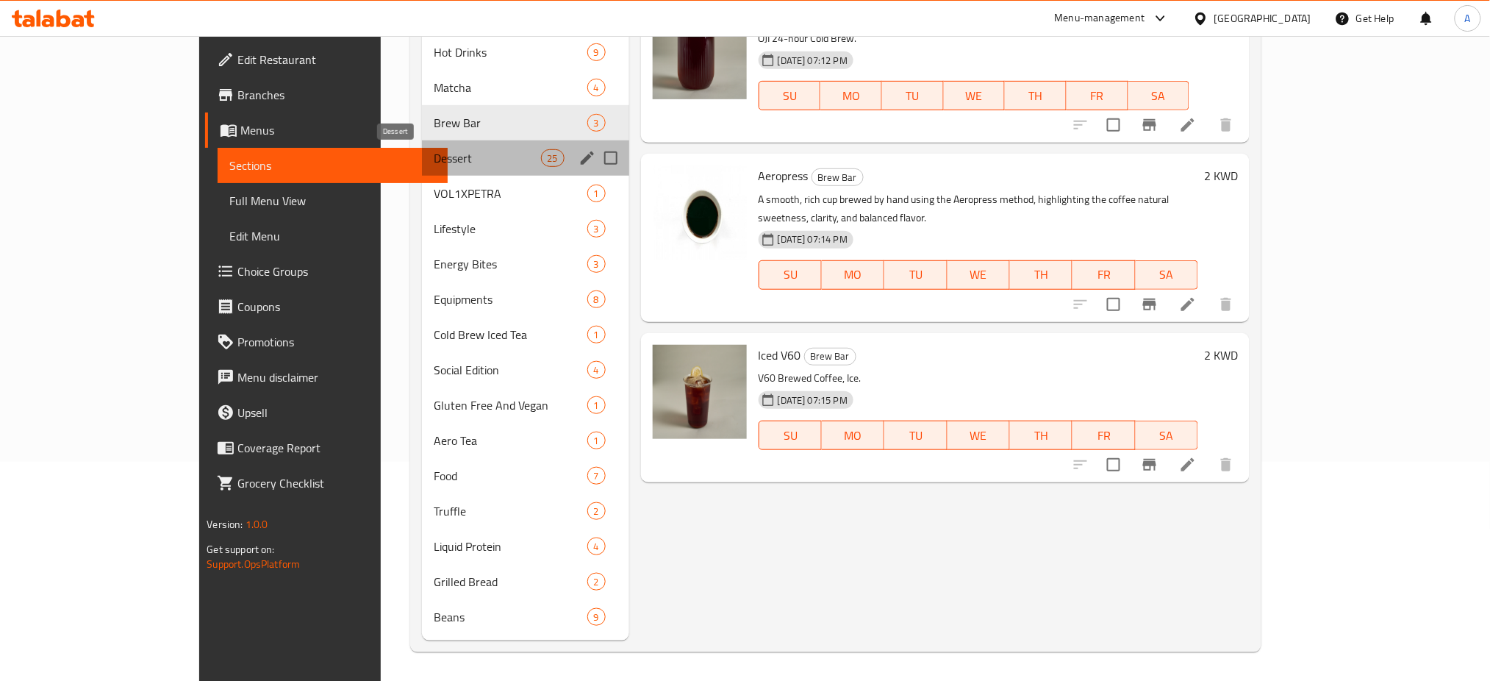
click at [435, 153] on span "Dessert" at bounding box center [487, 158] width 107 height 18
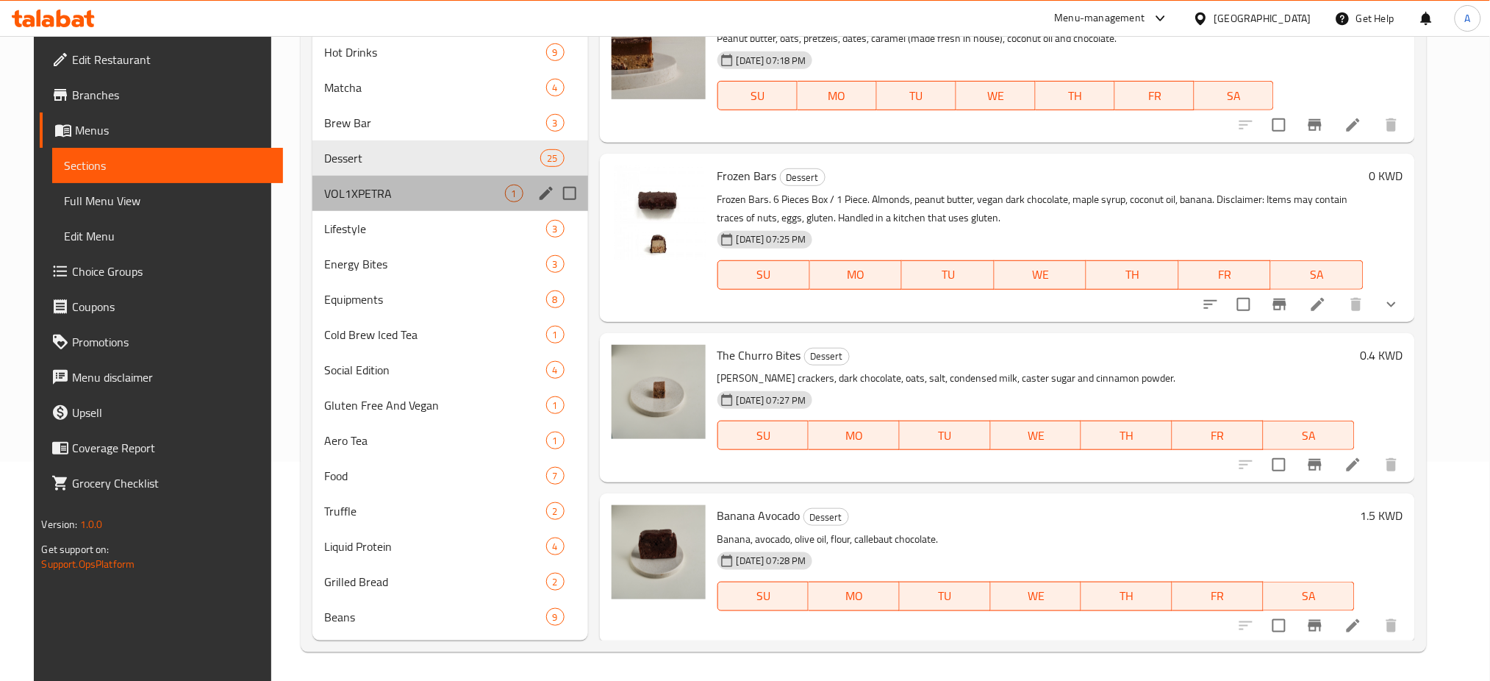
click at [433, 207] on div "VOL1XPETRA 1" at bounding box center [450, 193] width 276 height 35
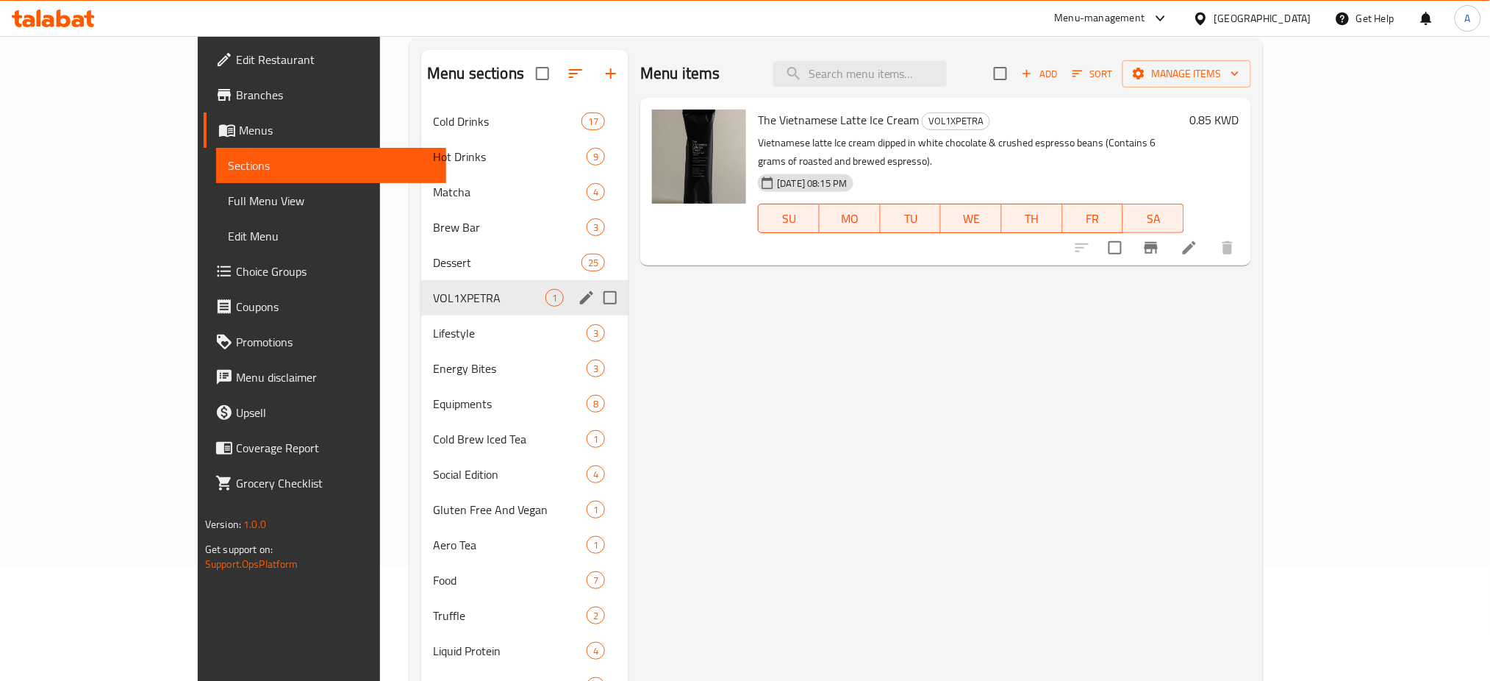
scroll to position [24, 0]
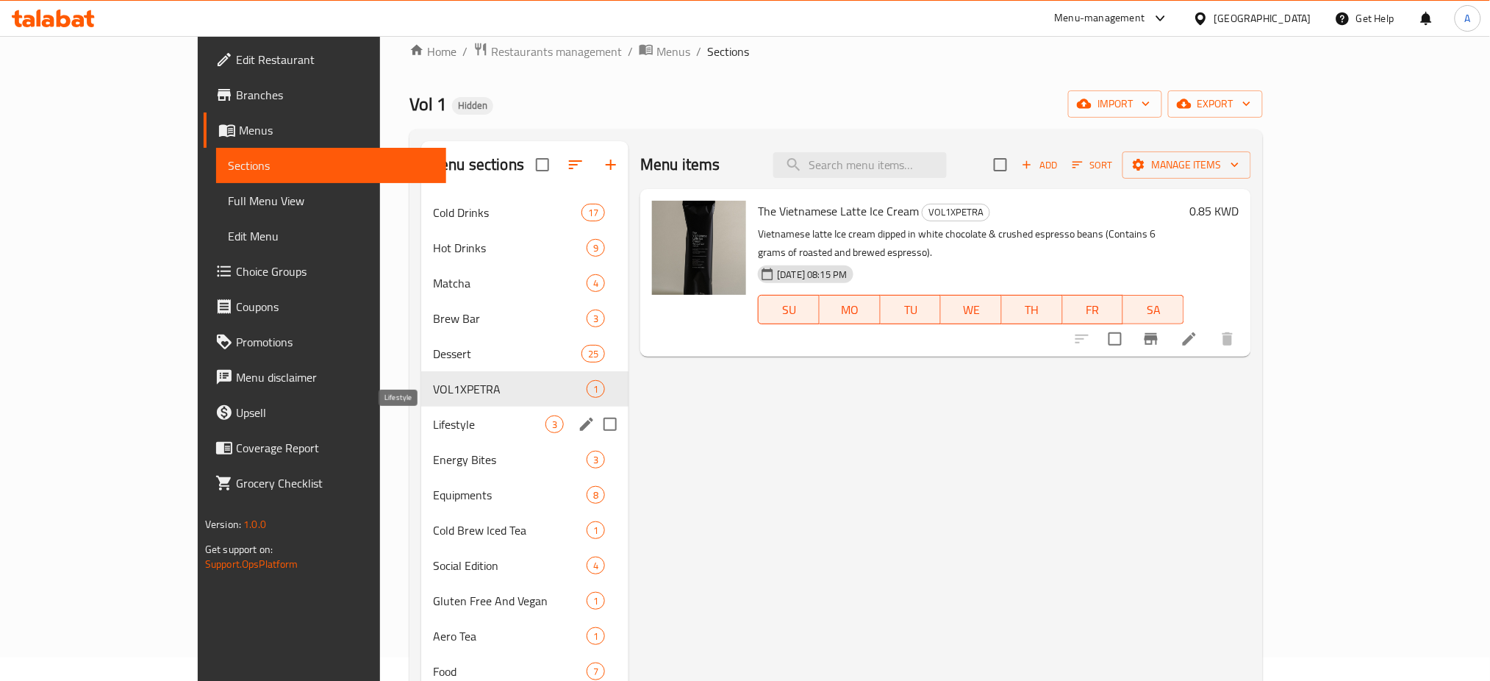
click at [433, 423] on span "Lifestyle" at bounding box center [489, 424] width 112 height 18
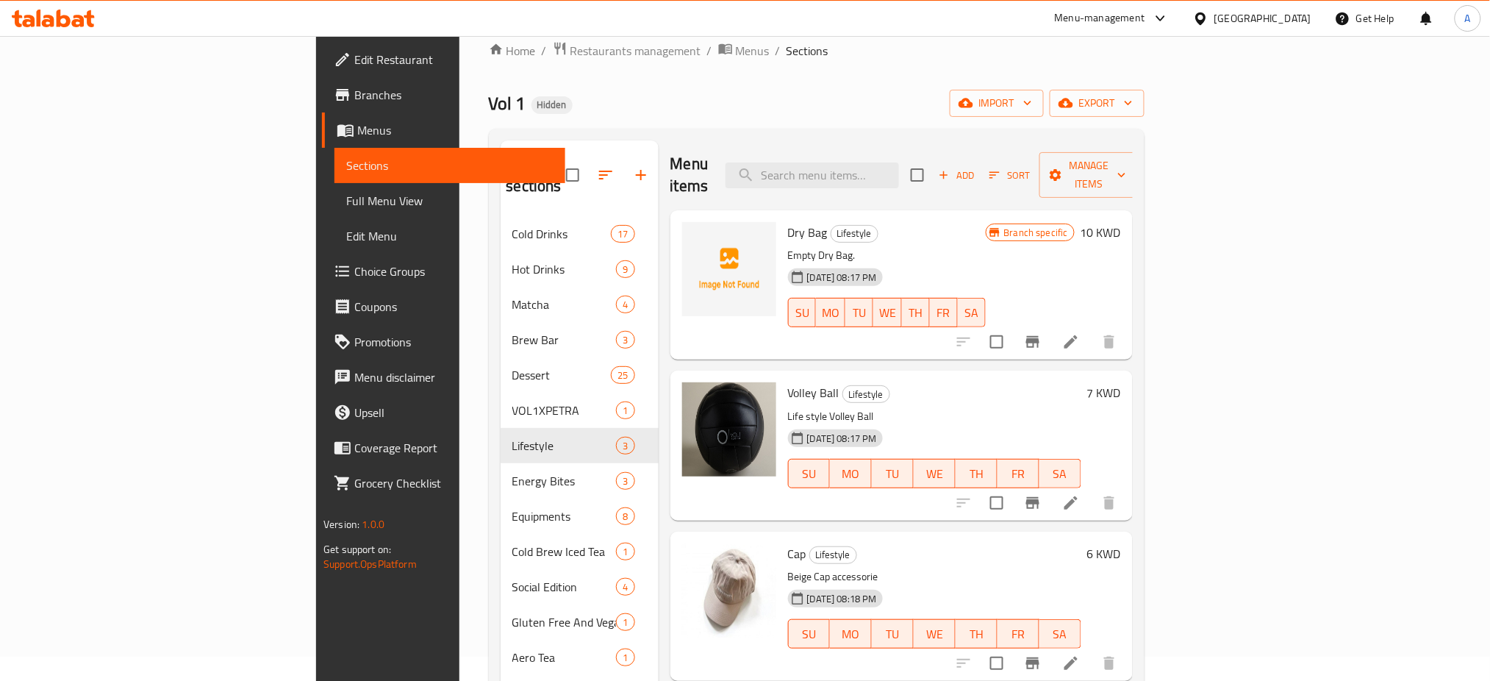
scroll to position [24, 0]
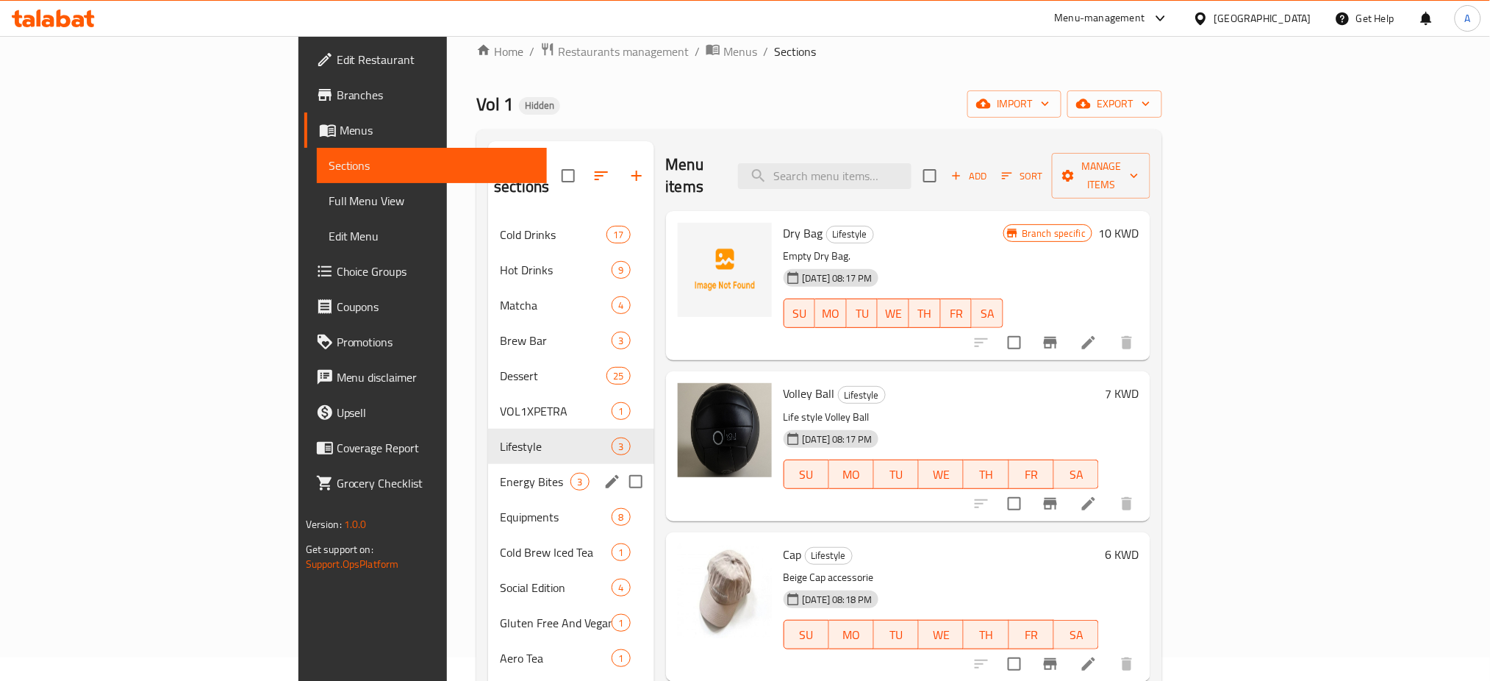
click at [500, 473] on span "Energy Bites" at bounding box center [535, 482] width 71 height 18
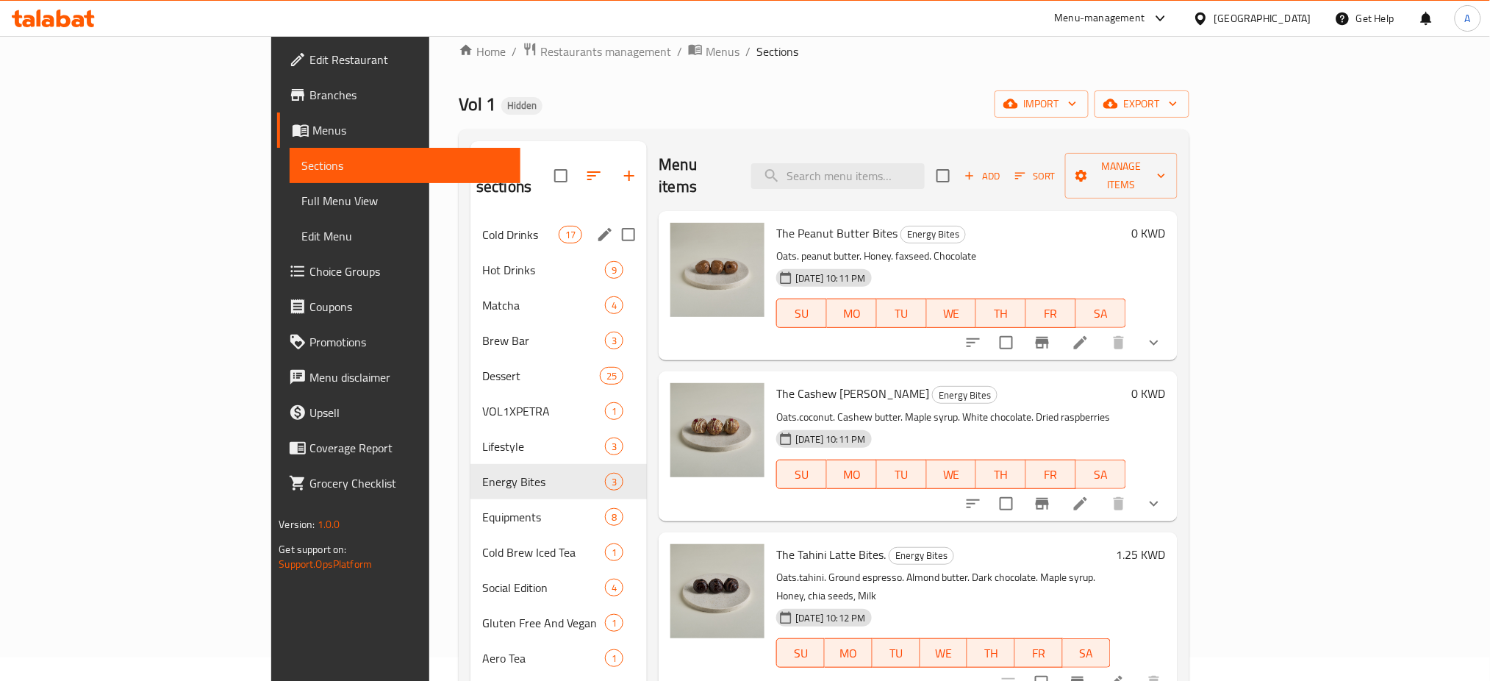
click at [470, 217] on div "Cold Drinks 17" at bounding box center [558, 234] width 176 height 35
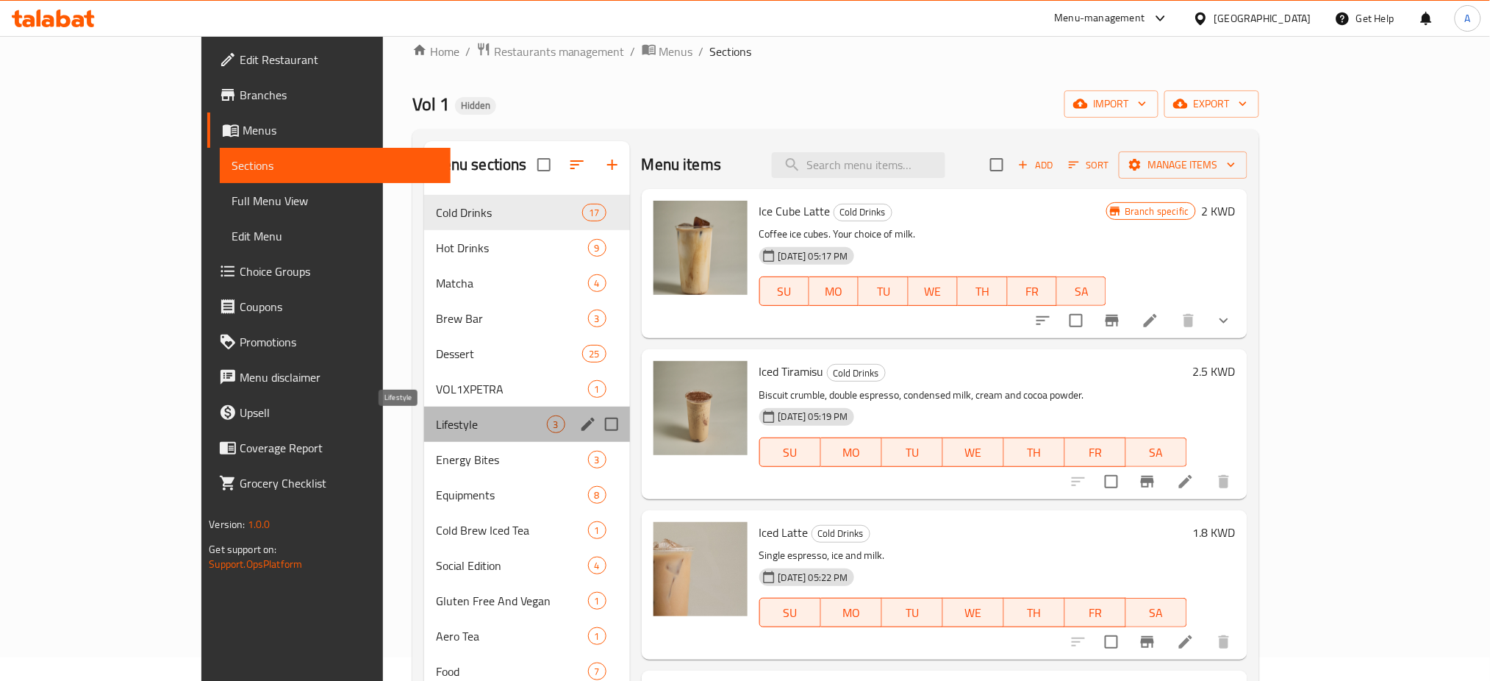
click at [436, 421] on span "Lifestyle" at bounding box center [491, 424] width 111 height 18
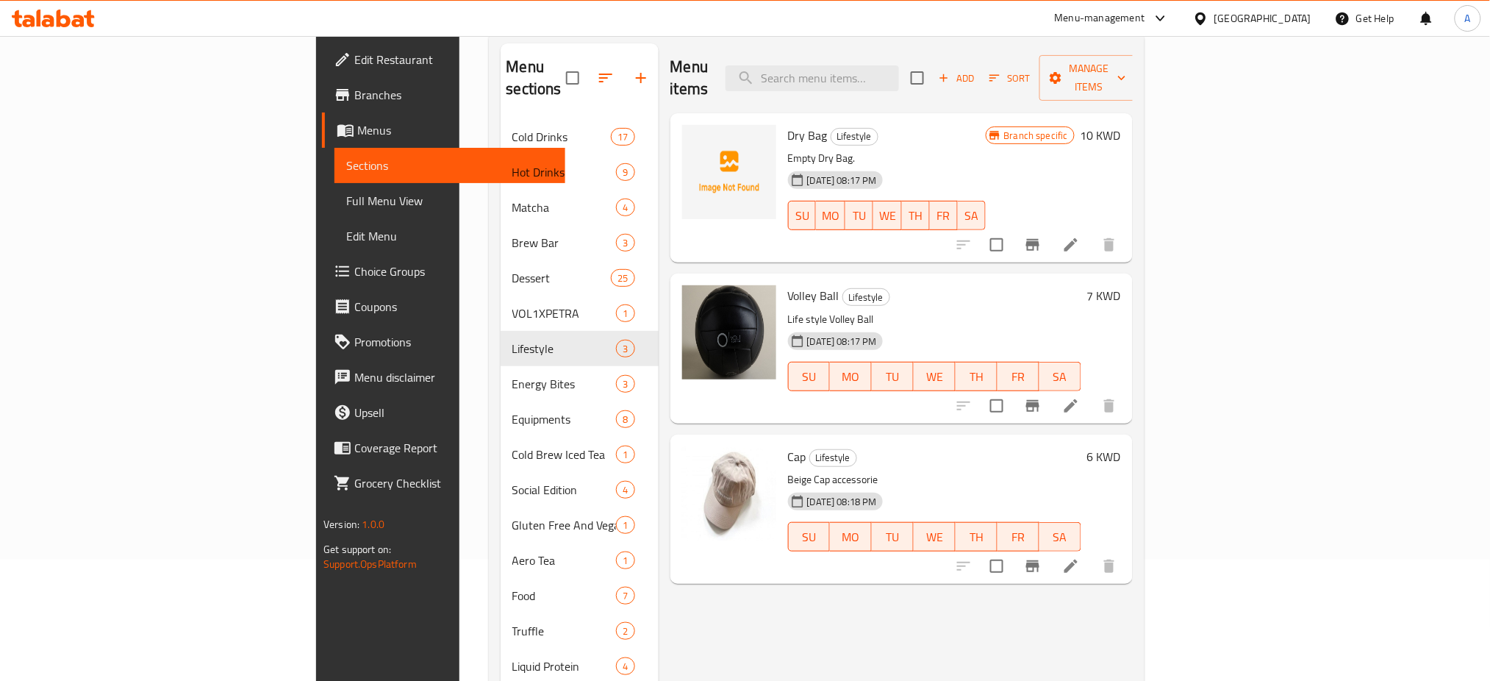
scroll to position [219, 0]
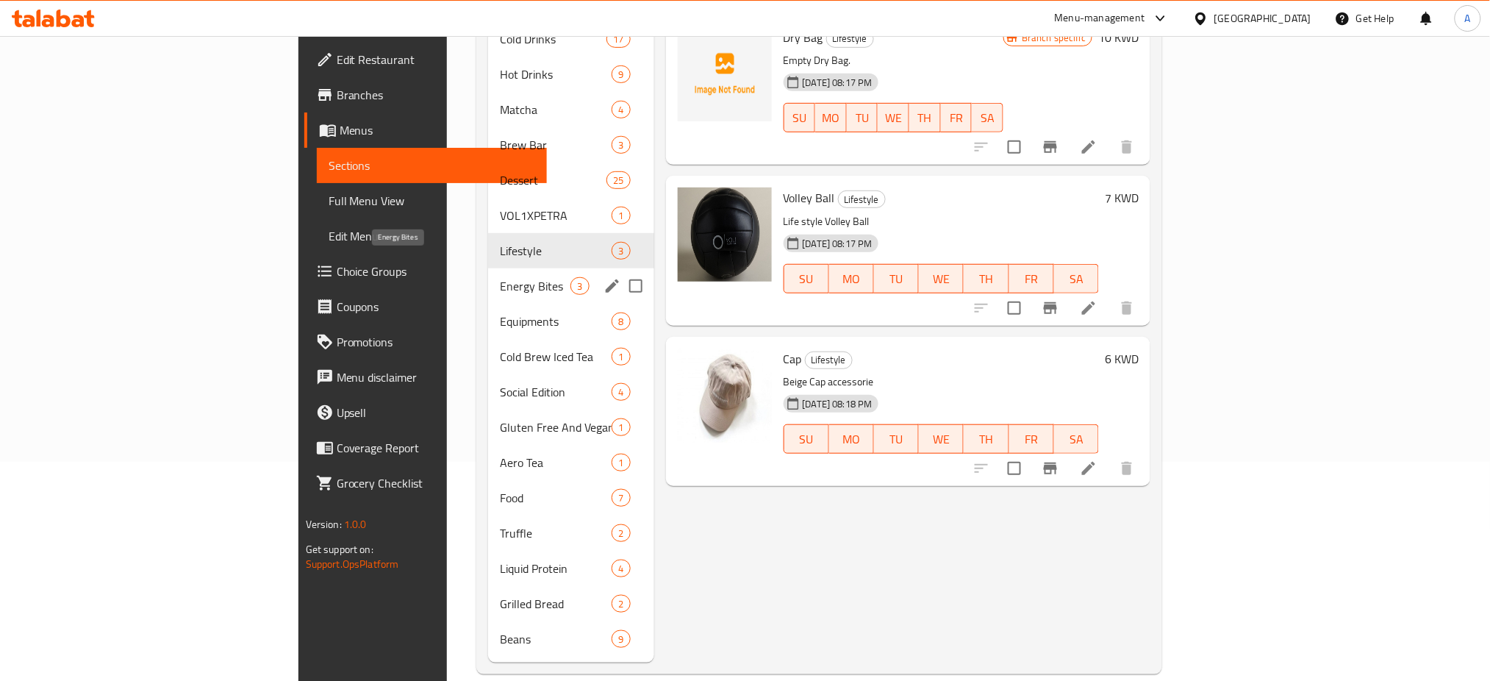
click at [500, 277] on span "Energy Bites" at bounding box center [535, 286] width 71 height 18
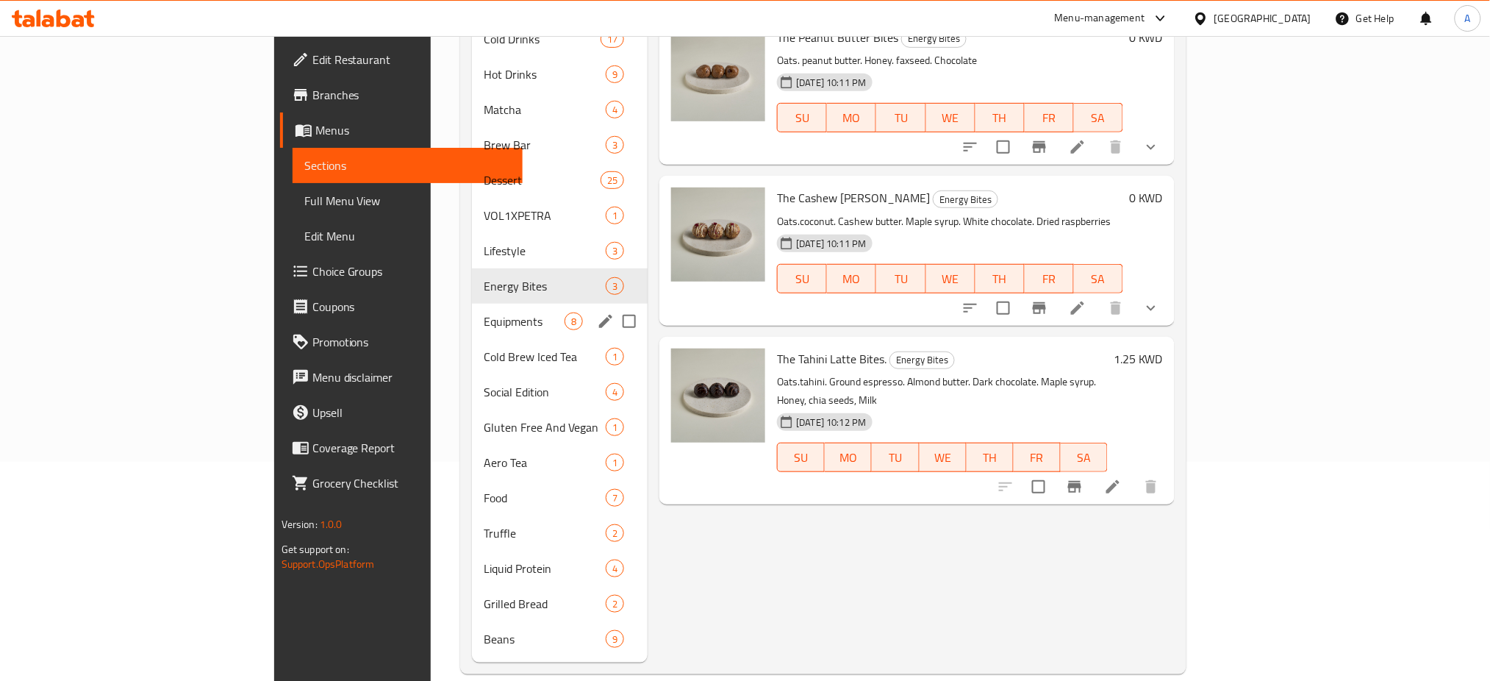
click at [472, 311] on div "Equipments 8" at bounding box center [560, 321] width 176 height 35
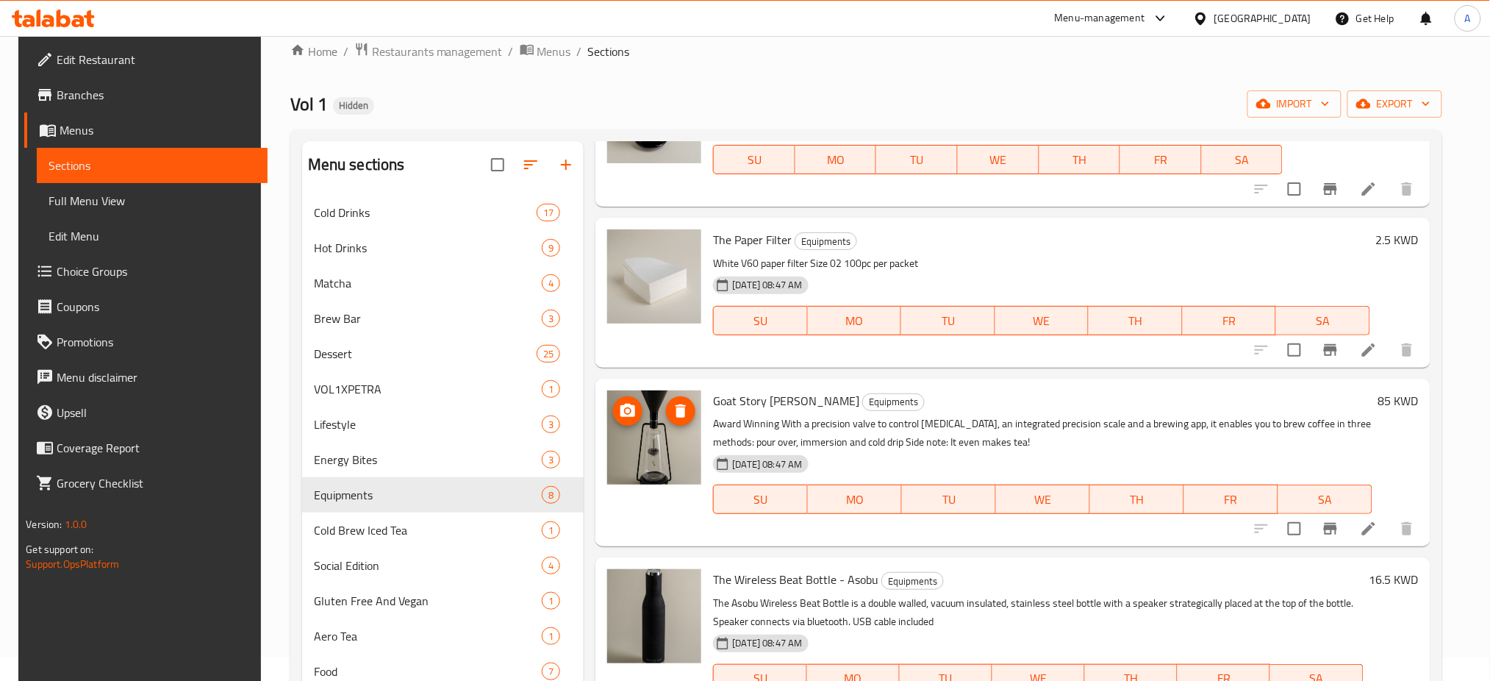
scroll to position [98, 0]
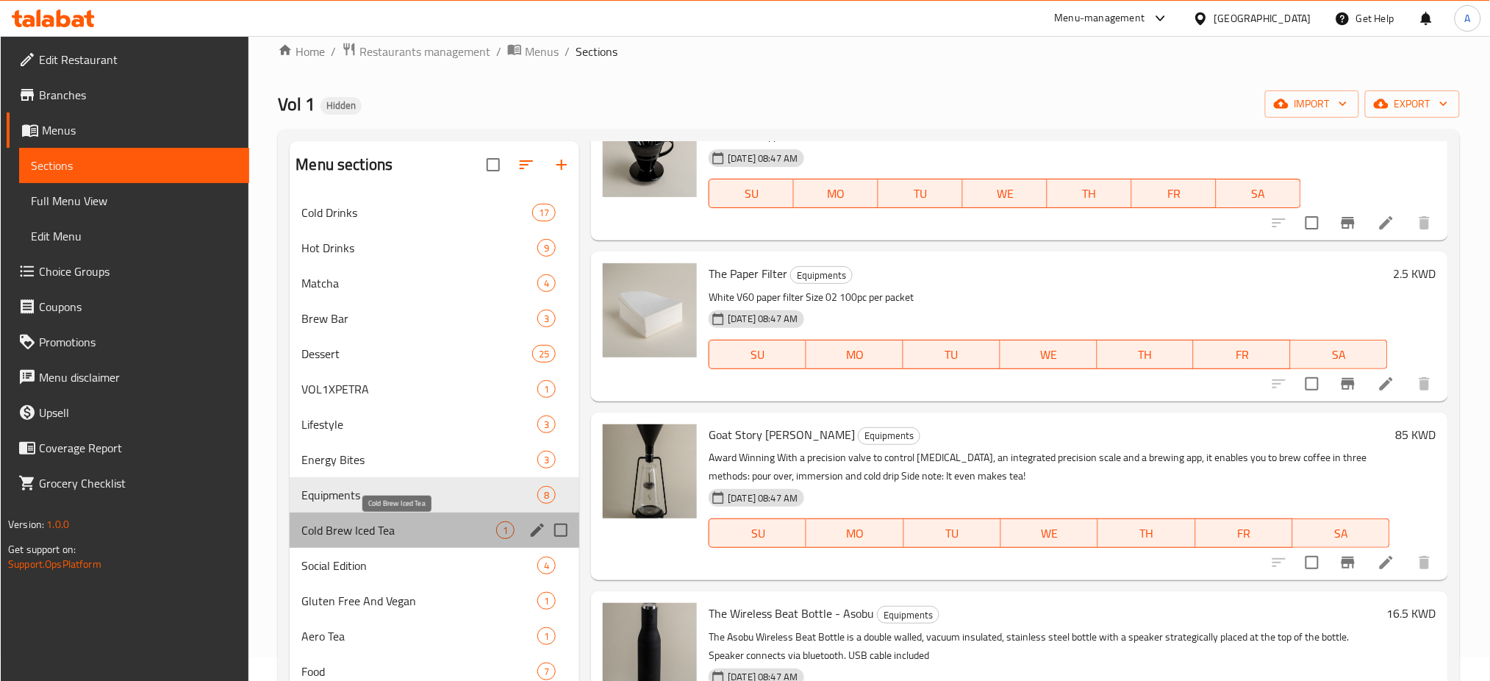
click at [394, 530] on span "Cold Brew Iced Tea" at bounding box center [398, 530] width 195 height 18
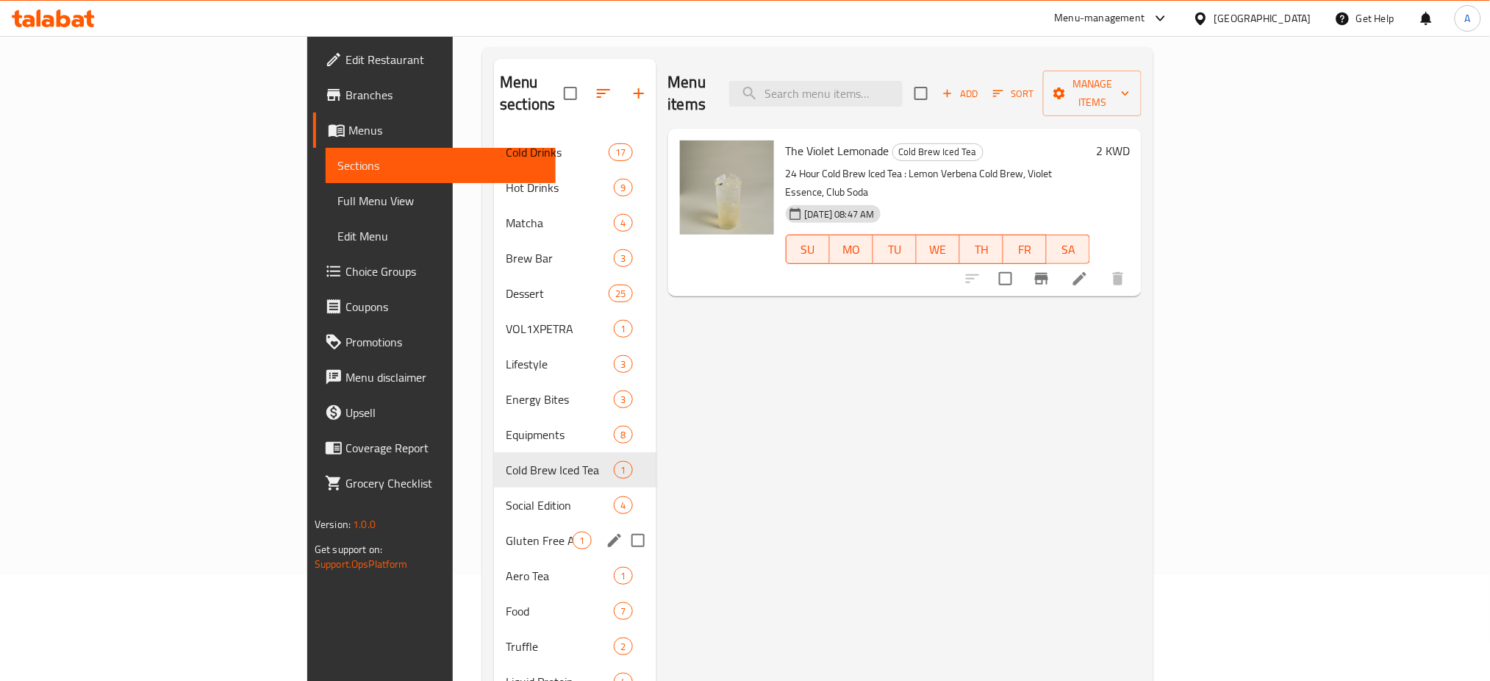
scroll to position [219, 0]
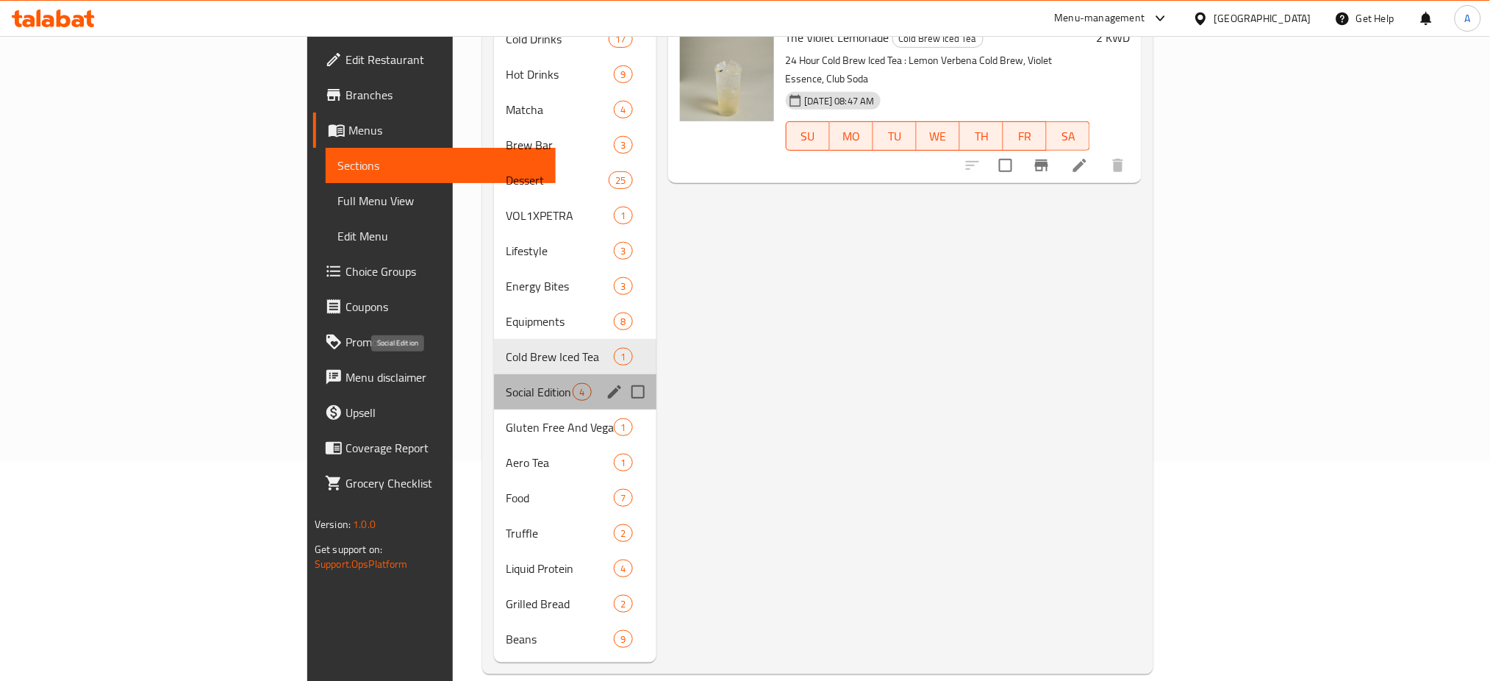
click at [506, 383] on span "Social Edition" at bounding box center [539, 392] width 67 height 18
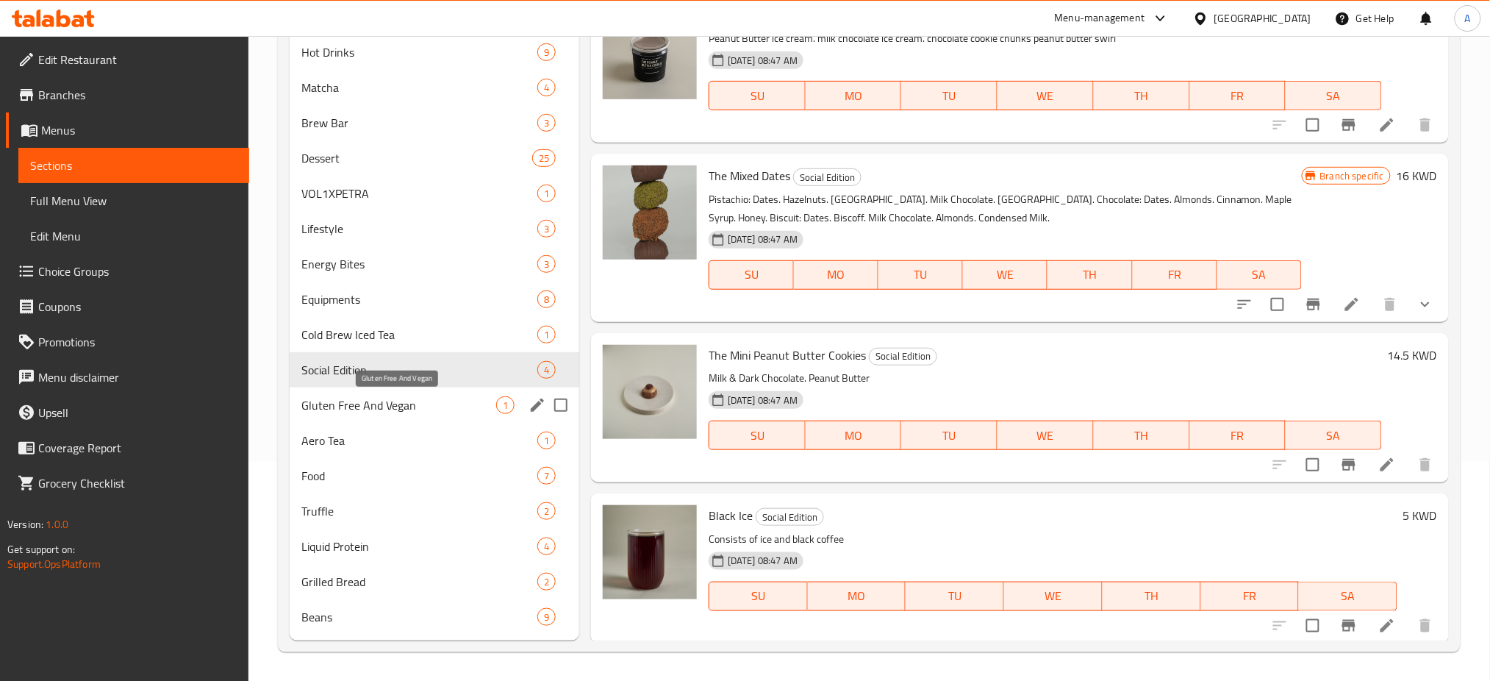
click at [409, 404] on span "Gluten Free And Vegan" at bounding box center [398, 405] width 195 height 18
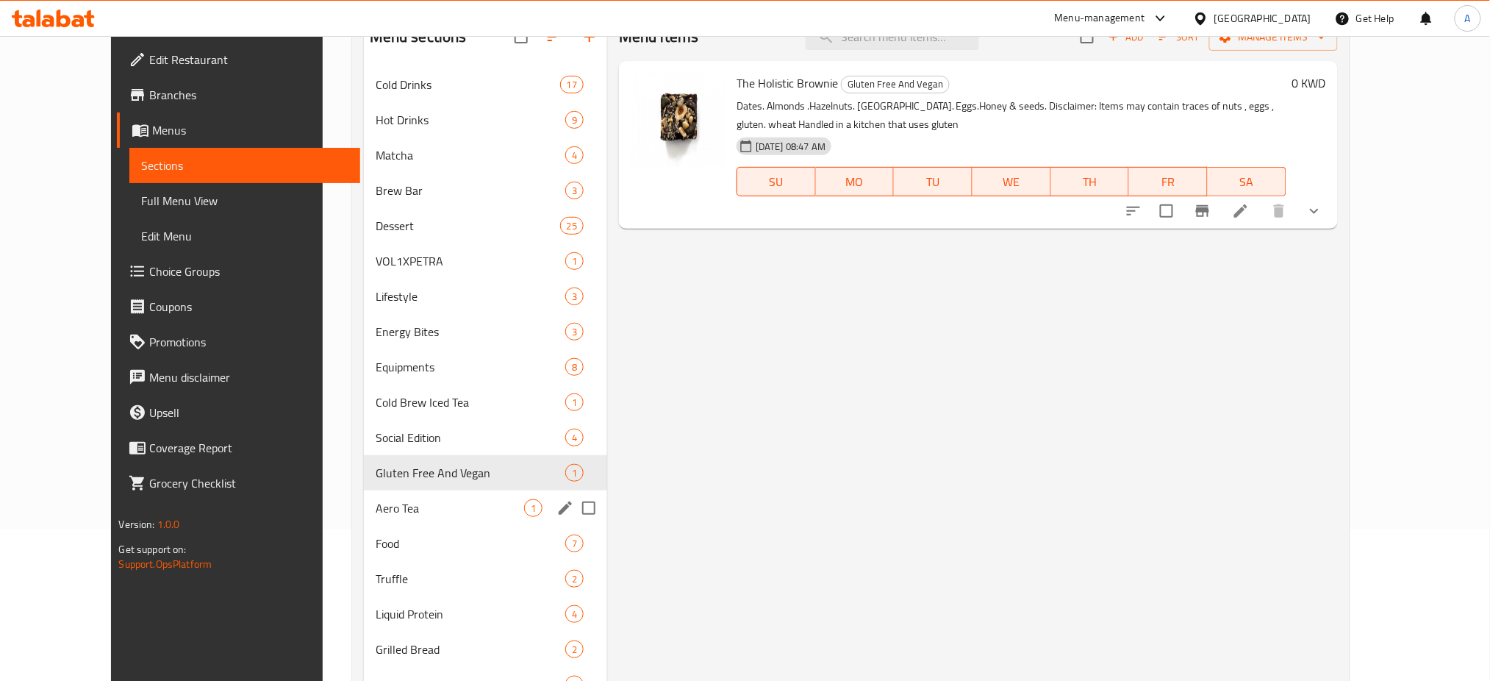
scroll to position [219, 0]
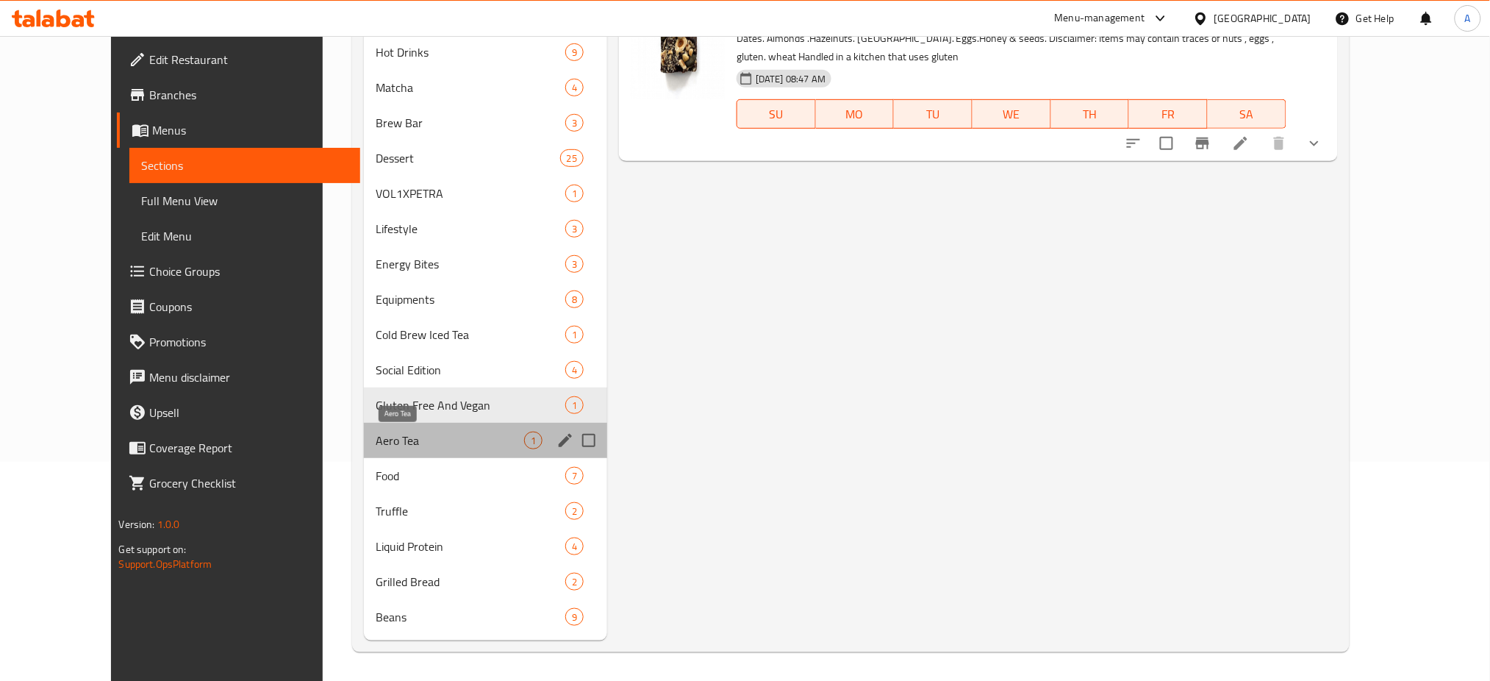
click at [379, 443] on span "Aero Tea" at bounding box center [450, 440] width 148 height 18
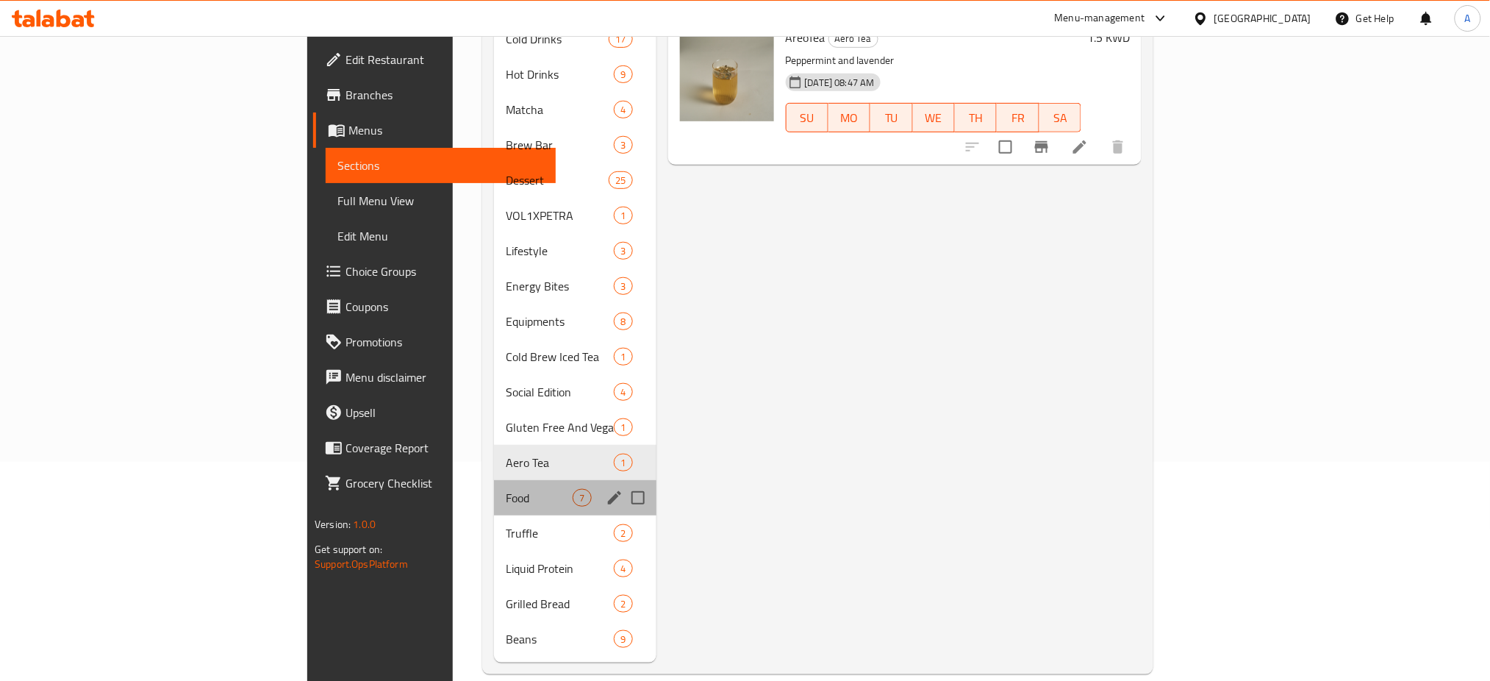
click at [494, 487] on div "Food 7" at bounding box center [575, 497] width 162 height 35
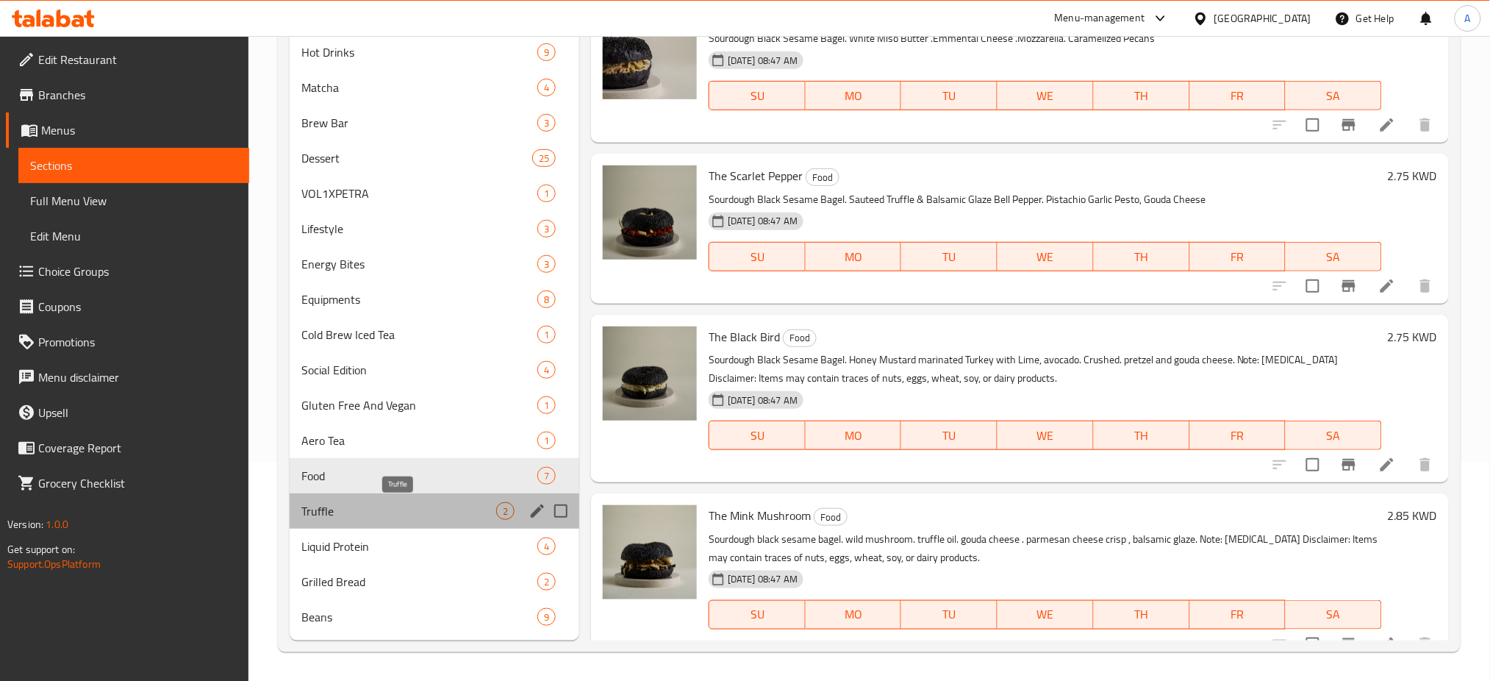
click at [412, 511] on span "Truffle" at bounding box center [398, 511] width 195 height 18
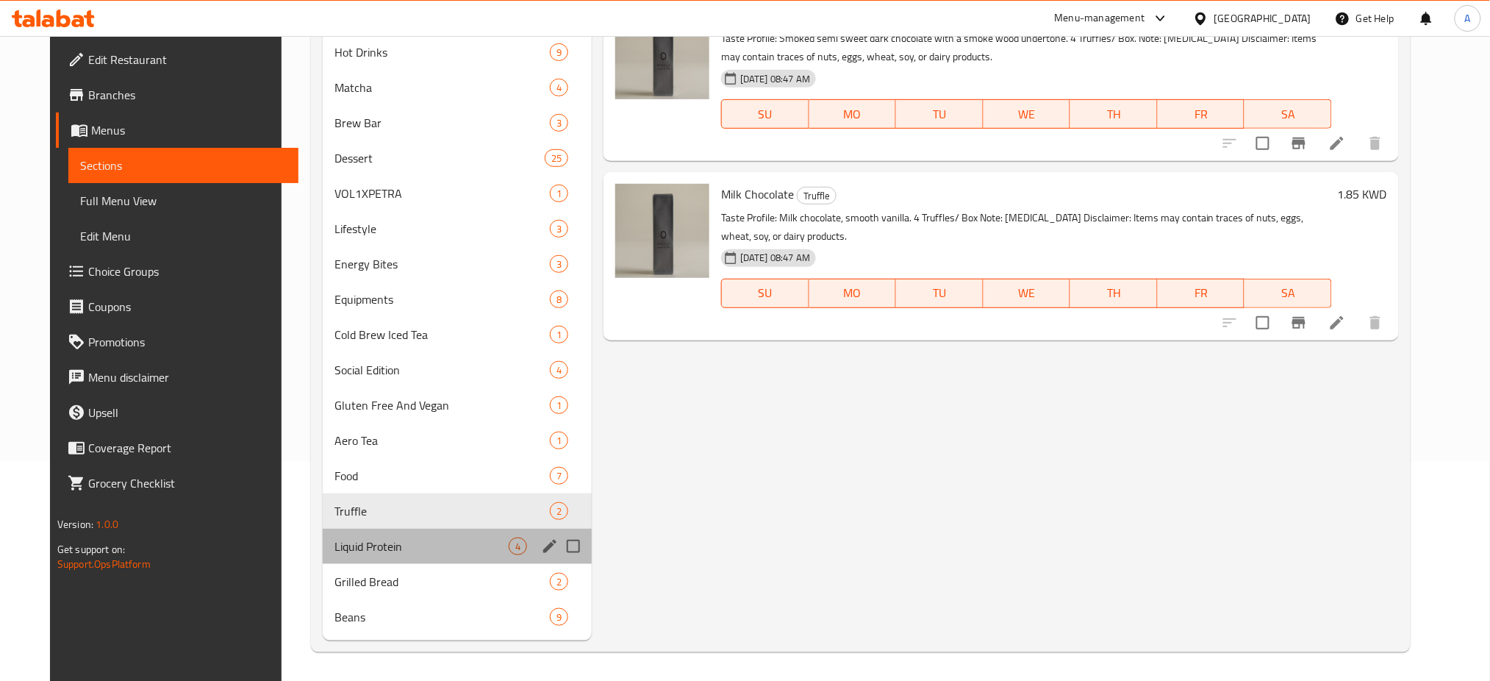
click at [381, 533] on div "Liquid Protein 4" at bounding box center [457, 545] width 269 height 35
